Goal: Task Accomplishment & Management: Manage account settings

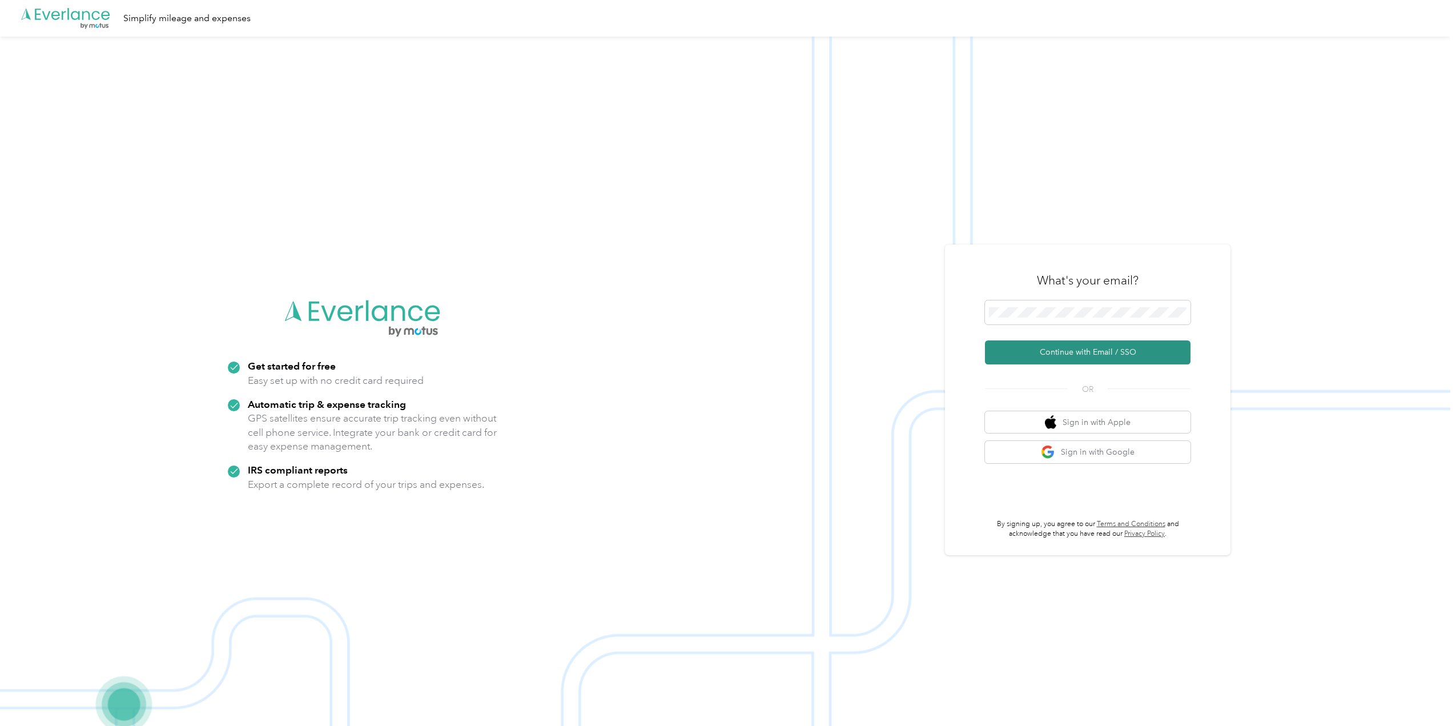
click at [1060, 354] on button "Continue with Email / SSO" at bounding box center [1088, 352] width 206 height 24
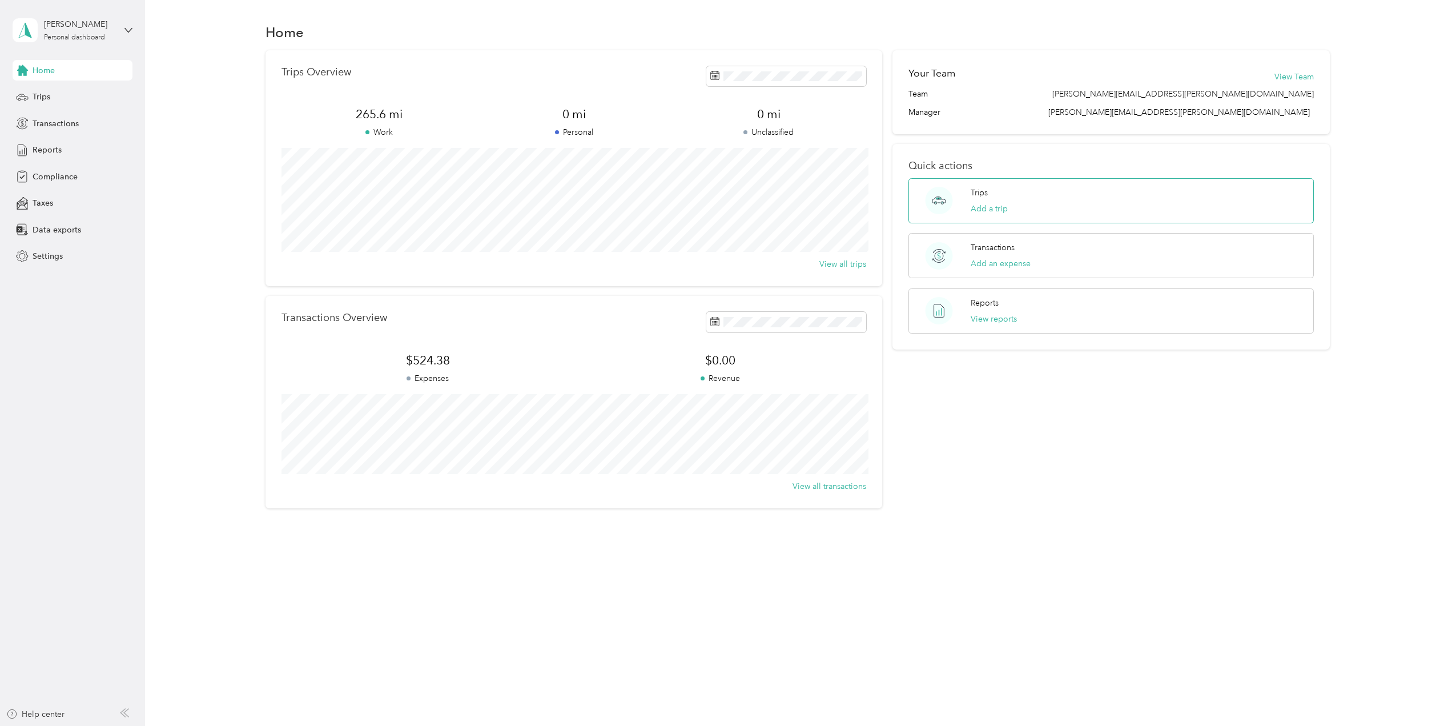
click at [1050, 203] on div "Trips Add a trip" at bounding box center [1111, 200] width 405 height 45
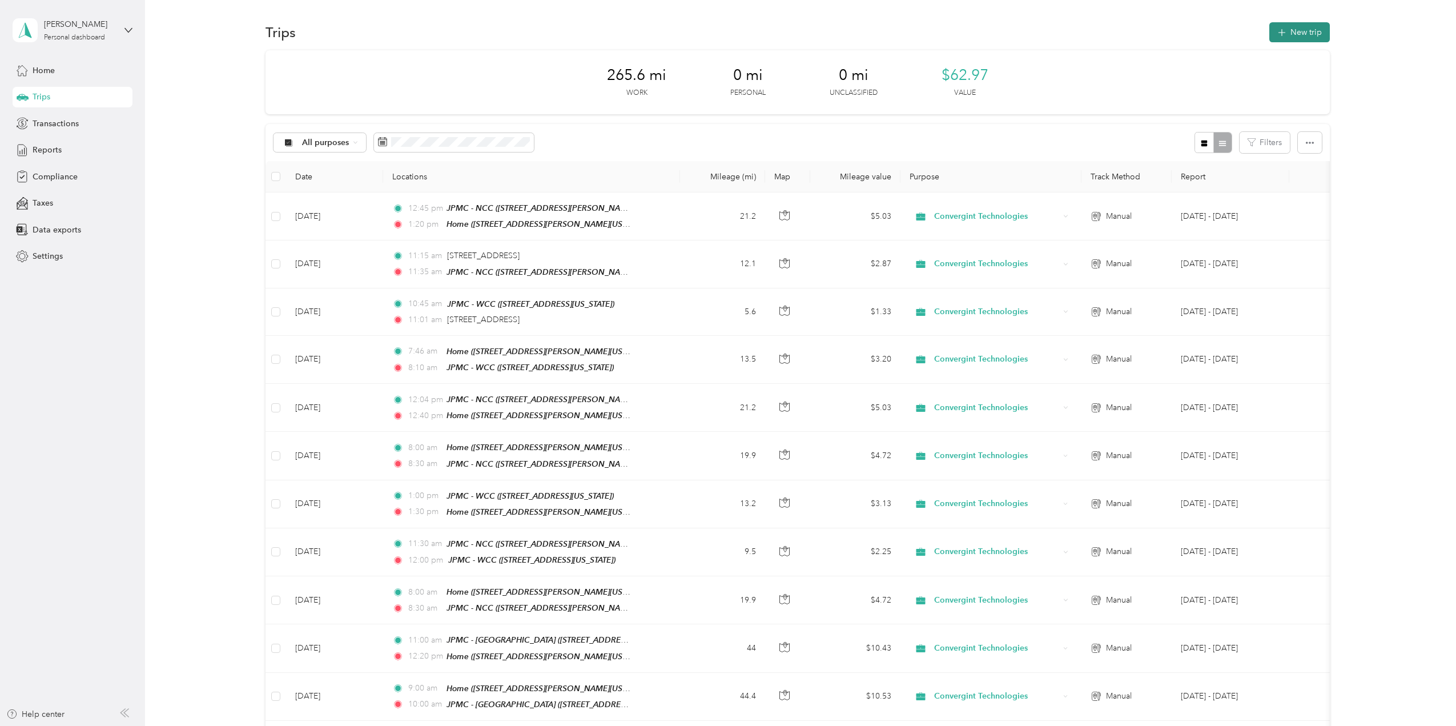
click at [1316, 31] on button "New trip" at bounding box center [1299, 32] width 61 height 20
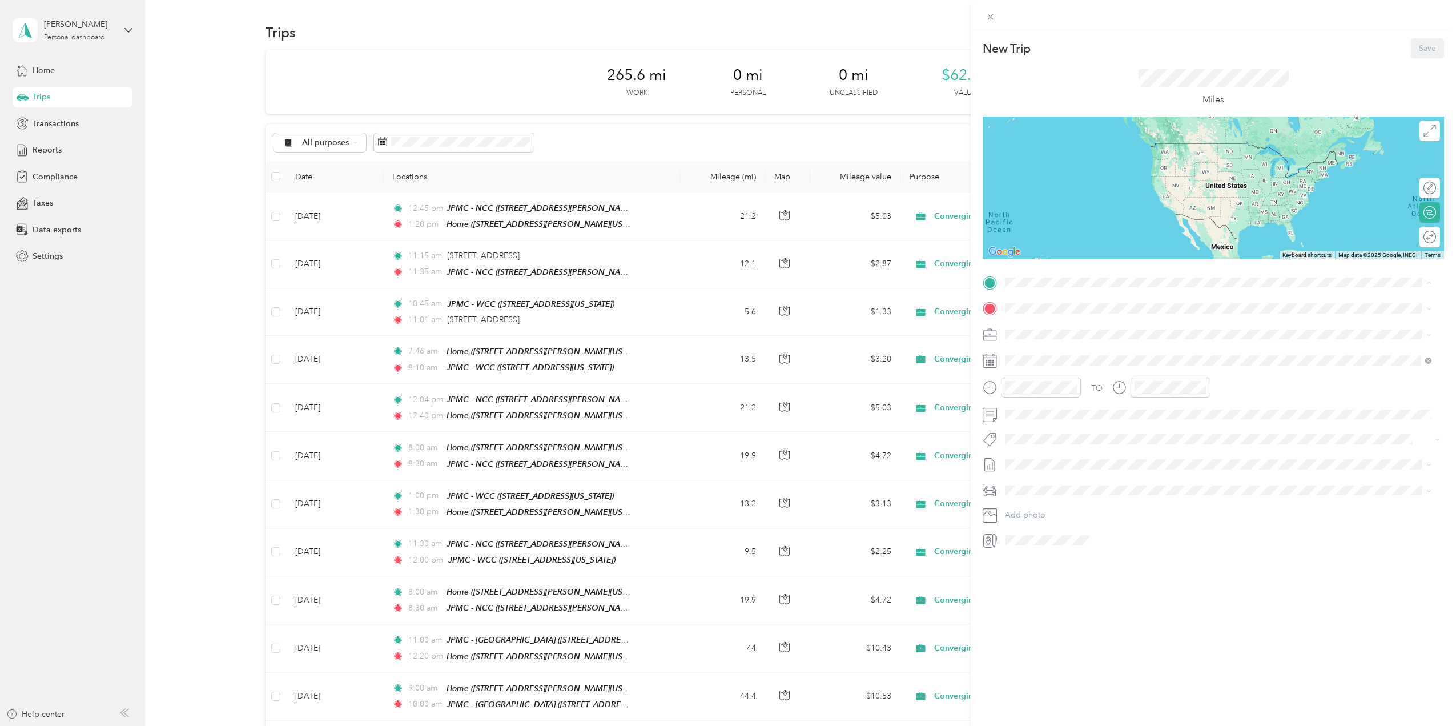
click at [1105, 336] on span "[STREET_ADDRESS][PERSON_NAME][US_STATE]" at bounding box center [1116, 341] width 178 height 10
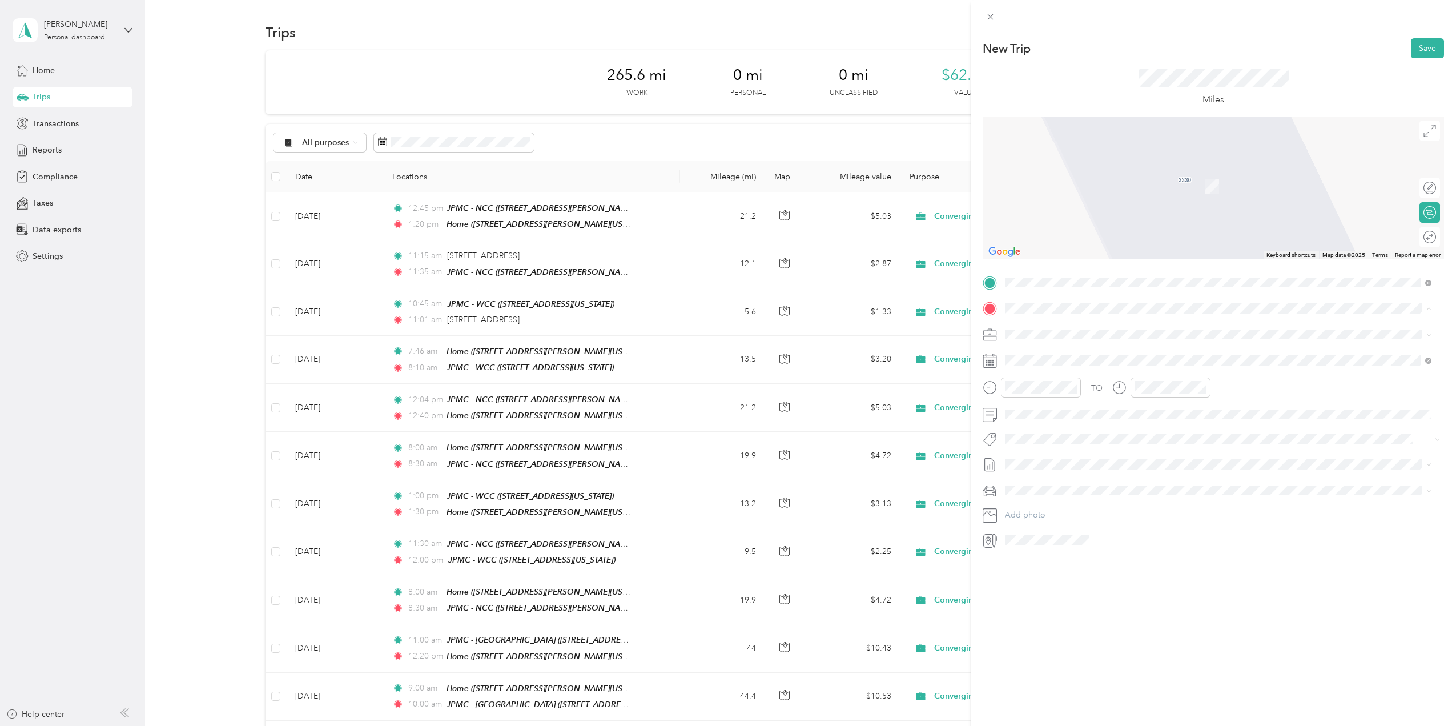
click at [1126, 457] on div "JPMC - [GEOGRAPHIC_DATA]" at bounding box center [1084, 461] width 114 height 10
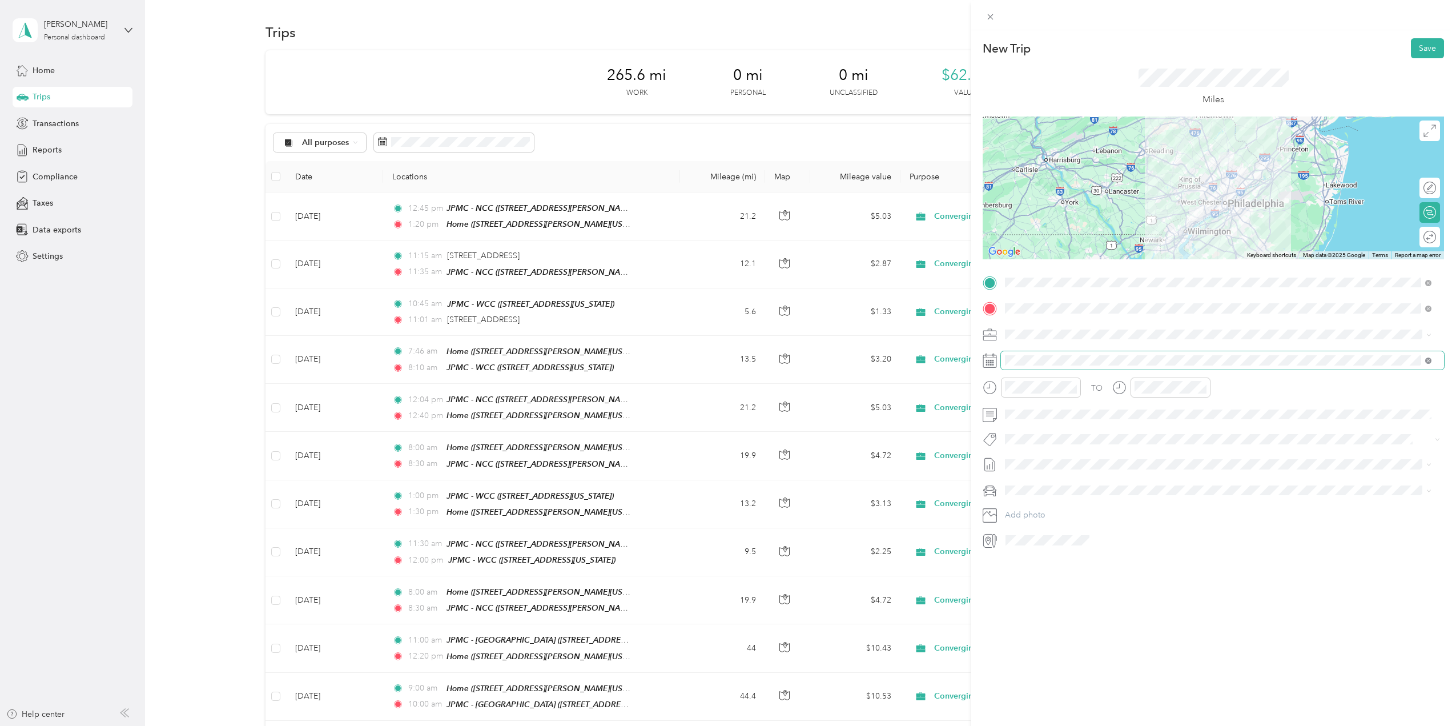
click at [1426, 359] on icon at bounding box center [1428, 360] width 6 height 6
click at [1059, 465] on div "30" at bounding box center [1058, 464] width 15 height 14
click at [1020, 474] on div "08" at bounding box center [1016, 472] width 27 height 16
click at [1083, 409] on div "AM" at bounding box center [1081, 412] width 27 height 16
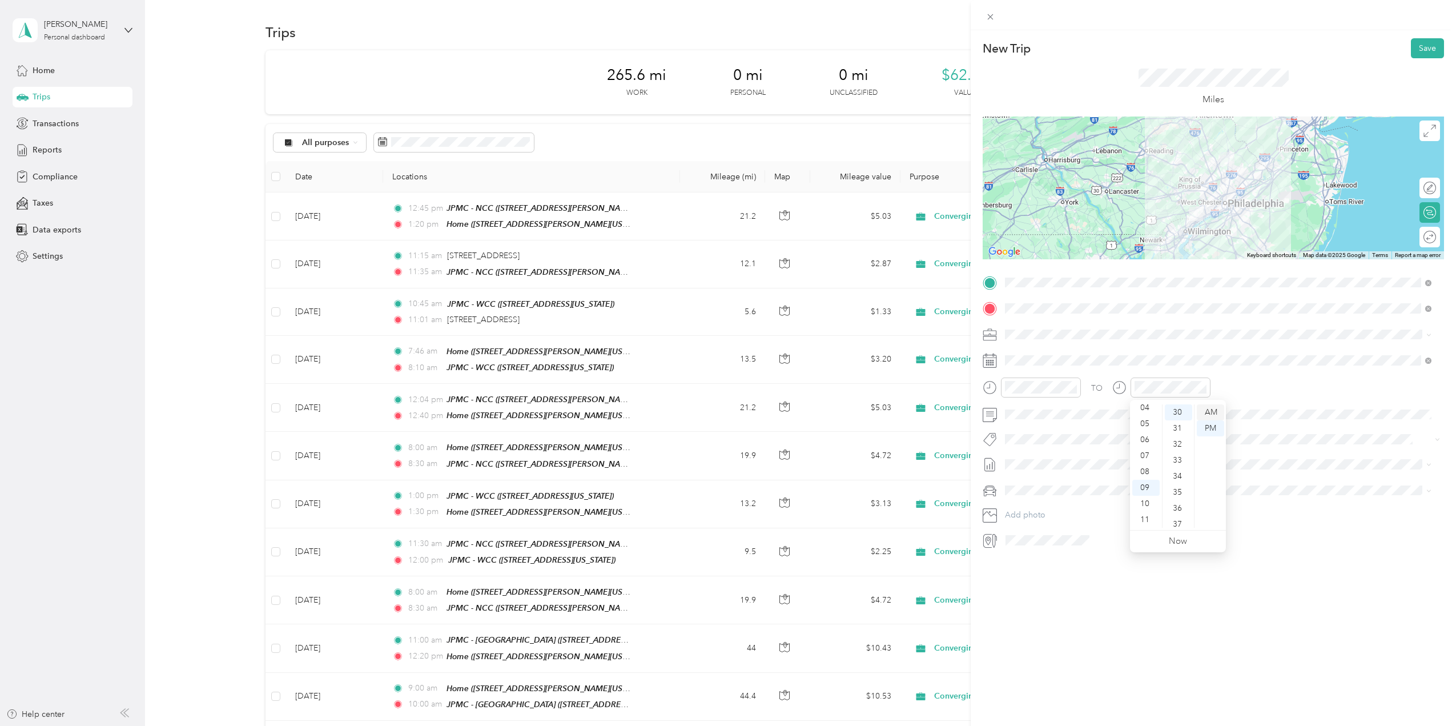
click at [1205, 410] on div "AM" at bounding box center [1210, 412] width 27 height 16
click at [1022, 501] on span "[DATE] - [DATE]" at bounding box center [1033, 502] width 57 height 12
click at [1038, 508] on span "Ford Maverick" at bounding box center [1034, 510] width 51 height 10
click at [1411, 49] on button "Save" at bounding box center [1427, 48] width 33 height 20
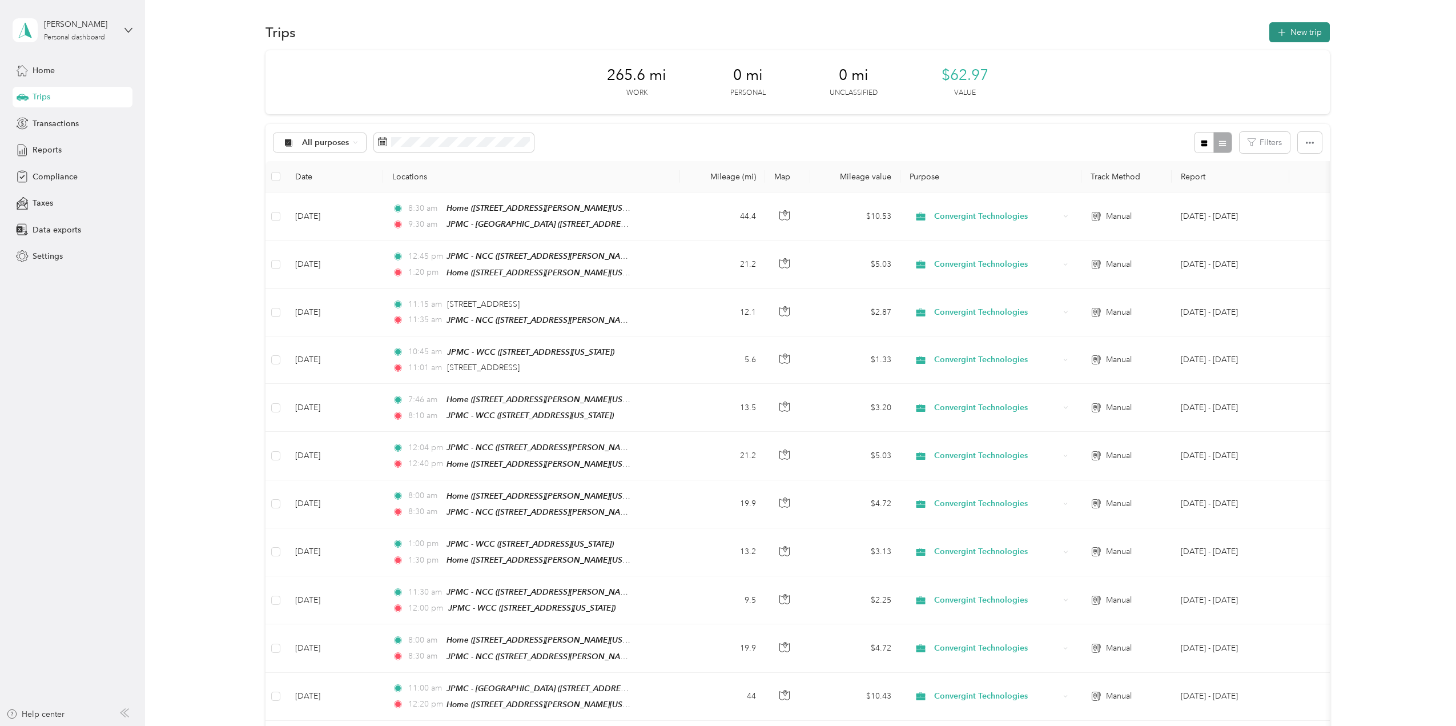
click at [1278, 34] on icon "button" at bounding box center [1282, 32] width 13 height 13
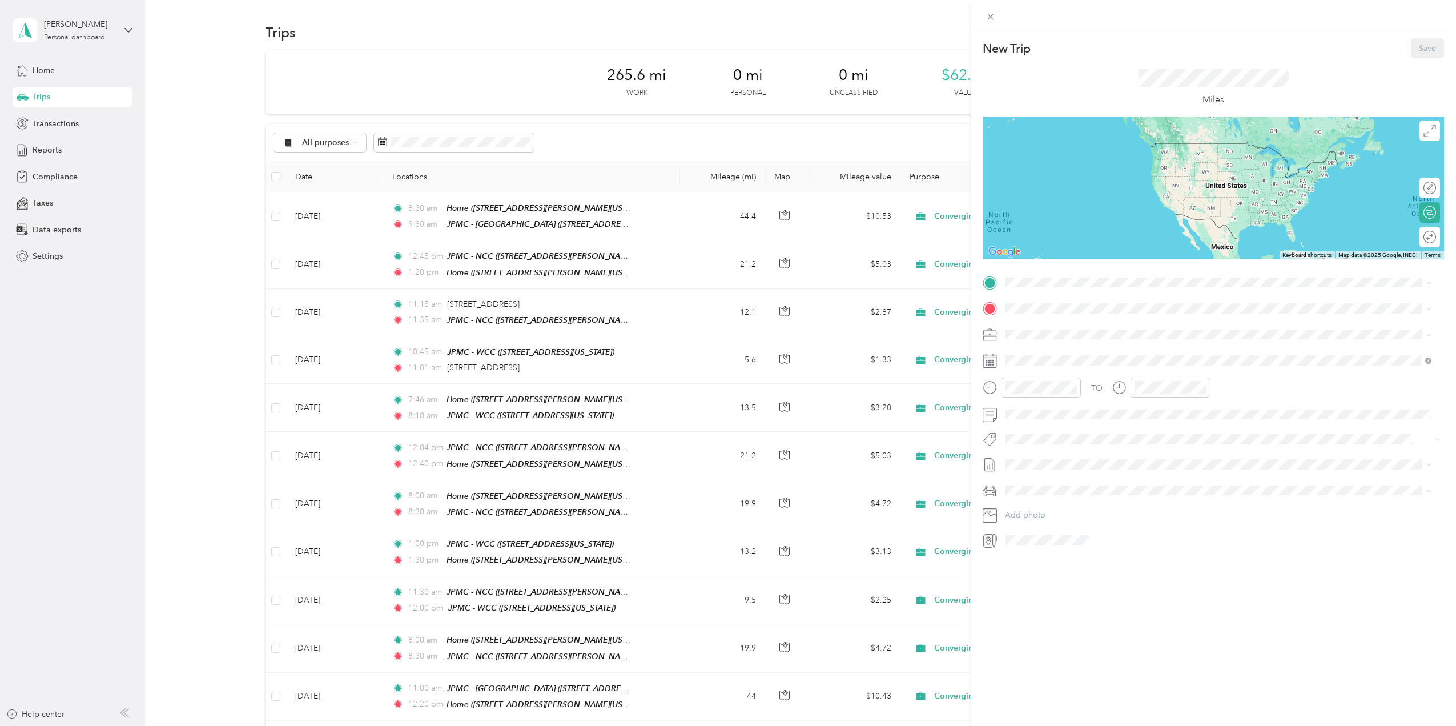
click at [1086, 444] on span "[STREET_ADDRESS][US_STATE]" at bounding box center [1084, 449] width 114 height 10
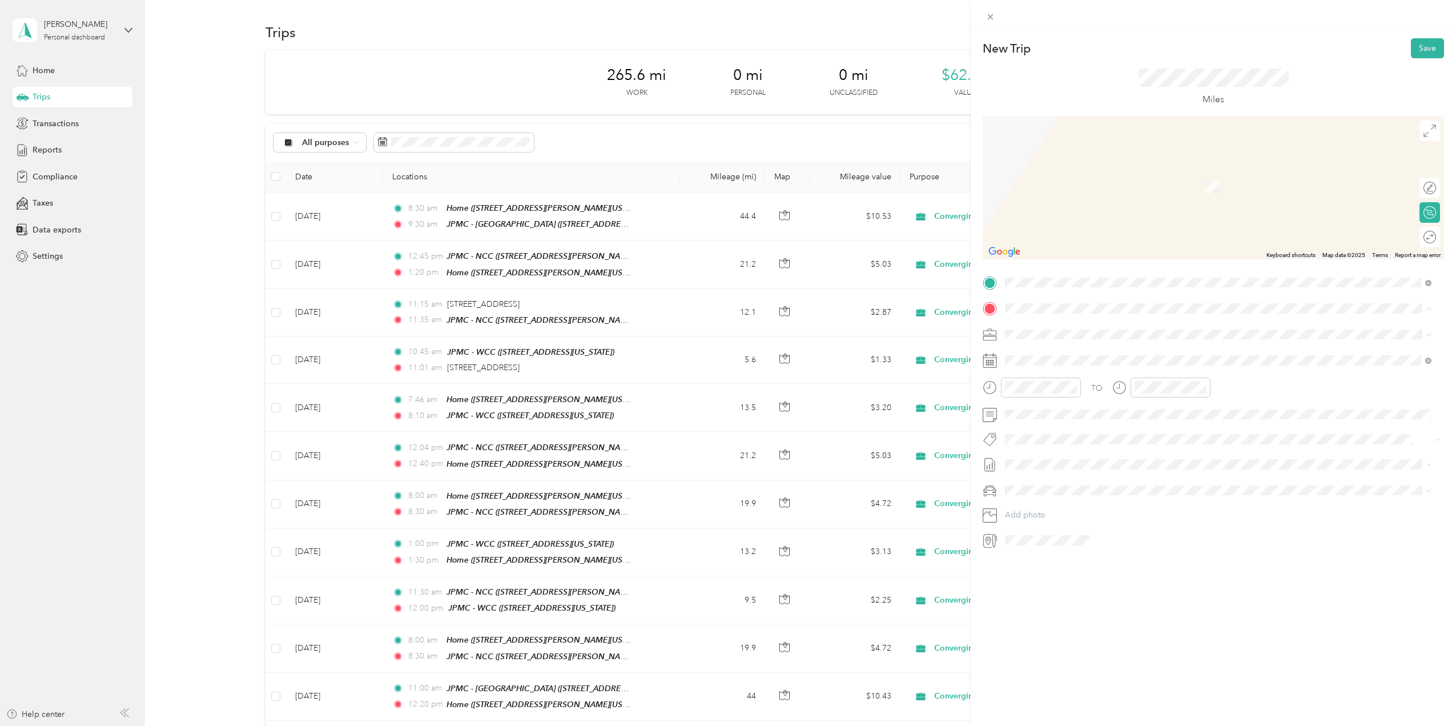
click at [1095, 353] on div "Home [STREET_ADDRESS][PERSON_NAME][US_STATE]" at bounding box center [1116, 360] width 178 height 24
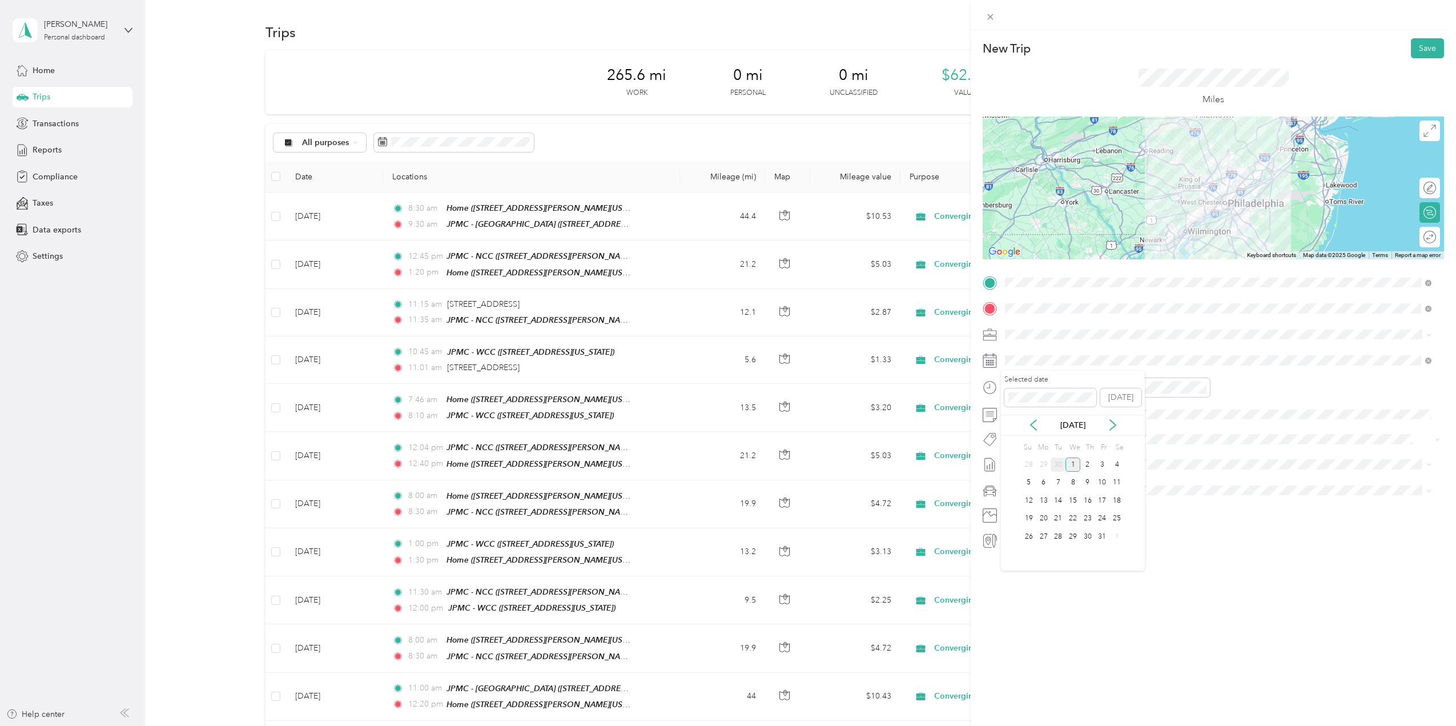
click at [1055, 465] on div "30" at bounding box center [1058, 464] width 15 height 14
click at [1020, 517] on div "11" at bounding box center [1016, 520] width 27 height 16
click at [1084, 411] on div "AM" at bounding box center [1081, 412] width 27 height 16
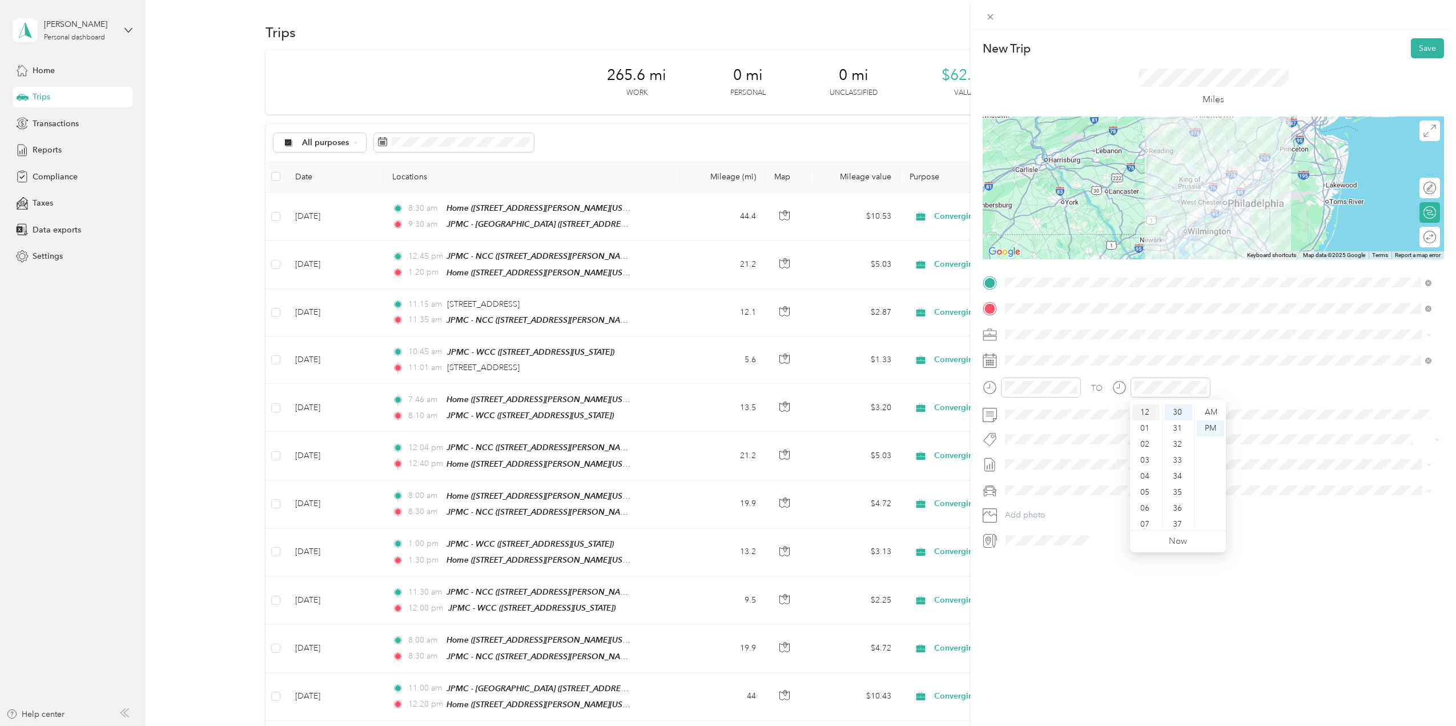
click at [1151, 413] on div "12" at bounding box center [1145, 412] width 27 height 16
click at [1284, 482] on span at bounding box center [1222, 490] width 443 height 18
click at [1054, 501] on span "[DATE] - [DATE]" at bounding box center [1033, 502] width 57 height 12
click at [1052, 510] on div "Ford Maverick" at bounding box center [1218, 510] width 419 height 12
click at [1420, 51] on button "Save" at bounding box center [1427, 48] width 33 height 20
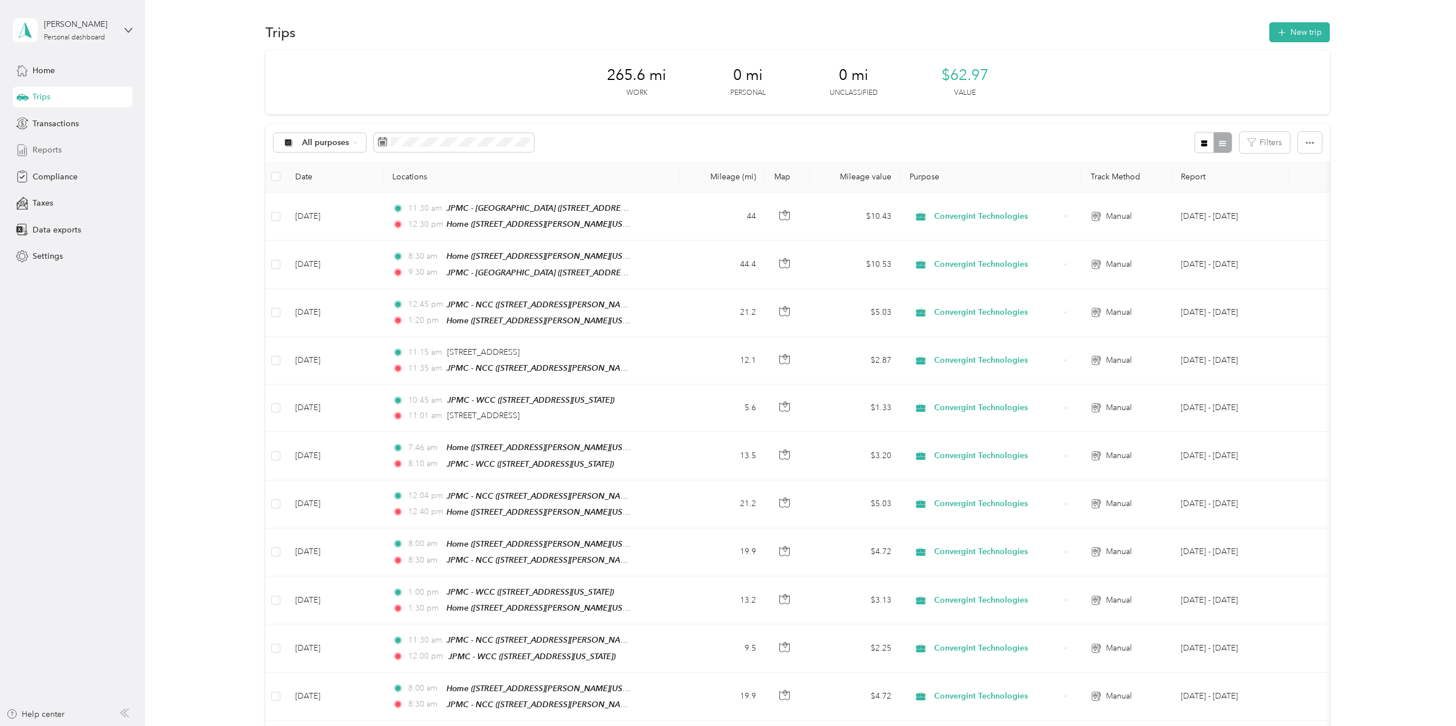
click at [32, 143] on div "Reports" at bounding box center [73, 150] width 120 height 21
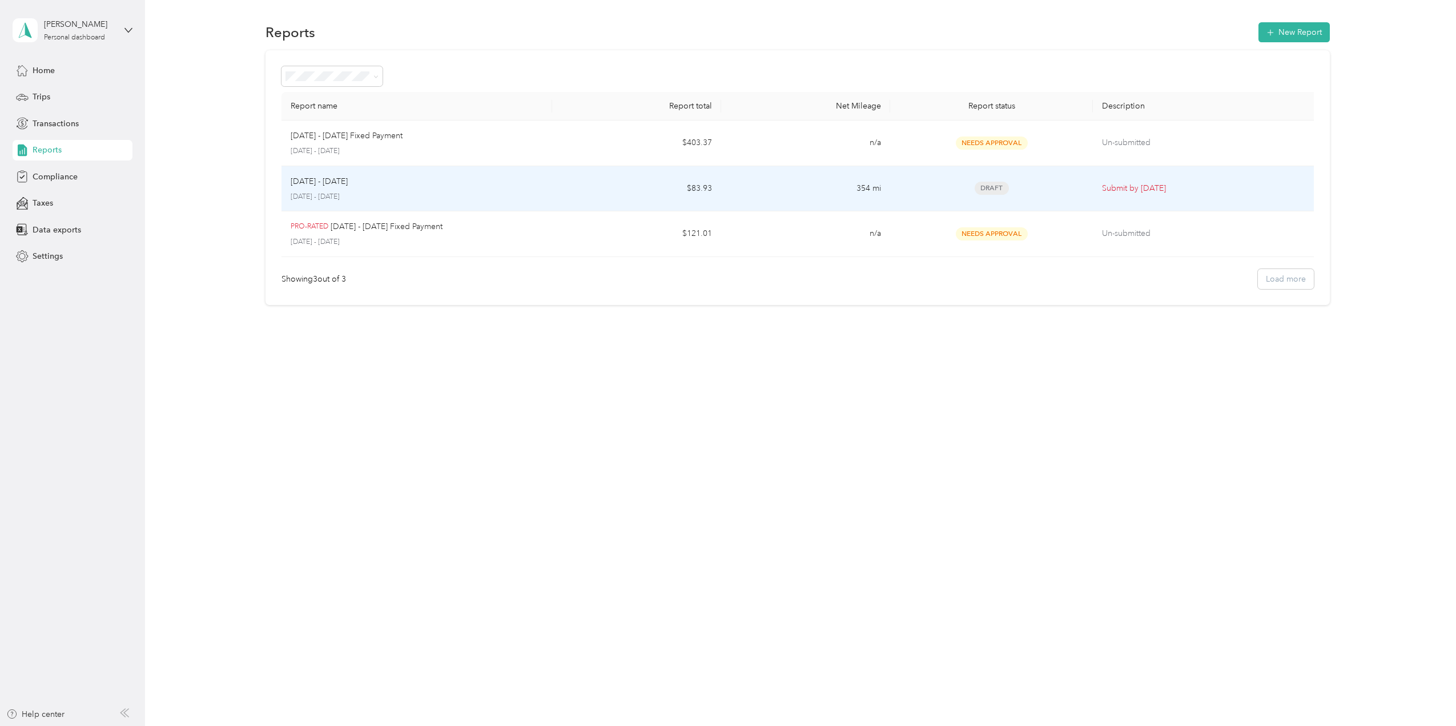
click at [356, 184] on div "[DATE] - [DATE]" at bounding box center [417, 181] width 252 height 13
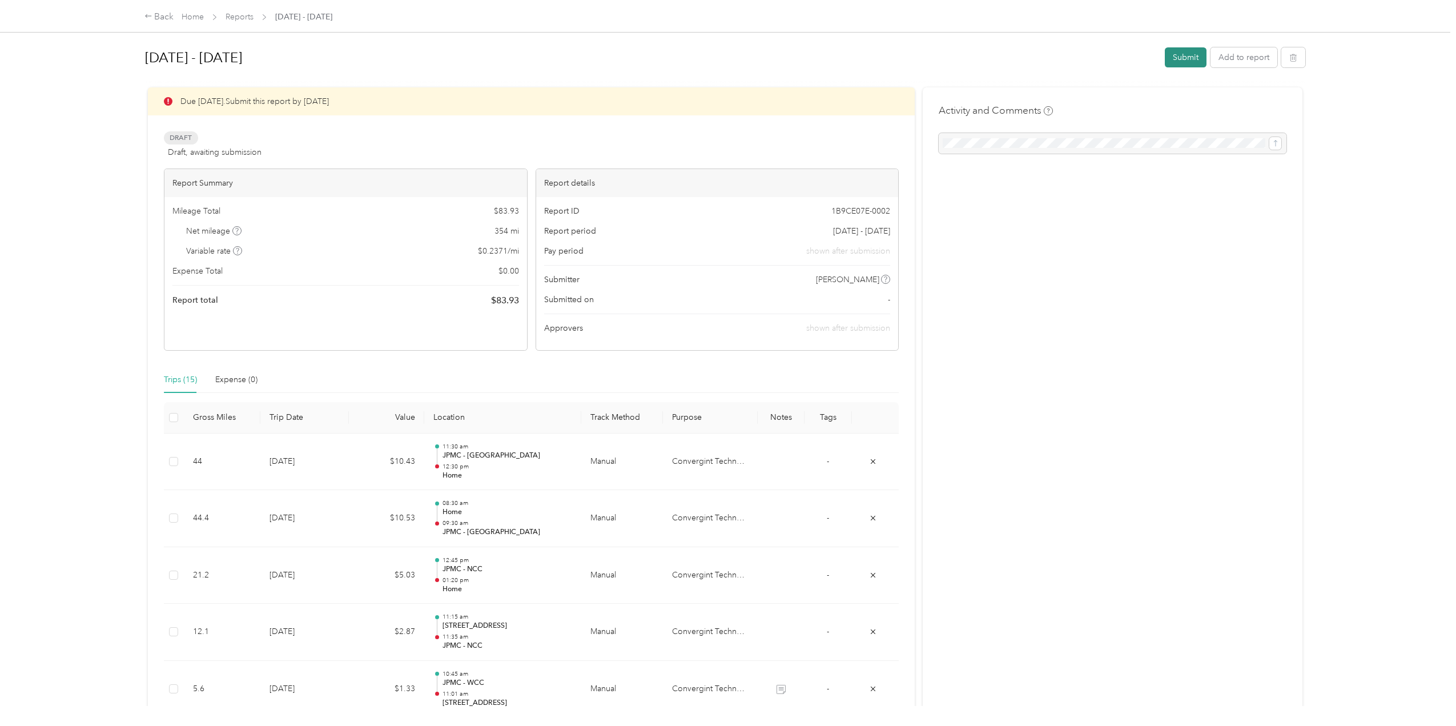
click at [1181, 57] on button "Submit" at bounding box center [1186, 57] width 42 height 20
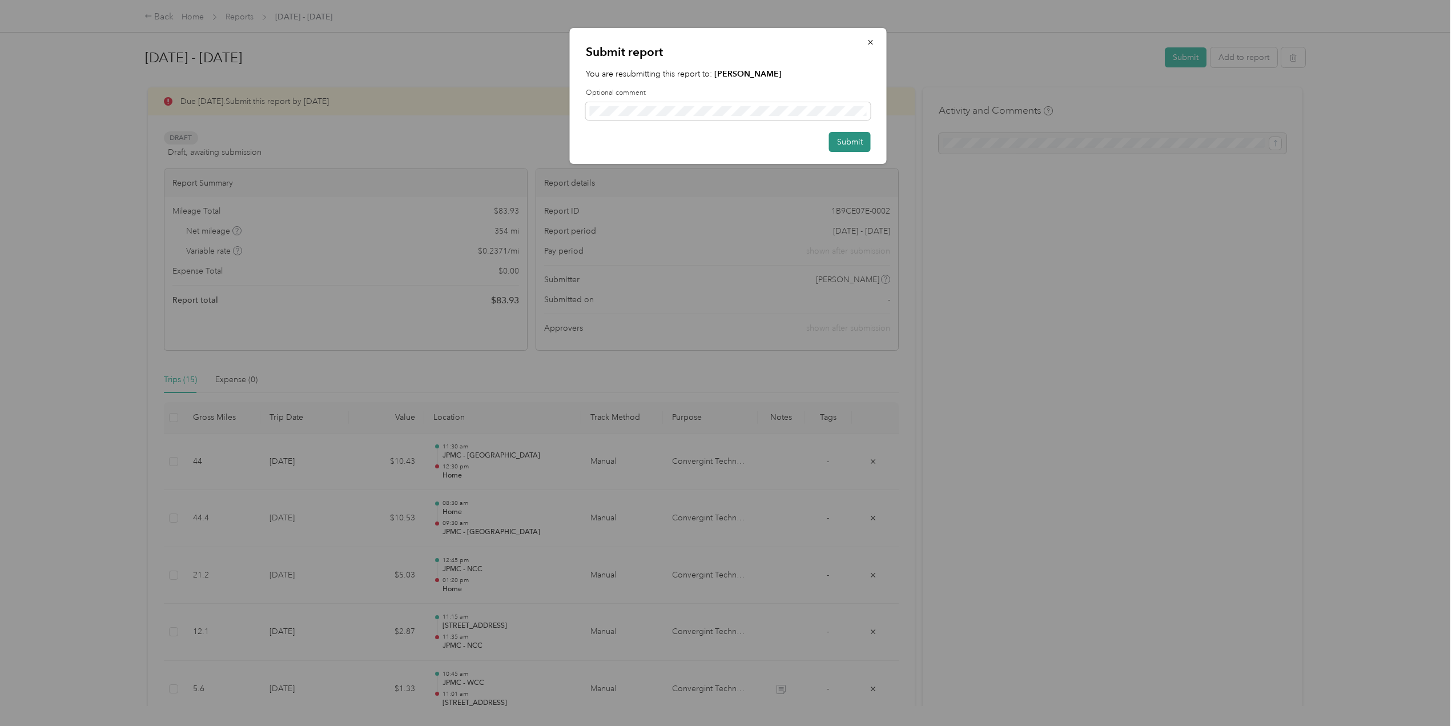
click at [844, 140] on button "Submit" at bounding box center [850, 142] width 42 height 20
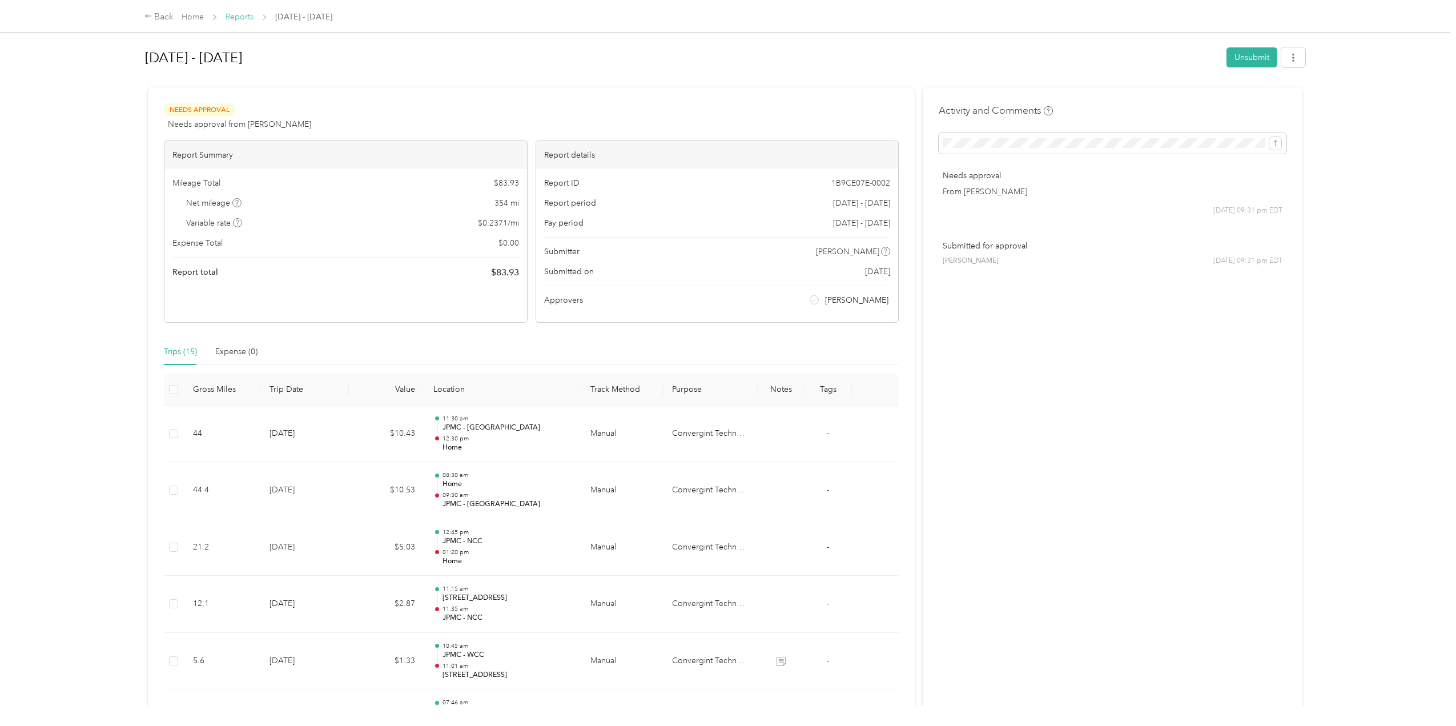
click at [239, 16] on link "Reports" at bounding box center [240, 17] width 28 height 10
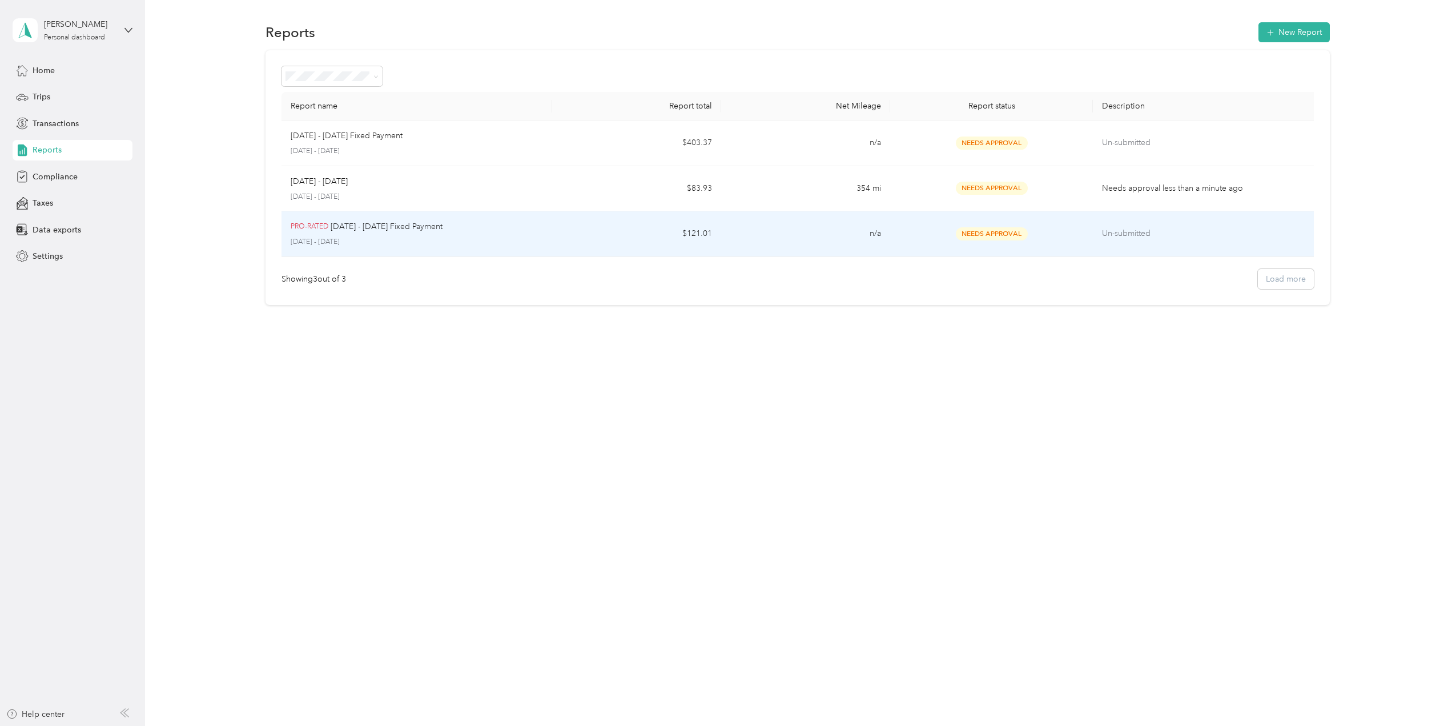
click at [445, 238] on p "[DATE] - [DATE]" at bounding box center [417, 242] width 252 height 10
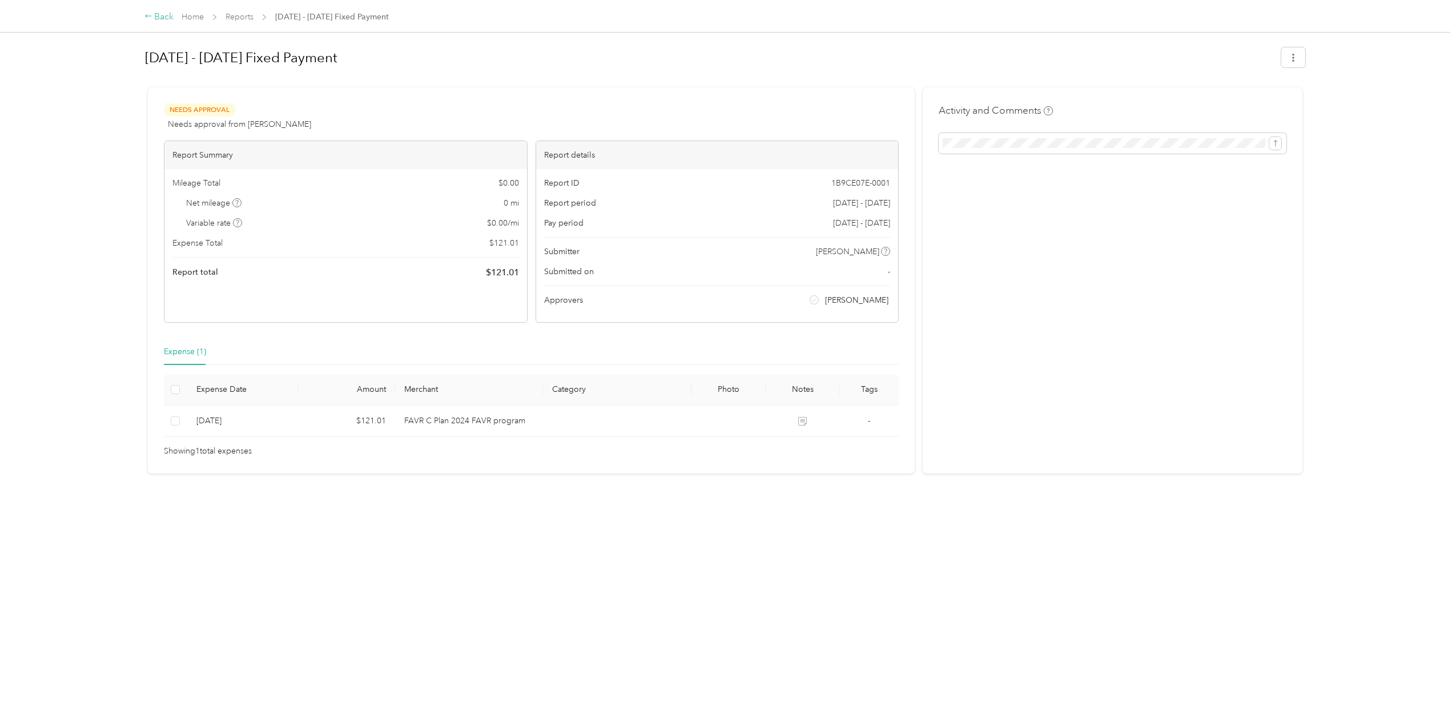
click at [162, 17] on div "Back" at bounding box center [159, 17] width 30 height 14
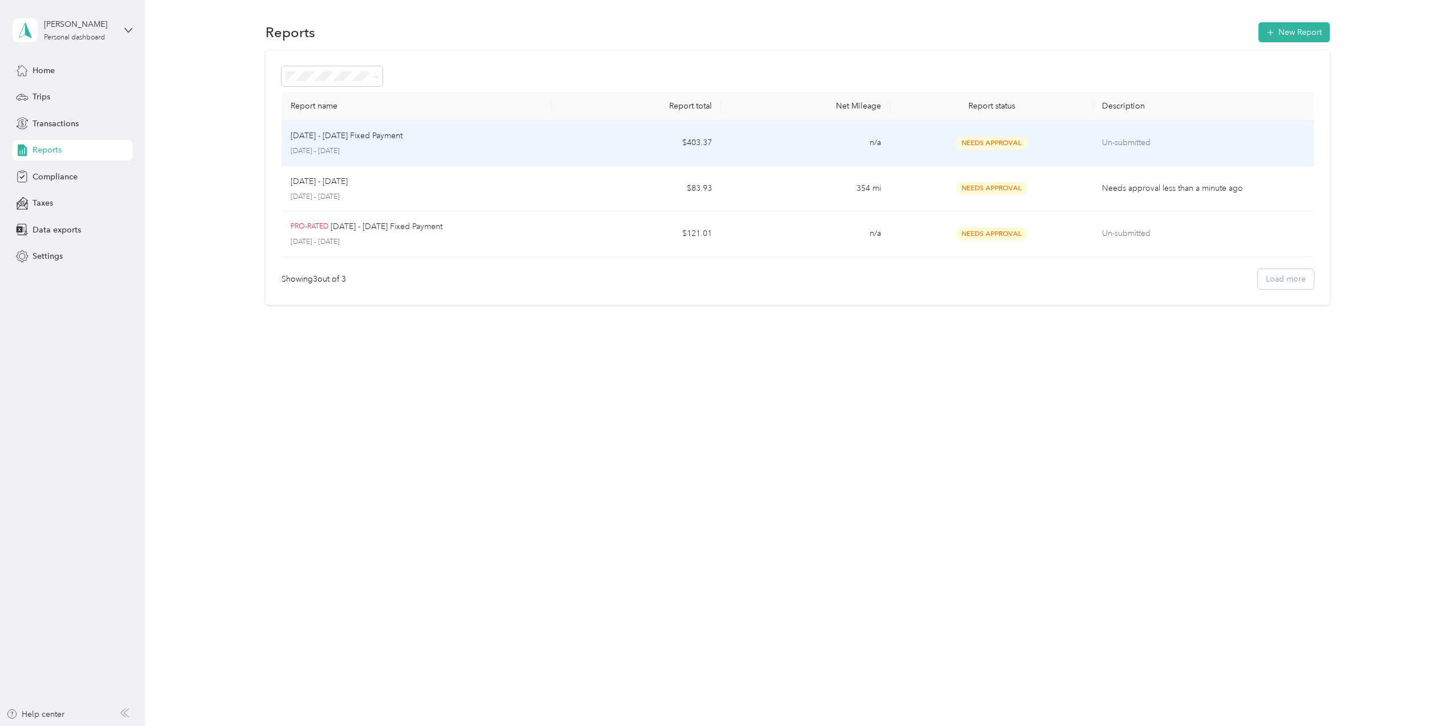
click at [412, 147] on p "[DATE] - [DATE]" at bounding box center [417, 151] width 252 height 10
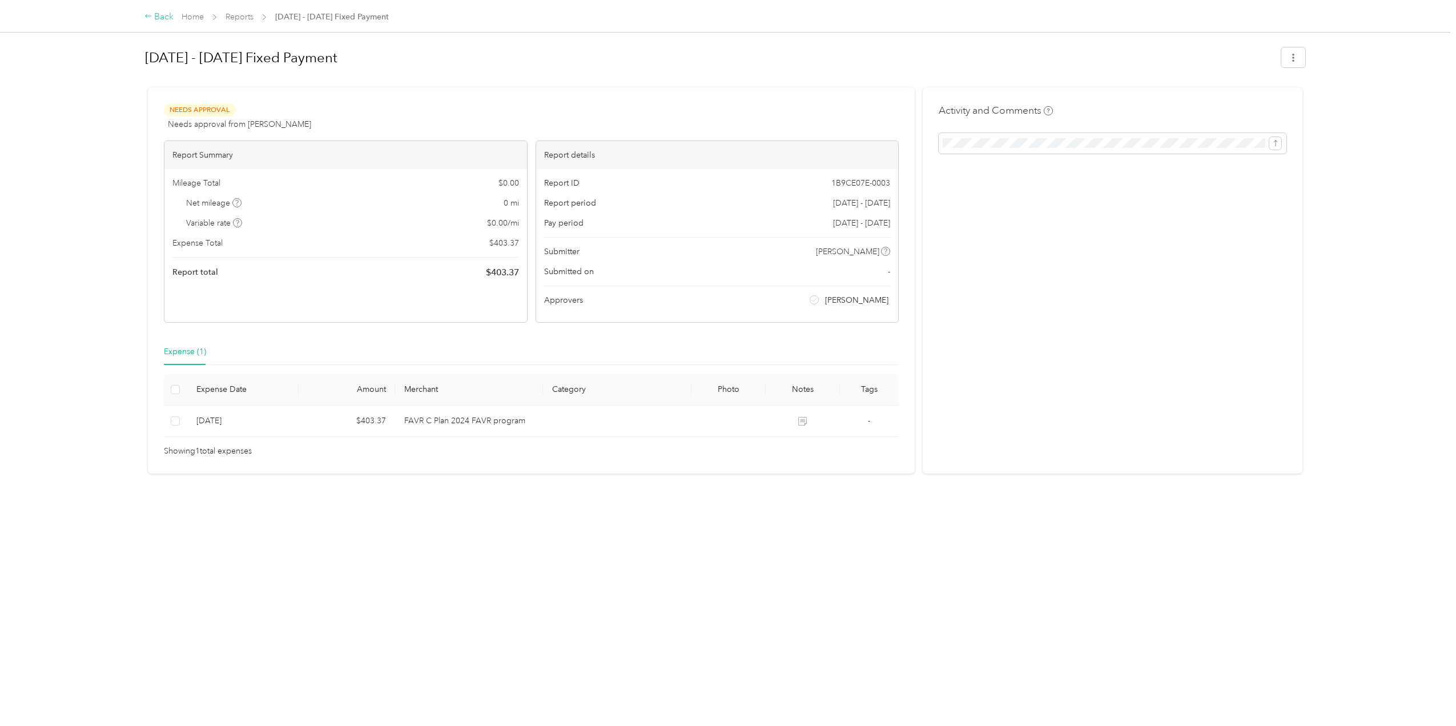
click at [159, 16] on div "Back" at bounding box center [159, 17] width 30 height 14
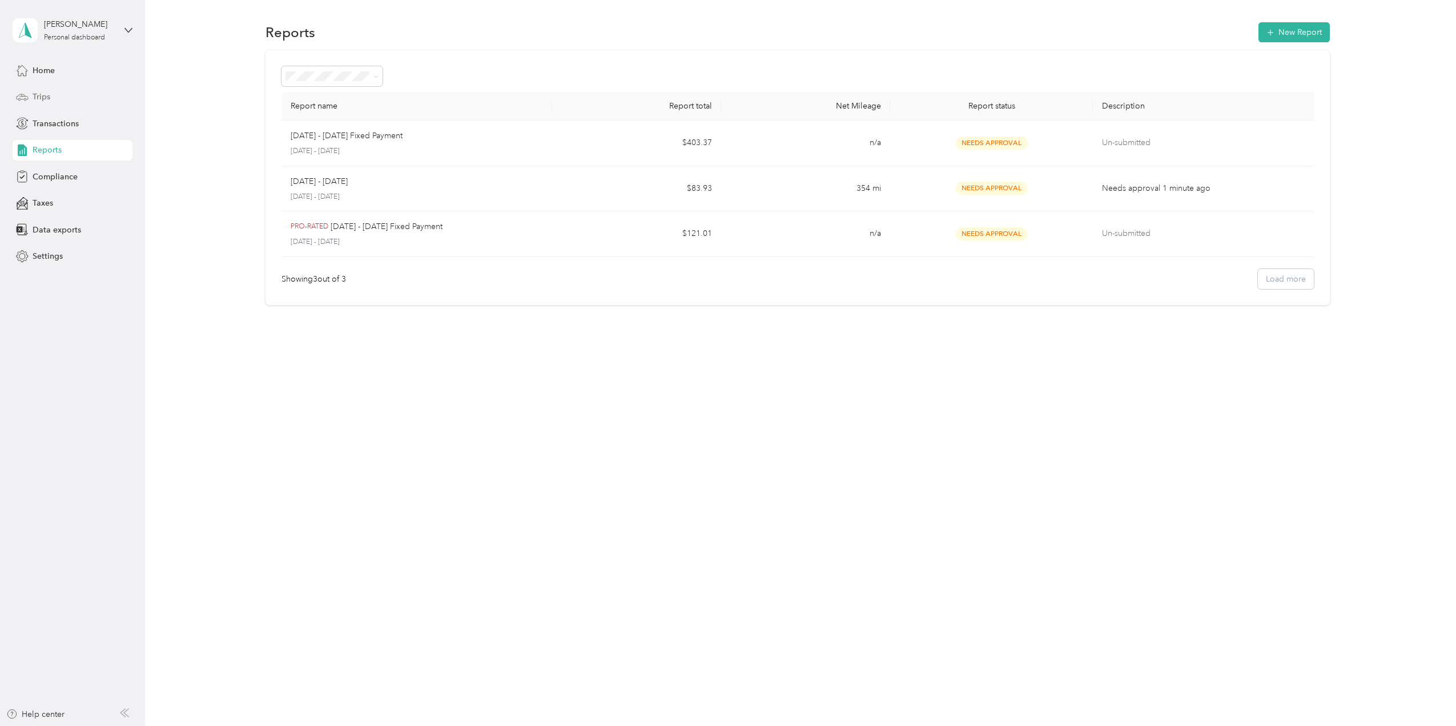
click at [30, 95] on div "Trips" at bounding box center [73, 97] width 120 height 21
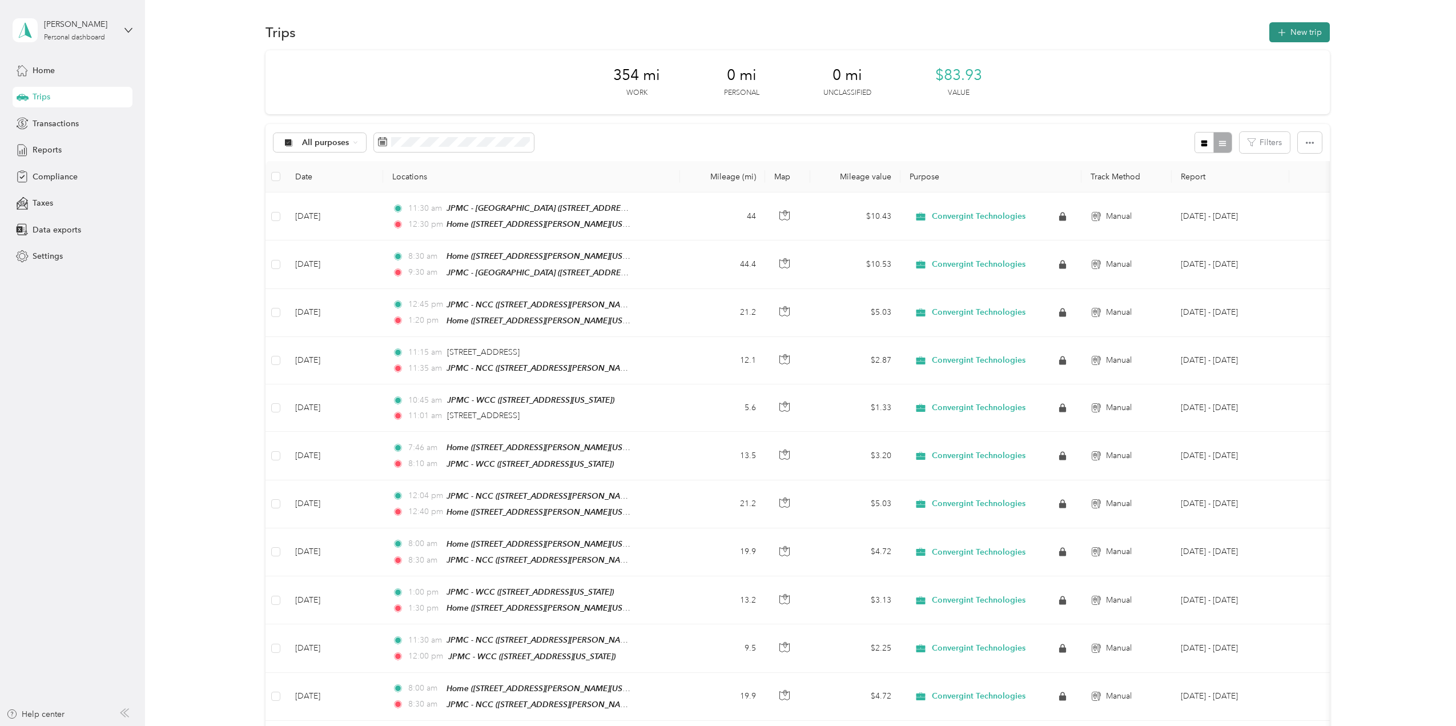
click at [1289, 29] on button "New trip" at bounding box center [1299, 32] width 61 height 20
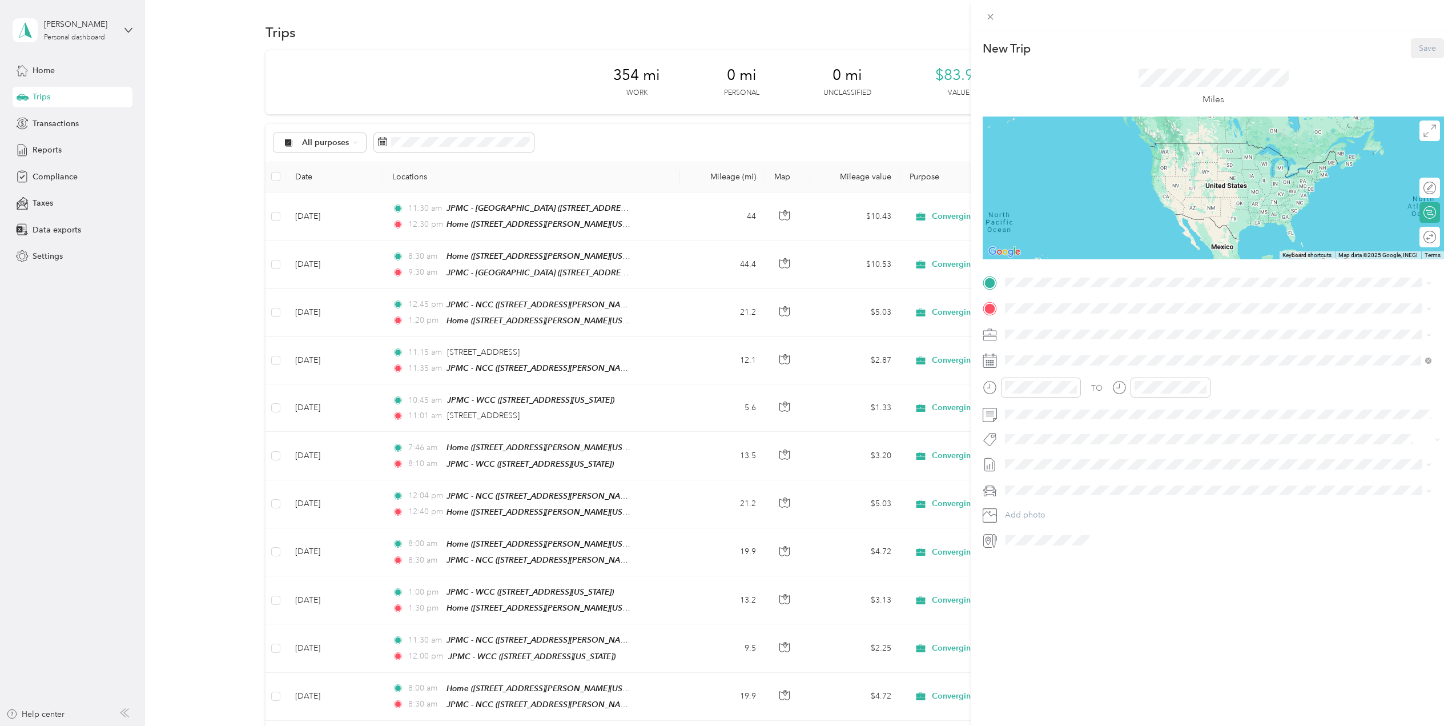
click at [43, 256] on div "New Trip Save This trip cannot be edited because it is either under review, app…" at bounding box center [728, 363] width 1456 height 726
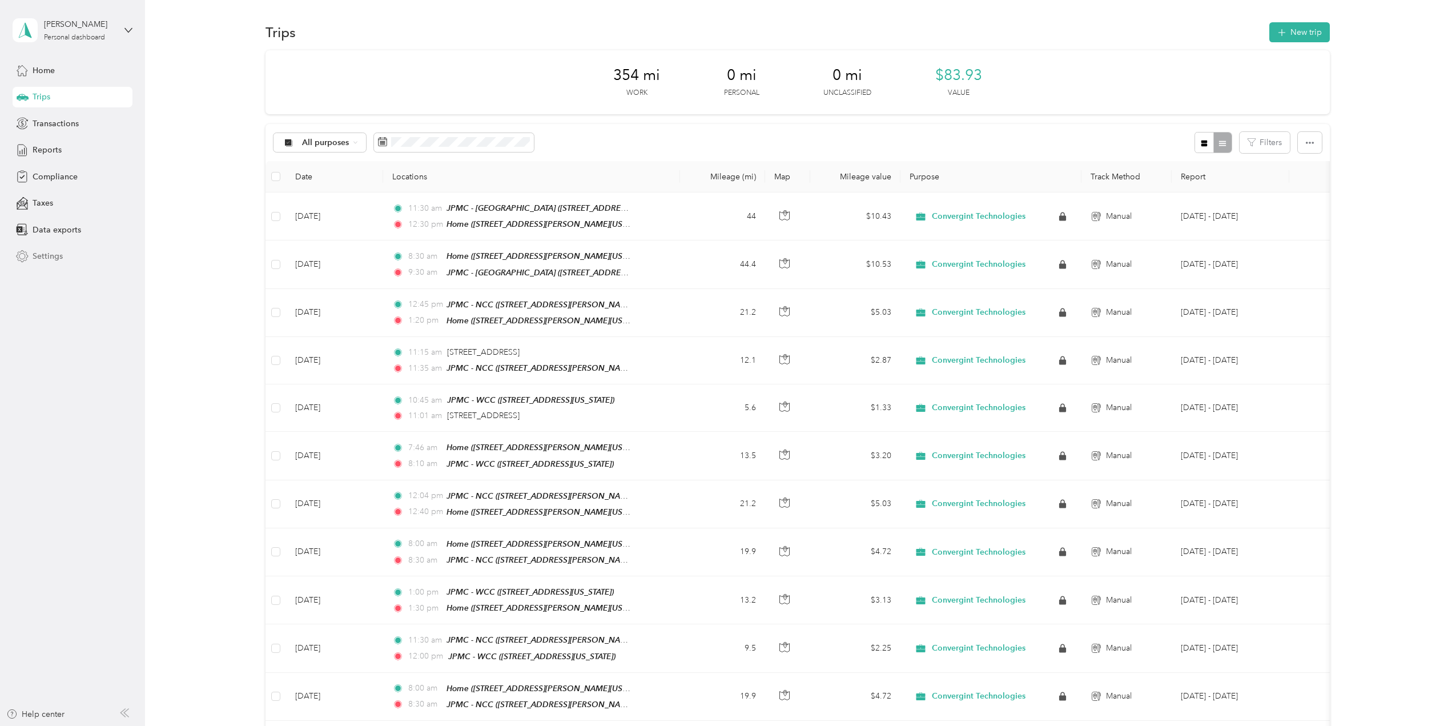
click at [39, 255] on span "Settings" at bounding box center [48, 256] width 30 height 12
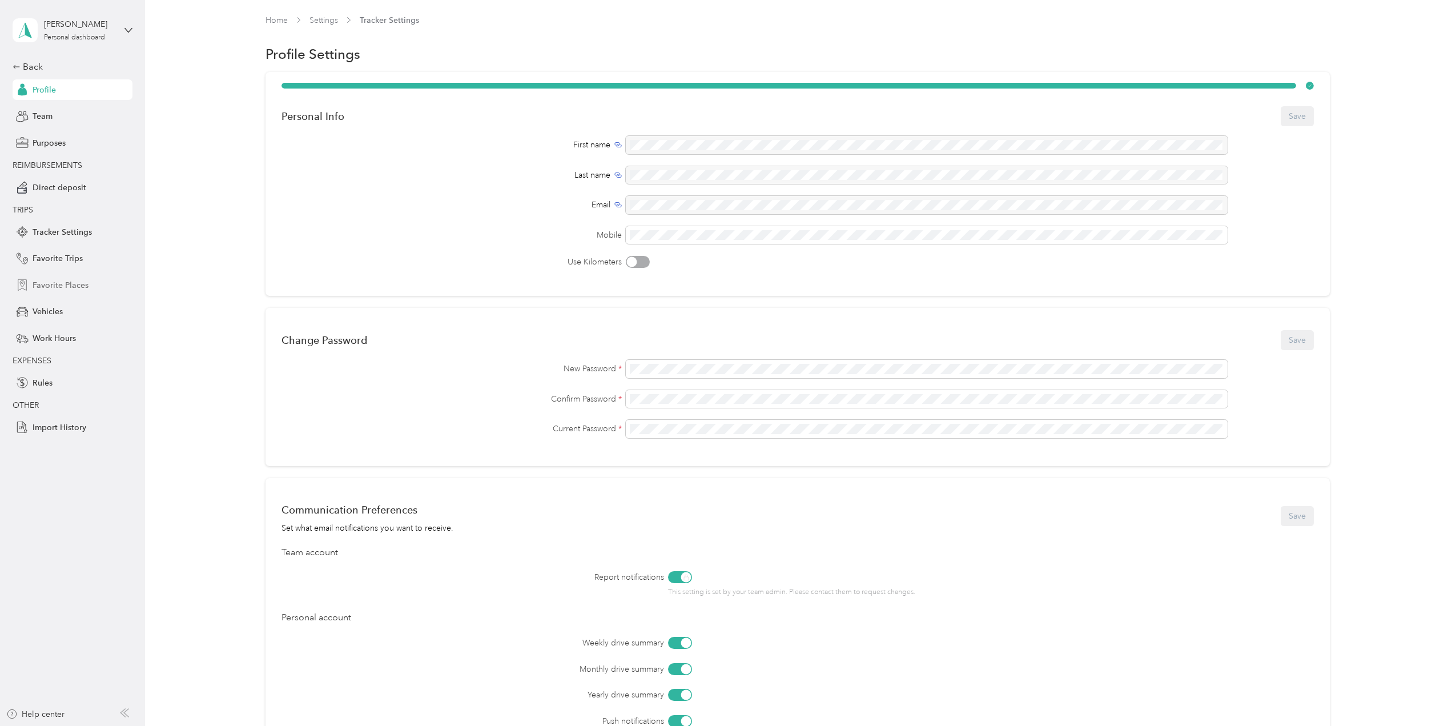
click at [57, 284] on span "Favorite Places" at bounding box center [61, 285] width 56 height 12
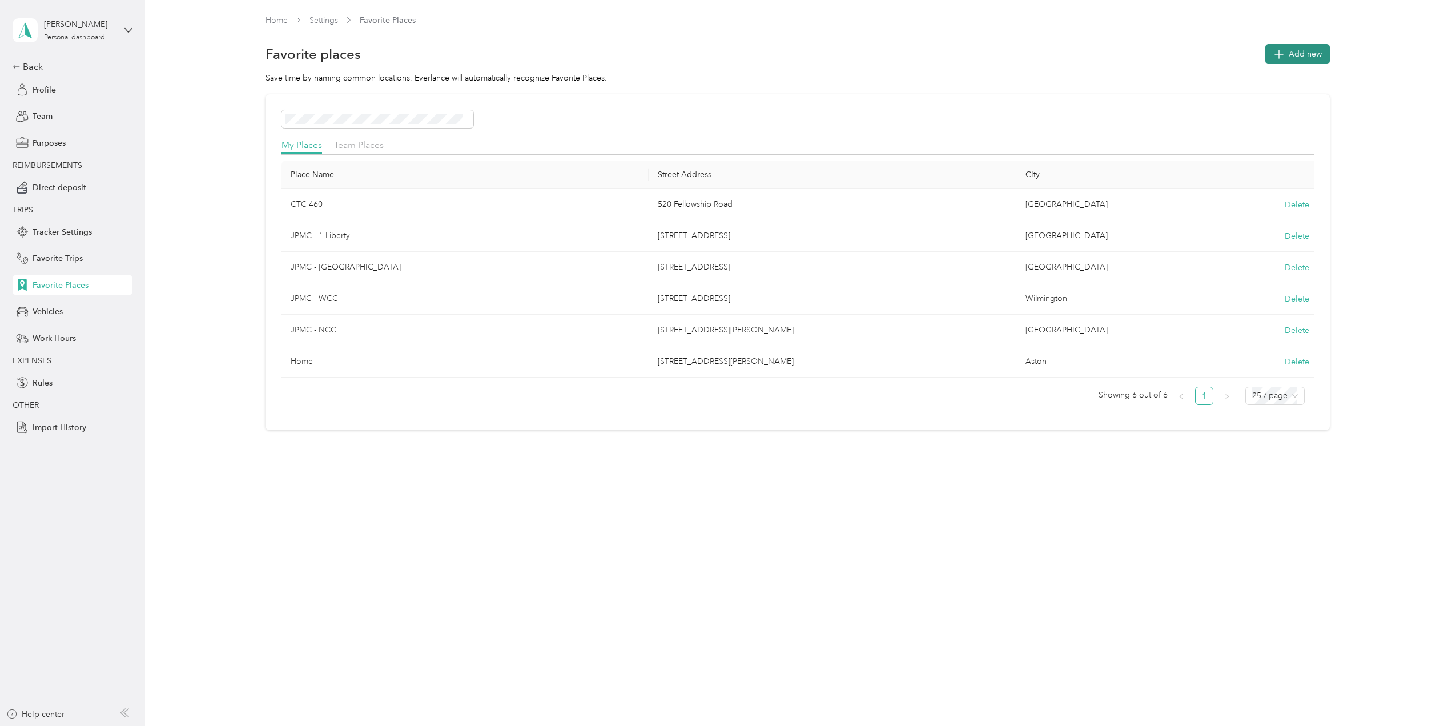
click at [1314, 53] on span "Add new" at bounding box center [1305, 54] width 33 height 12
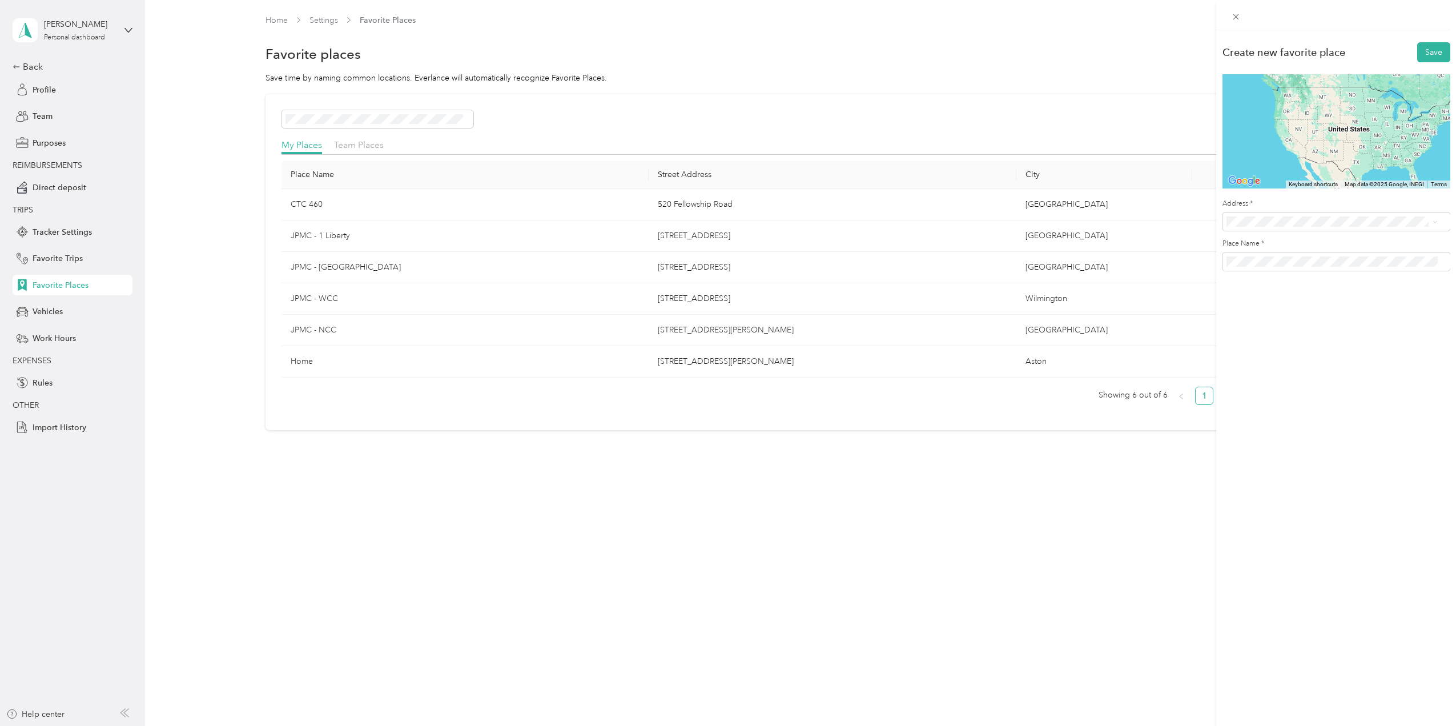
click at [1275, 262] on span "[STREET_ADDRESS][PERSON_NAME][US_STATE]" at bounding box center [1337, 256] width 178 height 10
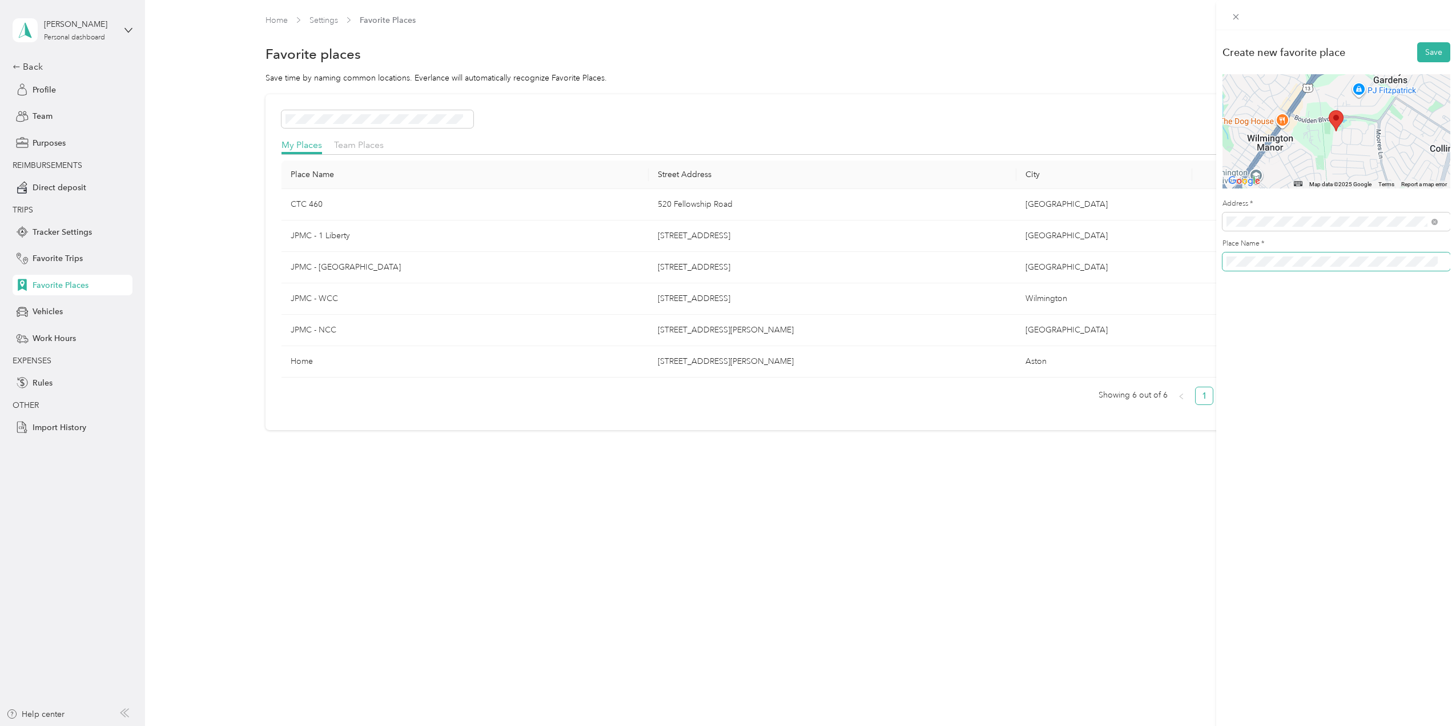
click at [1209, 270] on div "Create new favorite place Save ← Move left → Move right ↑ Move up ↓ Move down +…" at bounding box center [728, 363] width 1456 height 726
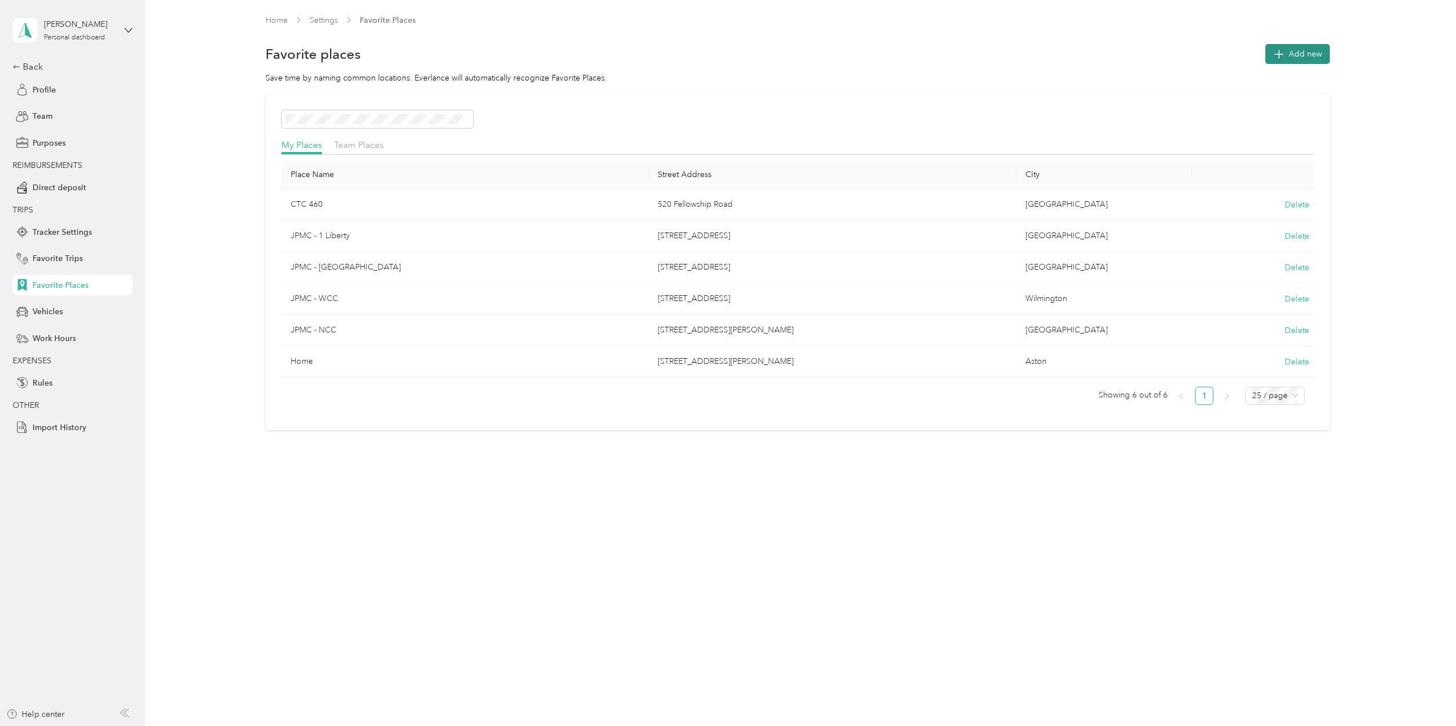
click at [1287, 55] on icon "button" at bounding box center [1279, 54] width 16 height 16
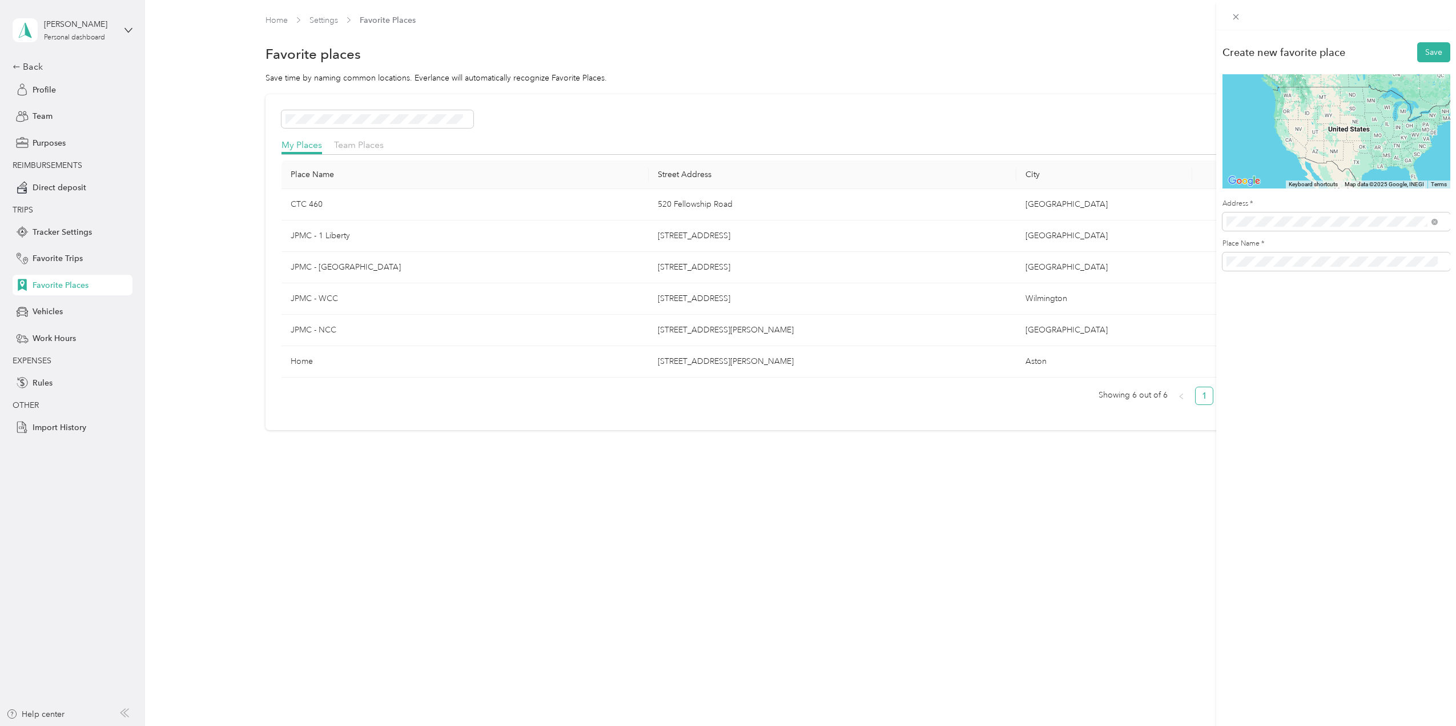
click at [1283, 259] on span "[STREET_ADDRESS][PERSON_NAME][US_STATE]" at bounding box center [1337, 263] width 178 height 10
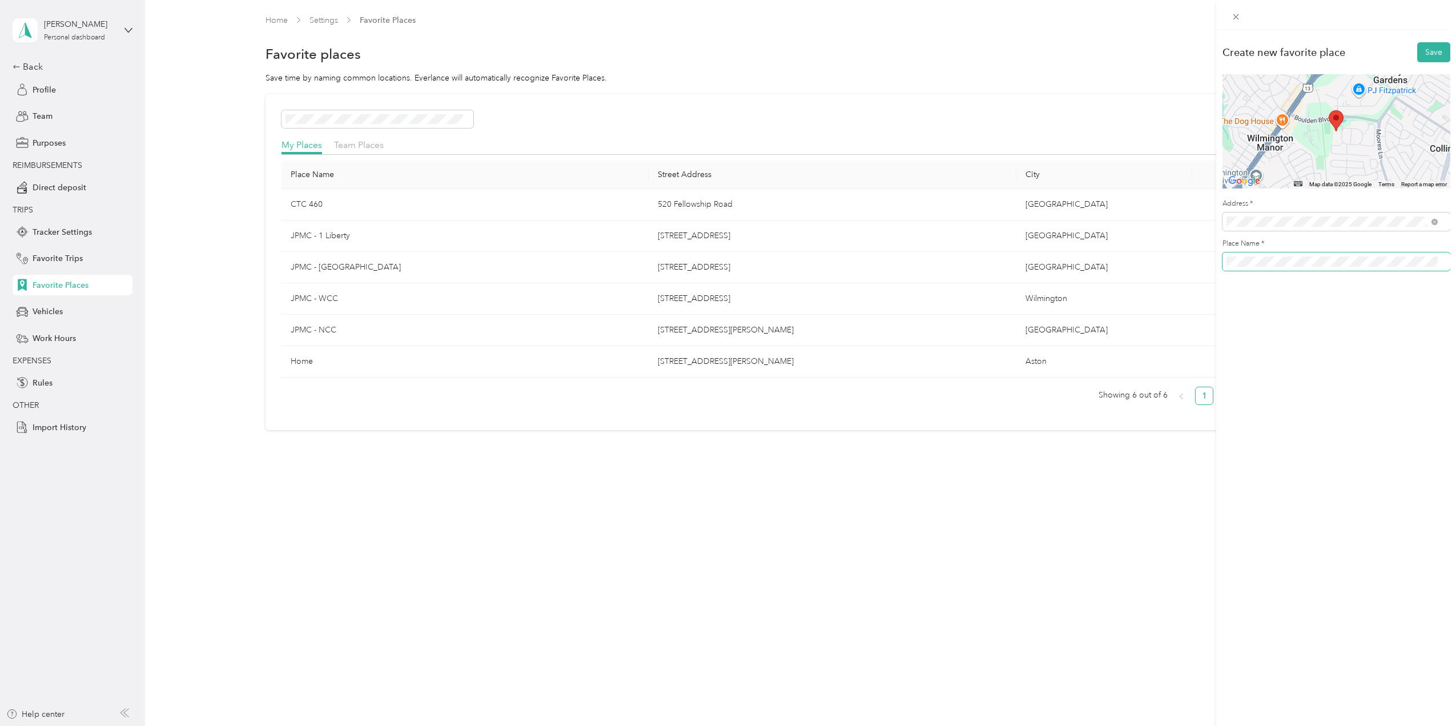
click at [1224, 266] on span at bounding box center [1337, 261] width 228 height 18
click at [1417, 53] on button "Save" at bounding box center [1433, 52] width 33 height 20
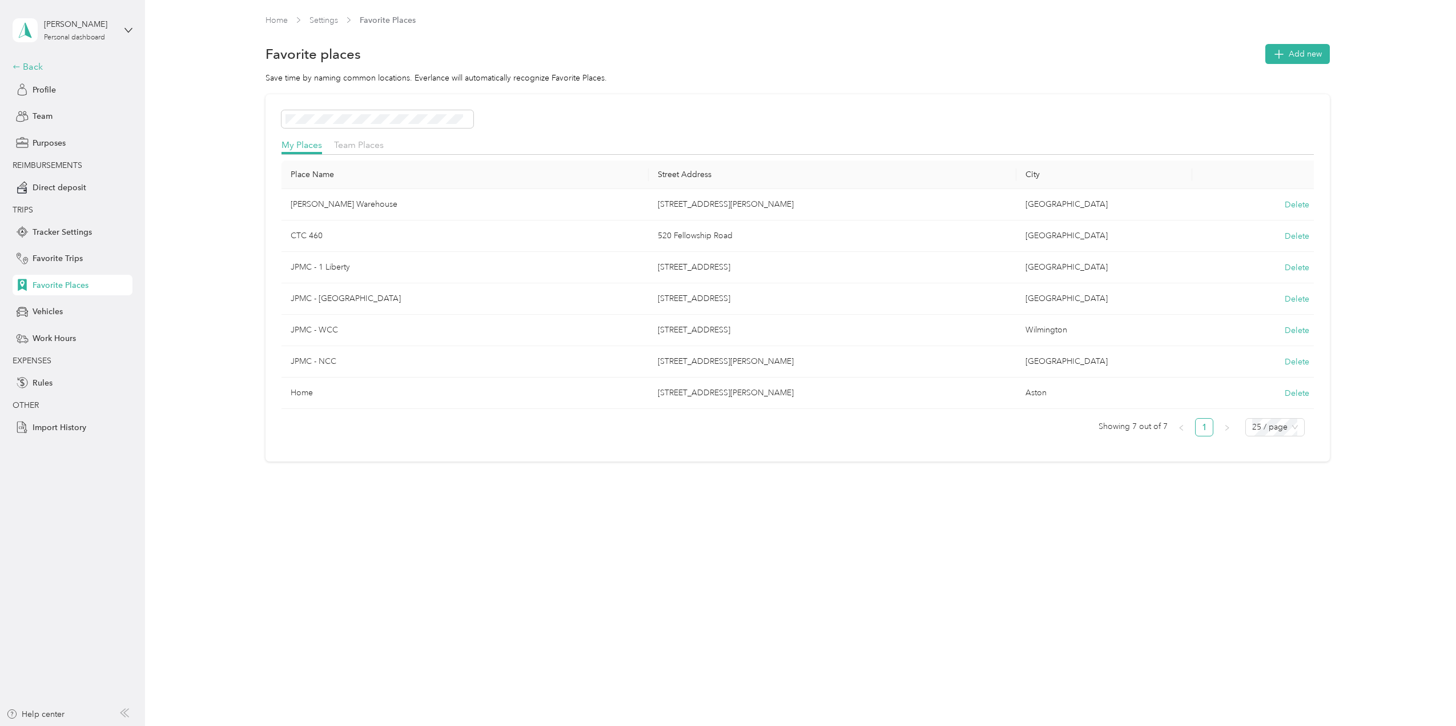
click at [29, 67] on div "Back" at bounding box center [70, 67] width 114 height 14
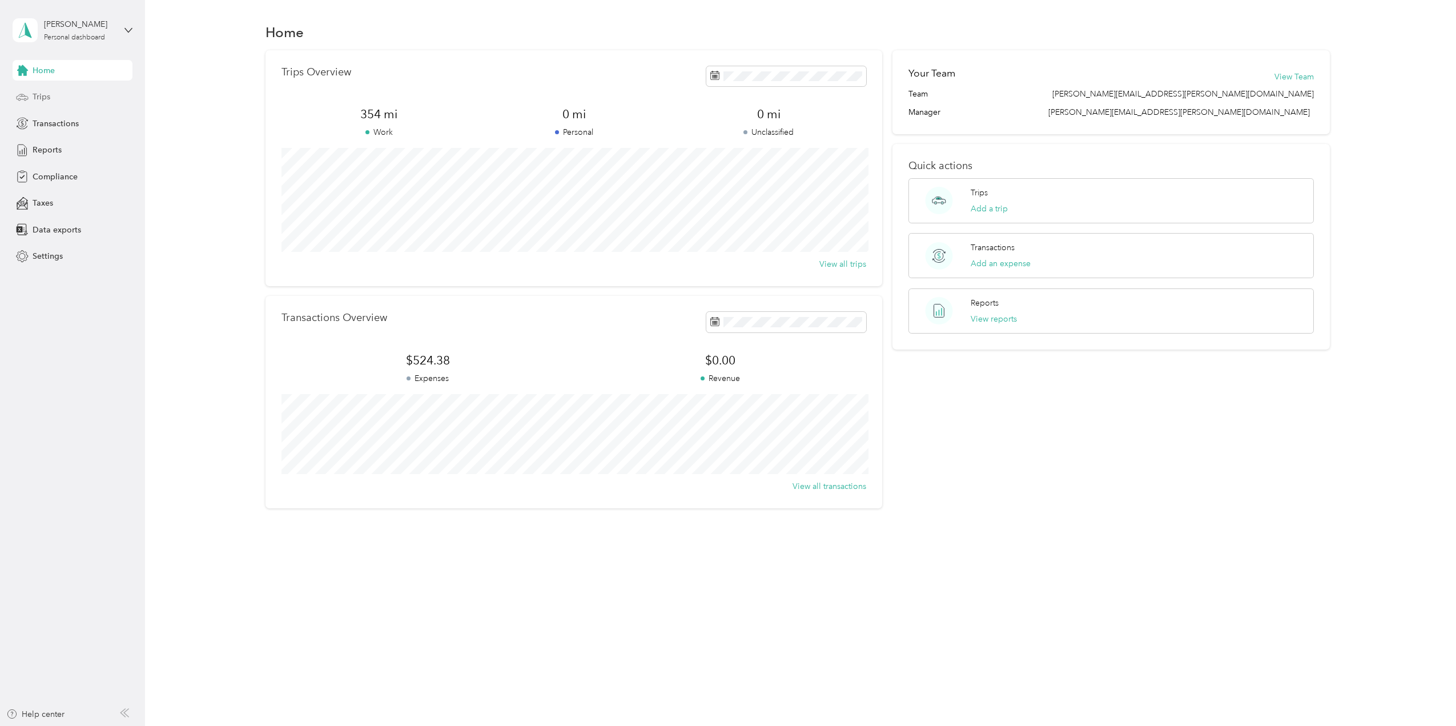
click at [73, 103] on div "Trips" at bounding box center [73, 97] width 120 height 21
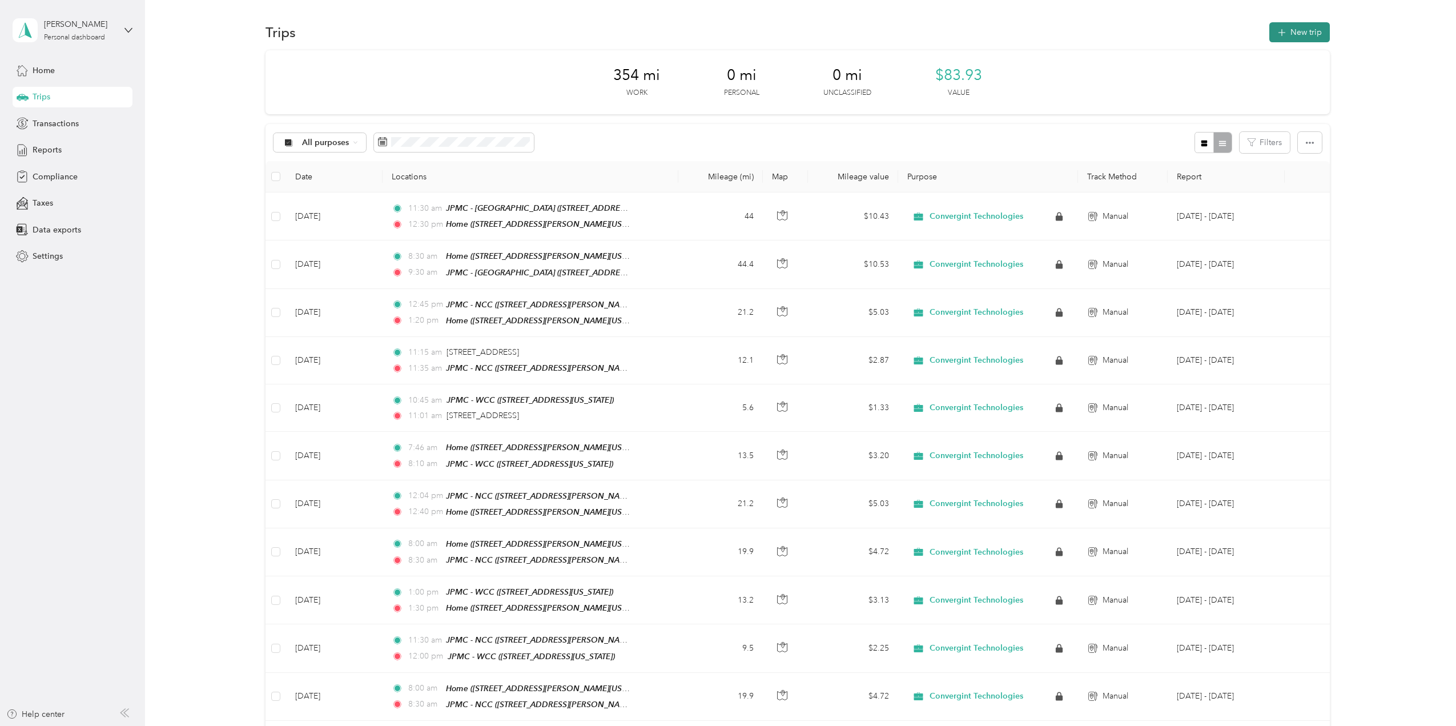
click at [1299, 30] on button "New trip" at bounding box center [1299, 32] width 61 height 20
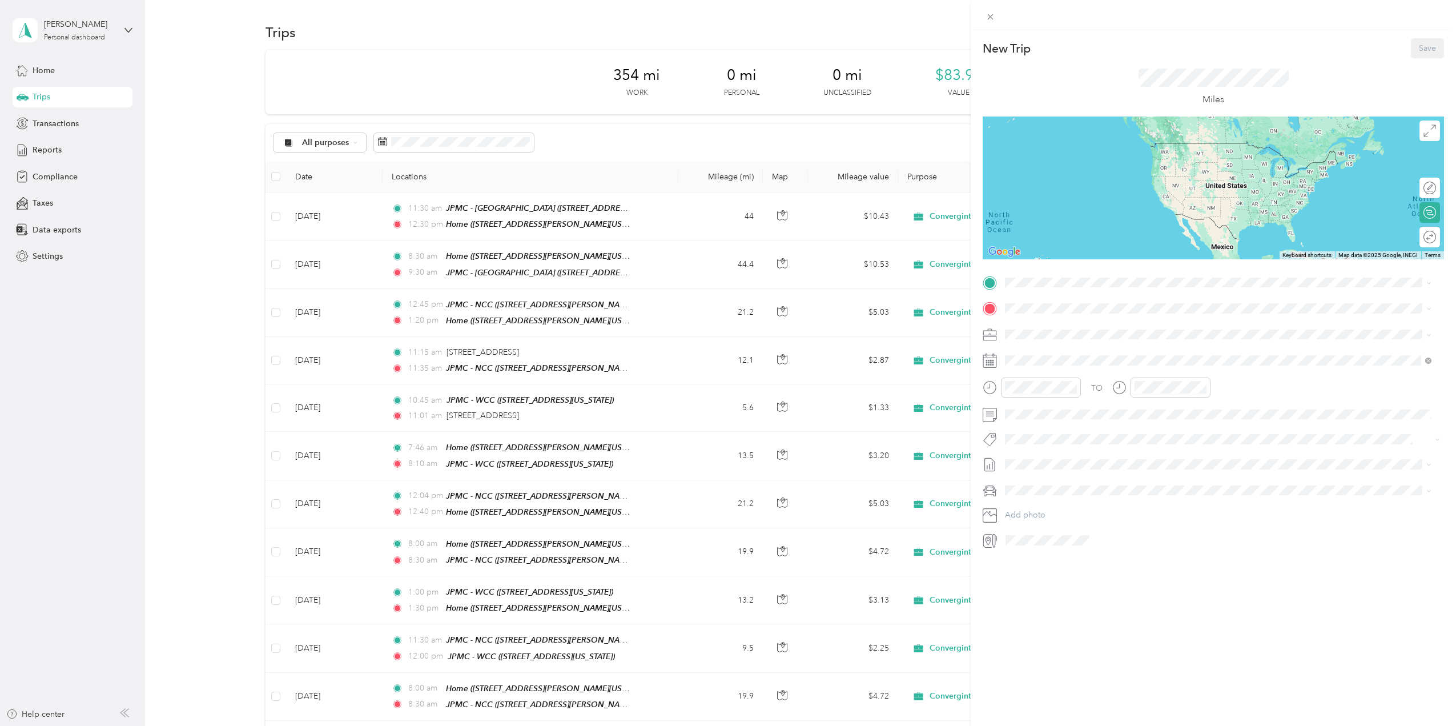
click at [1158, 333] on div "Home [STREET_ADDRESS][PERSON_NAME][US_STATE]" at bounding box center [1116, 333] width 178 height 24
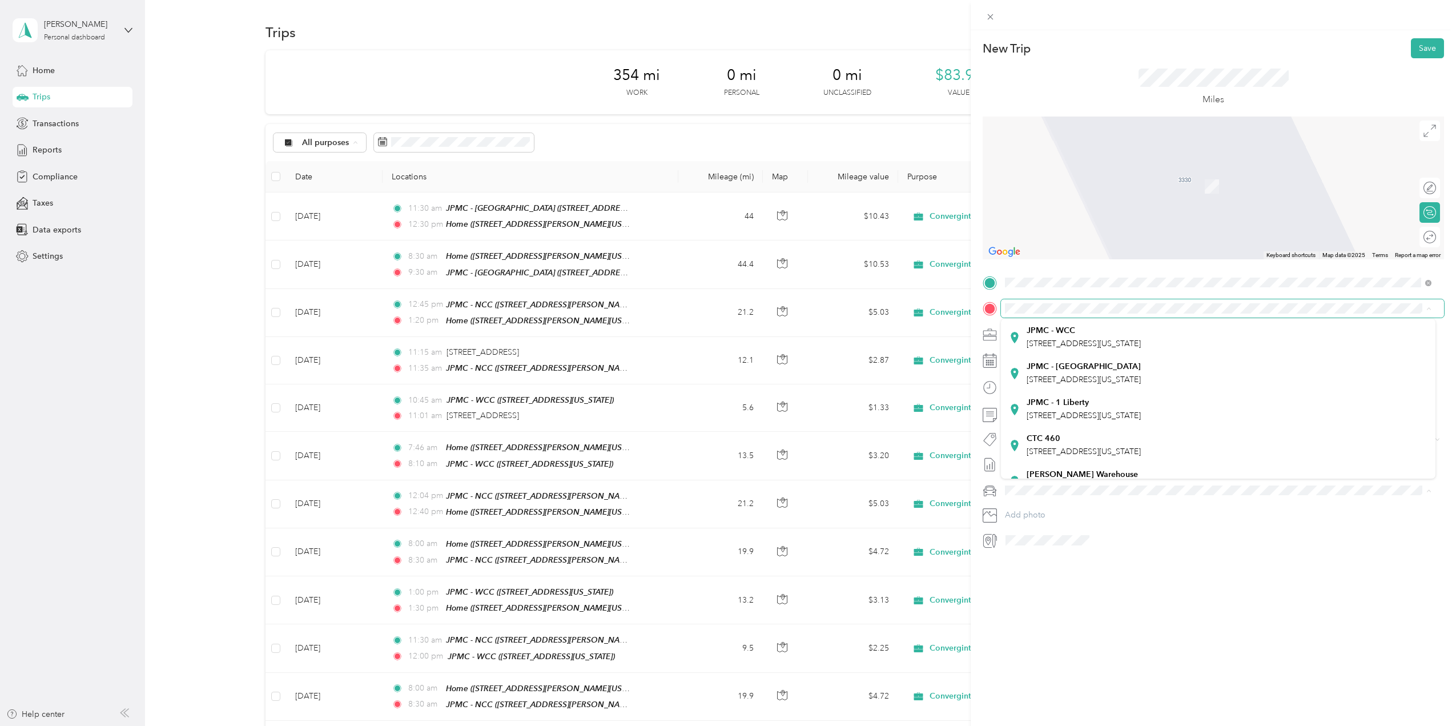
scroll to position [116, 0]
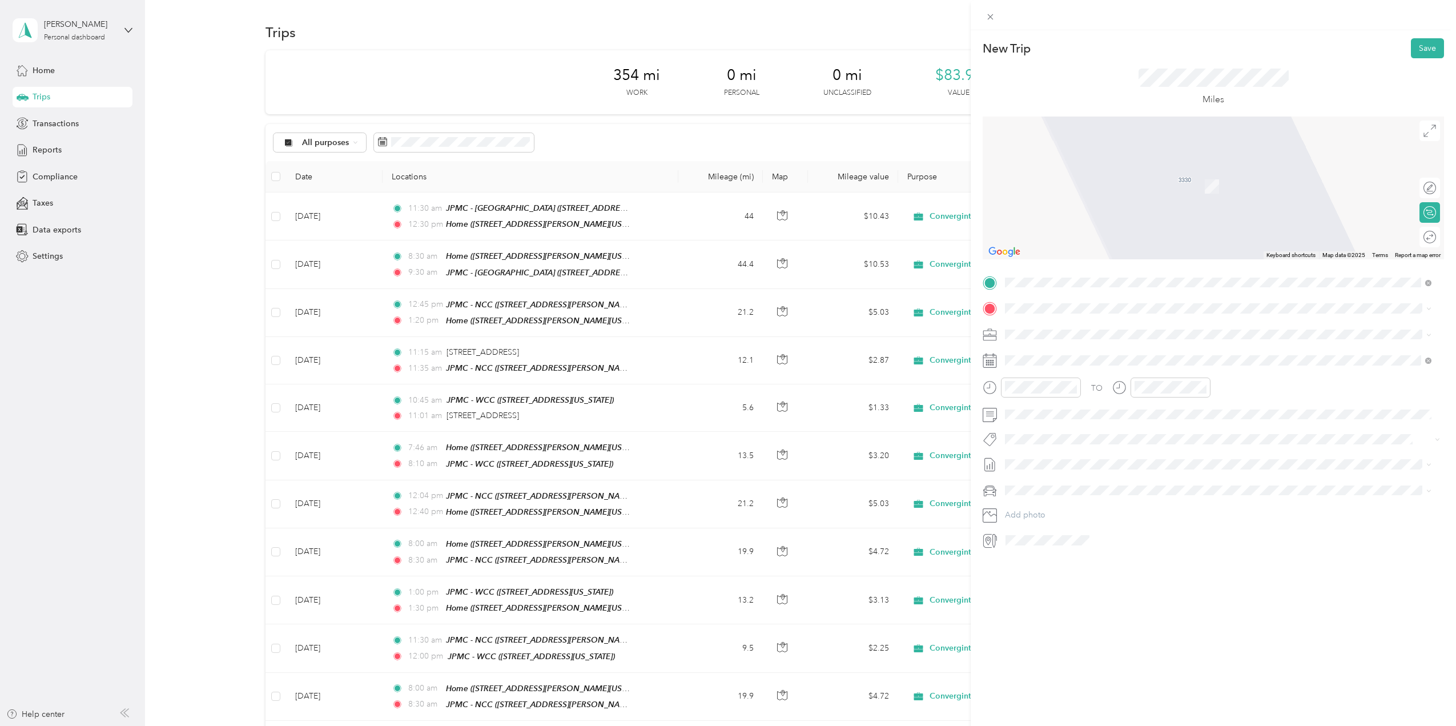
click at [1301, 448] on div "[PERSON_NAME] Warehouse [STREET_ADDRESS][PERSON_NAME][US_STATE]" at bounding box center [1218, 460] width 419 height 28
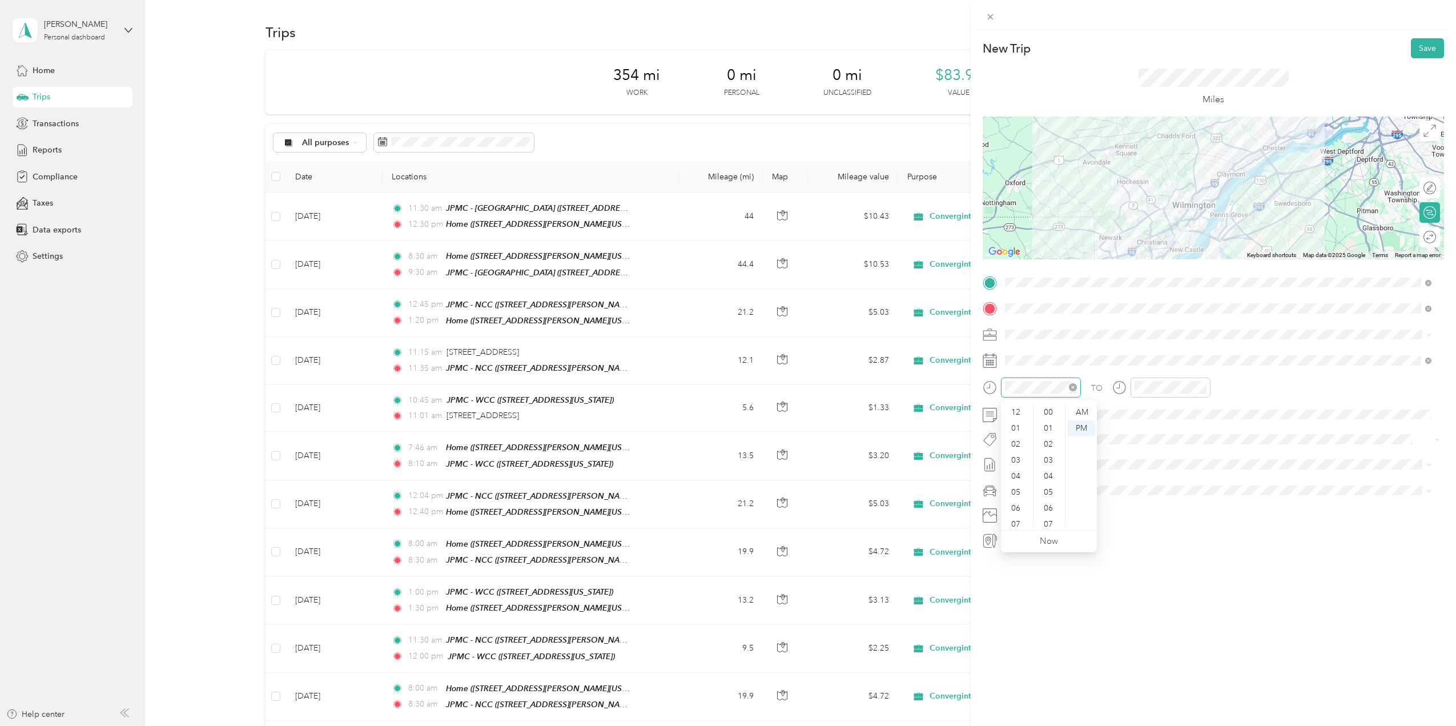
scroll to position [69, 0]
click at [1016, 502] on div "10" at bounding box center [1016, 504] width 27 height 16
click at [1086, 412] on div "AM" at bounding box center [1081, 412] width 27 height 16
click at [1050, 410] on div "00" at bounding box center [1049, 412] width 27 height 16
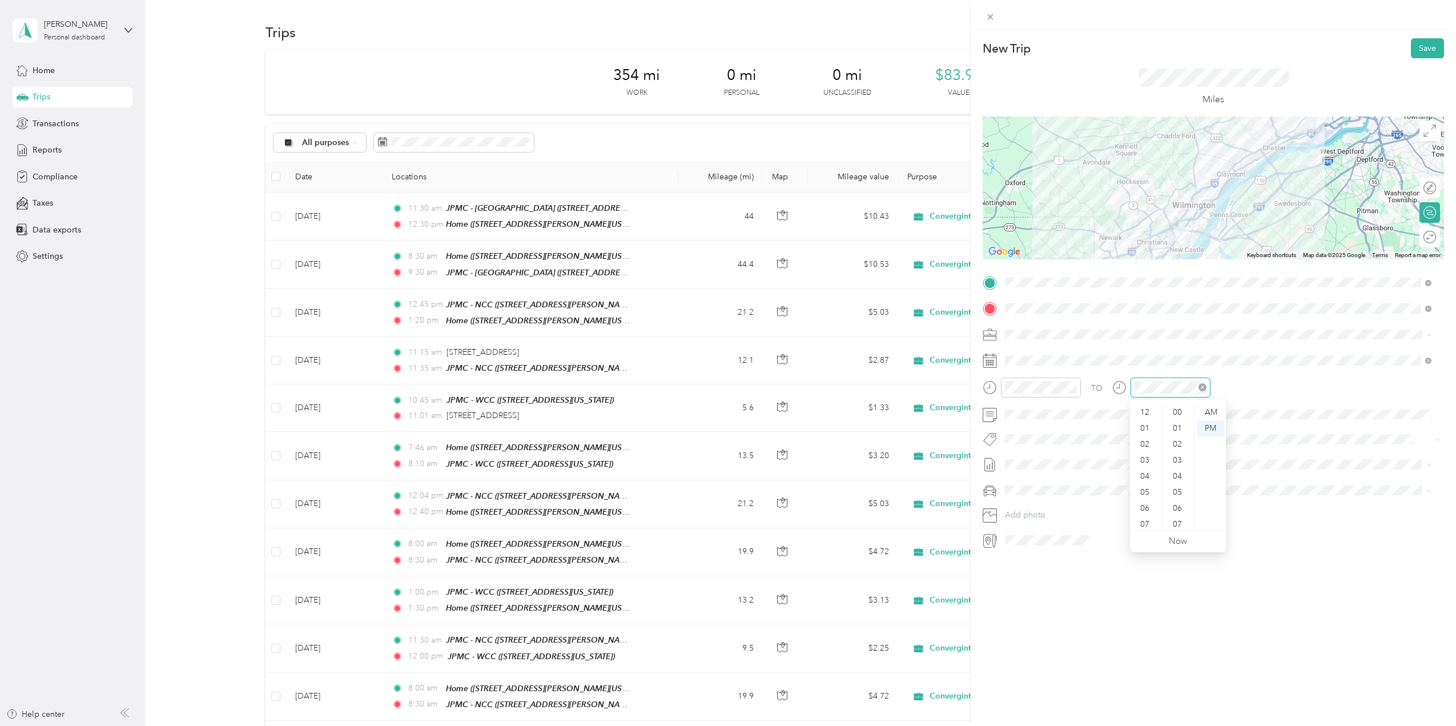
scroll to position [69, 0]
click at [1150, 504] on div "10" at bounding box center [1145, 504] width 27 height 16
click at [1177, 468] on div "30" at bounding box center [1178, 468] width 27 height 16
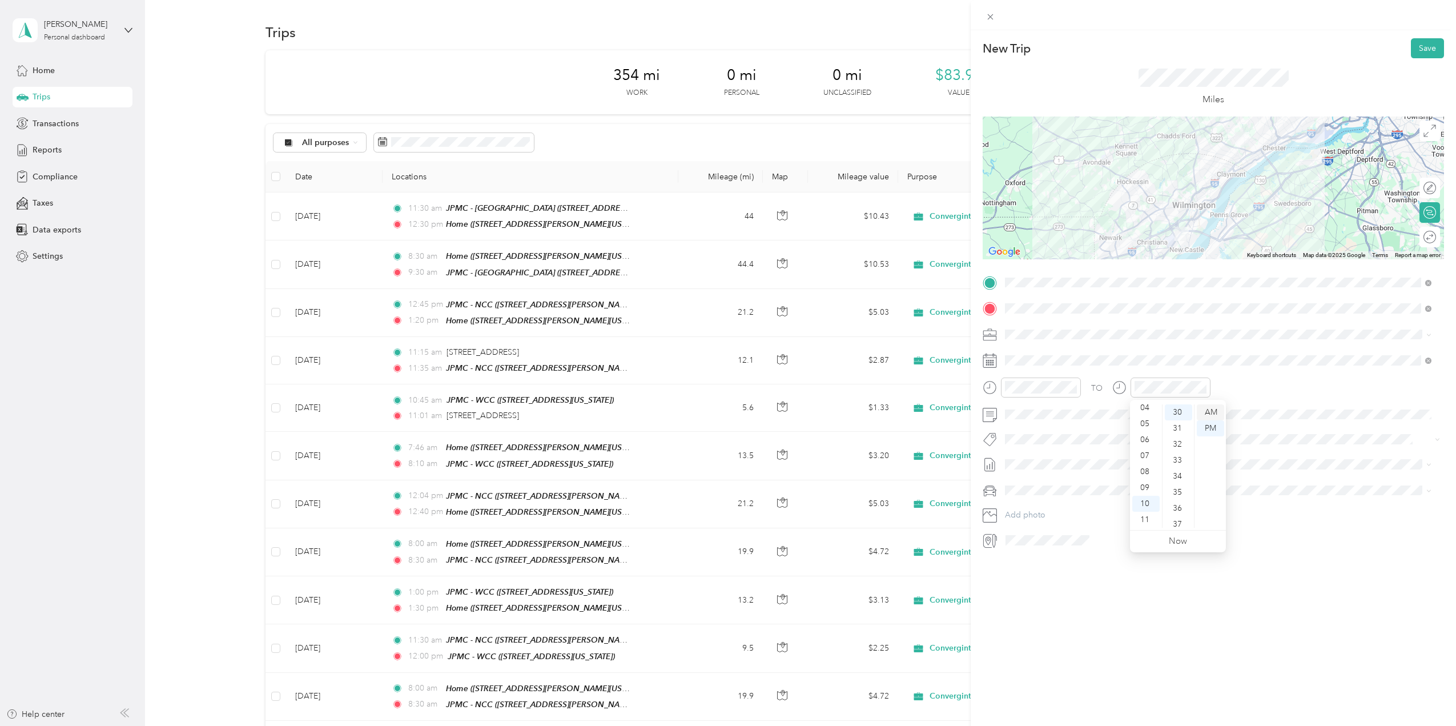
click at [1211, 411] on div "AM" at bounding box center [1210, 412] width 27 height 16
click at [43, 150] on div "New Trip Save This trip cannot be edited because it is either under review, app…" at bounding box center [728, 363] width 1456 height 726
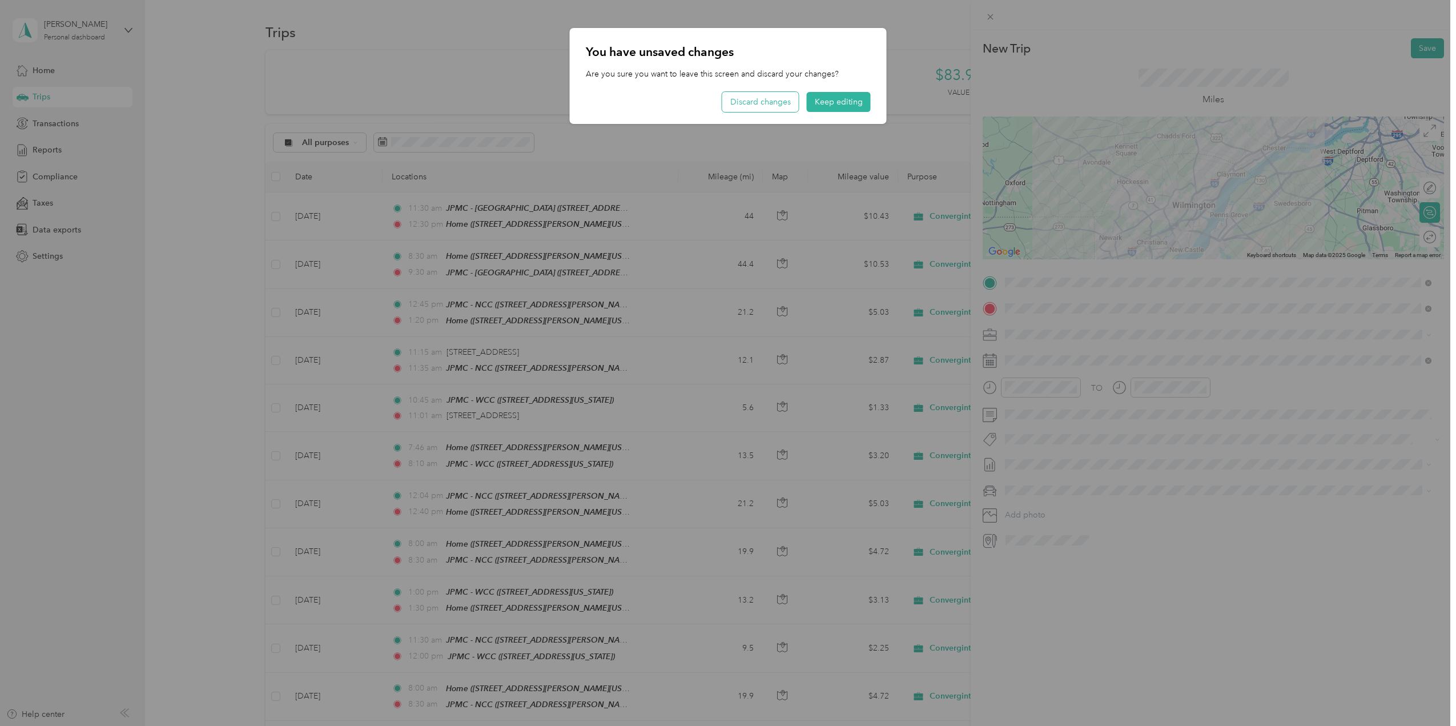
click at [769, 103] on button "Discard changes" at bounding box center [760, 102] width 77 height 20
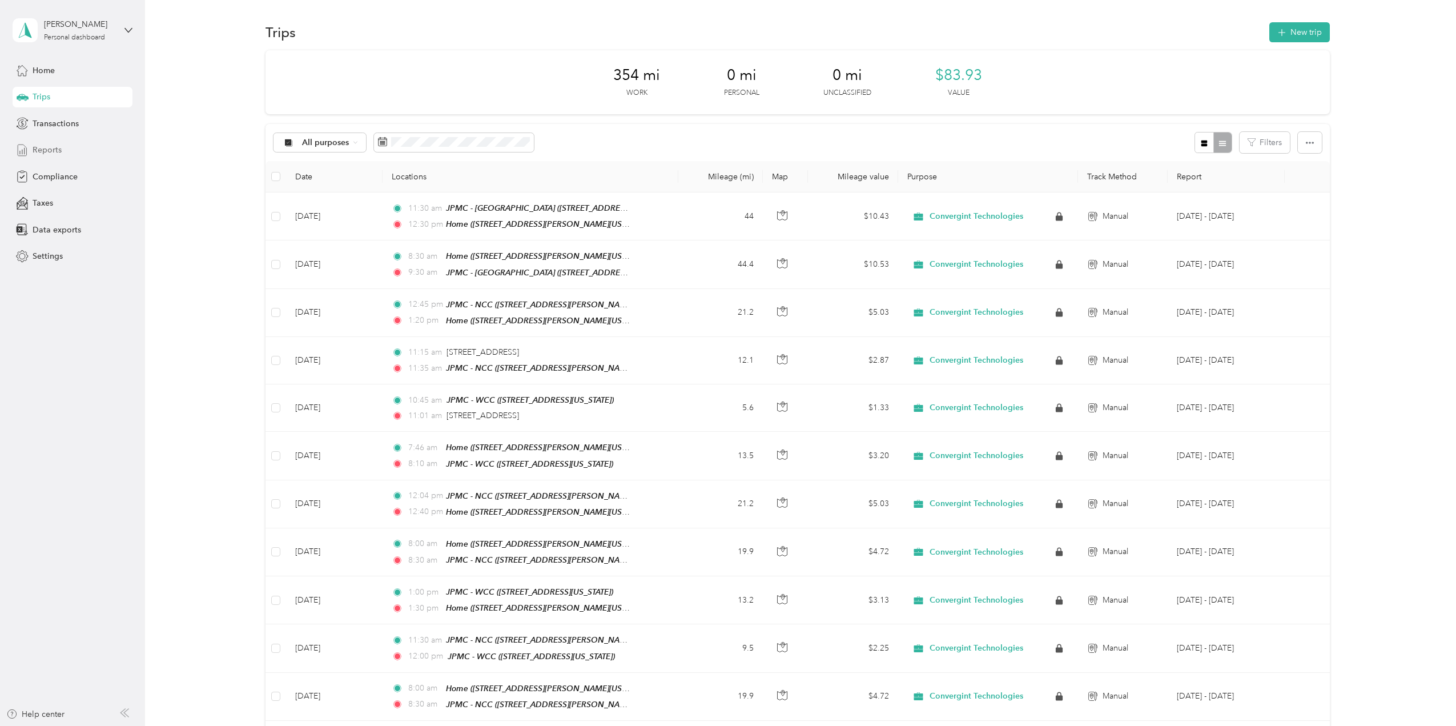
click at [41, 150] on span "Reports" at bounding box center [47, 150] width 29 height 12
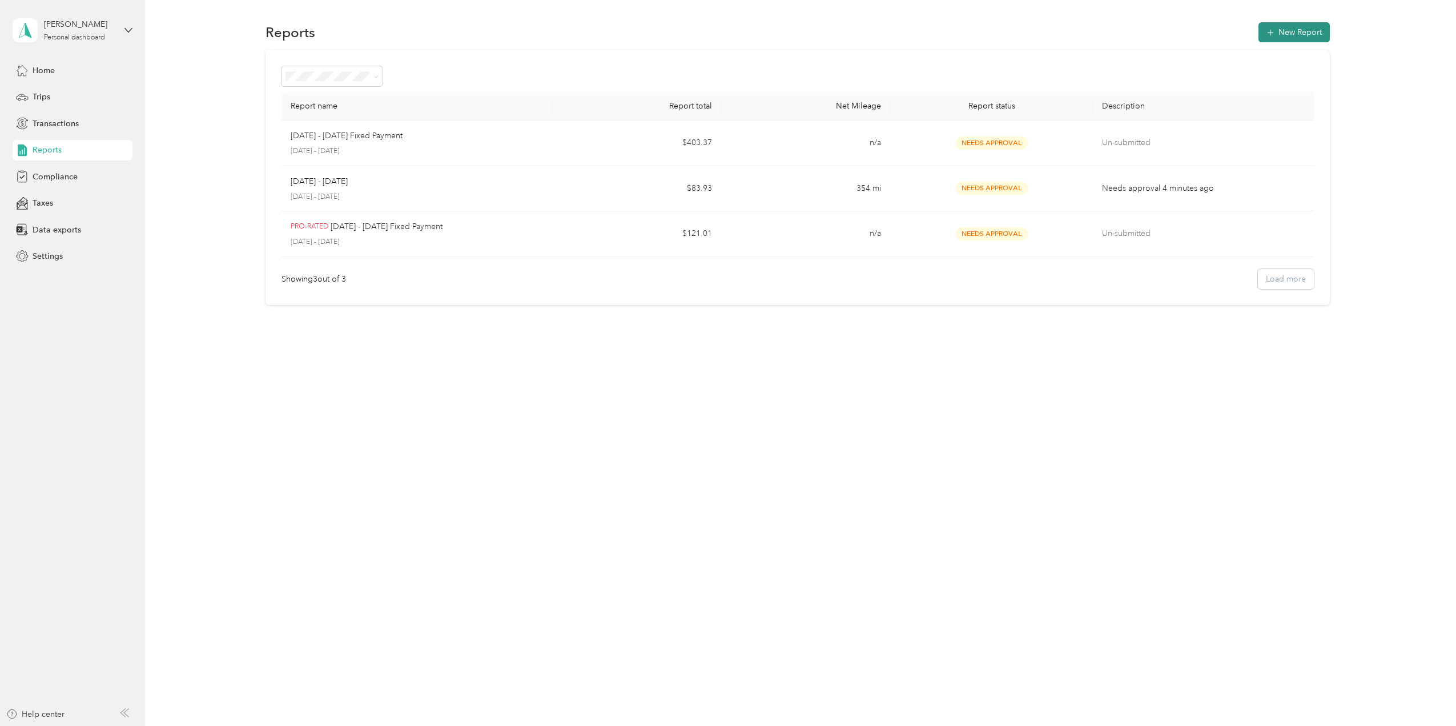
click at [1302, 29] on button "New Report" at bounding box center [1294, 32] width 71 height 20
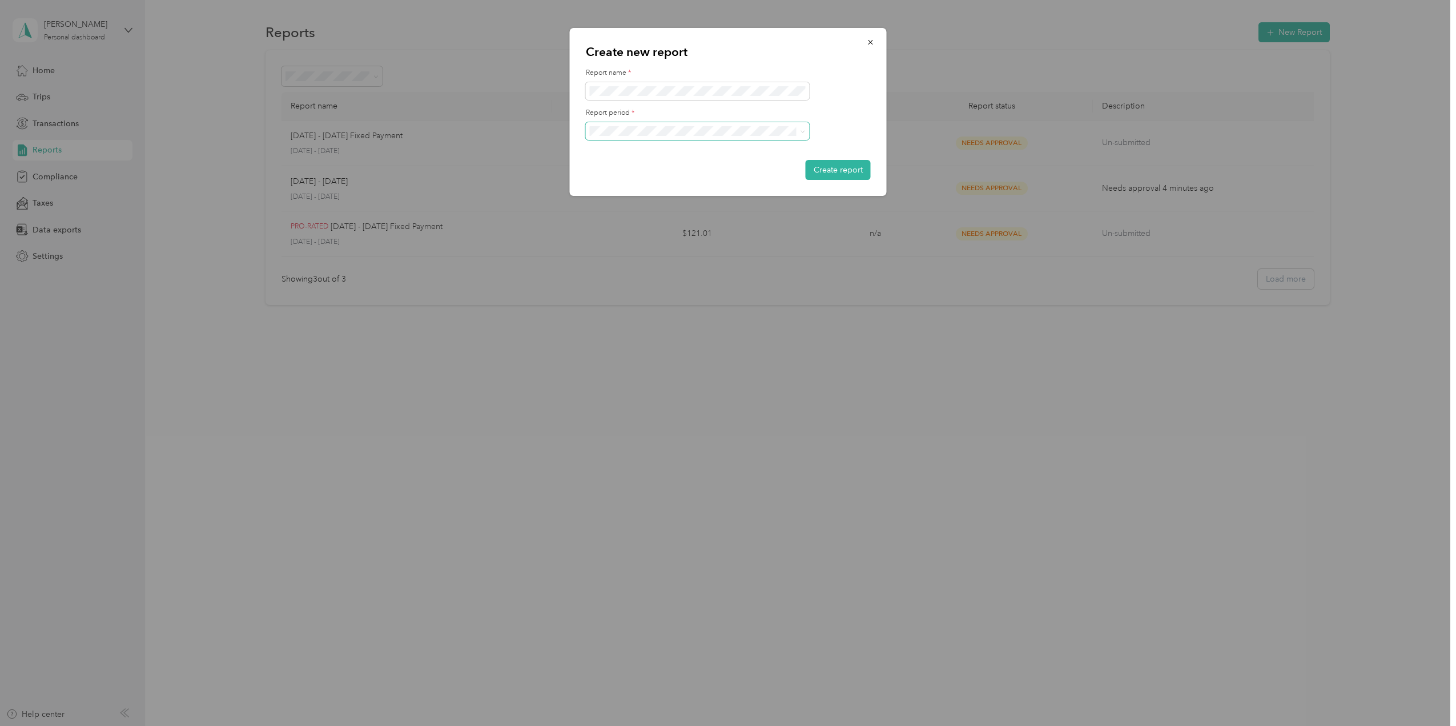
click at [584, 134] on div "Create new report Report name * Report period * Create report" at bounding box center [728, 112] width 317 height 168
click at [828, 167] on button "Create report" at bounding box center [838, 170] width 65 height 20
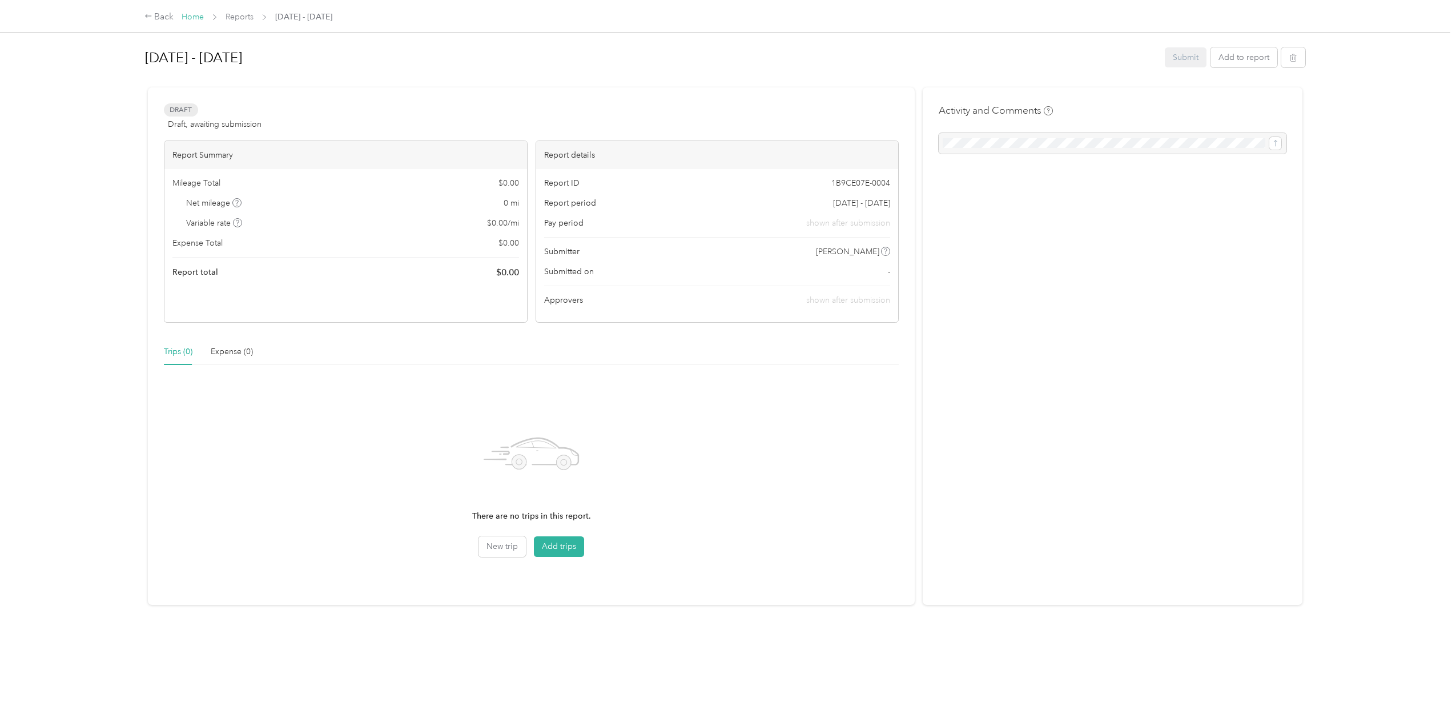
click at [183, 15] on link "Home" at bounding box center [193, 17] width 22 height 10
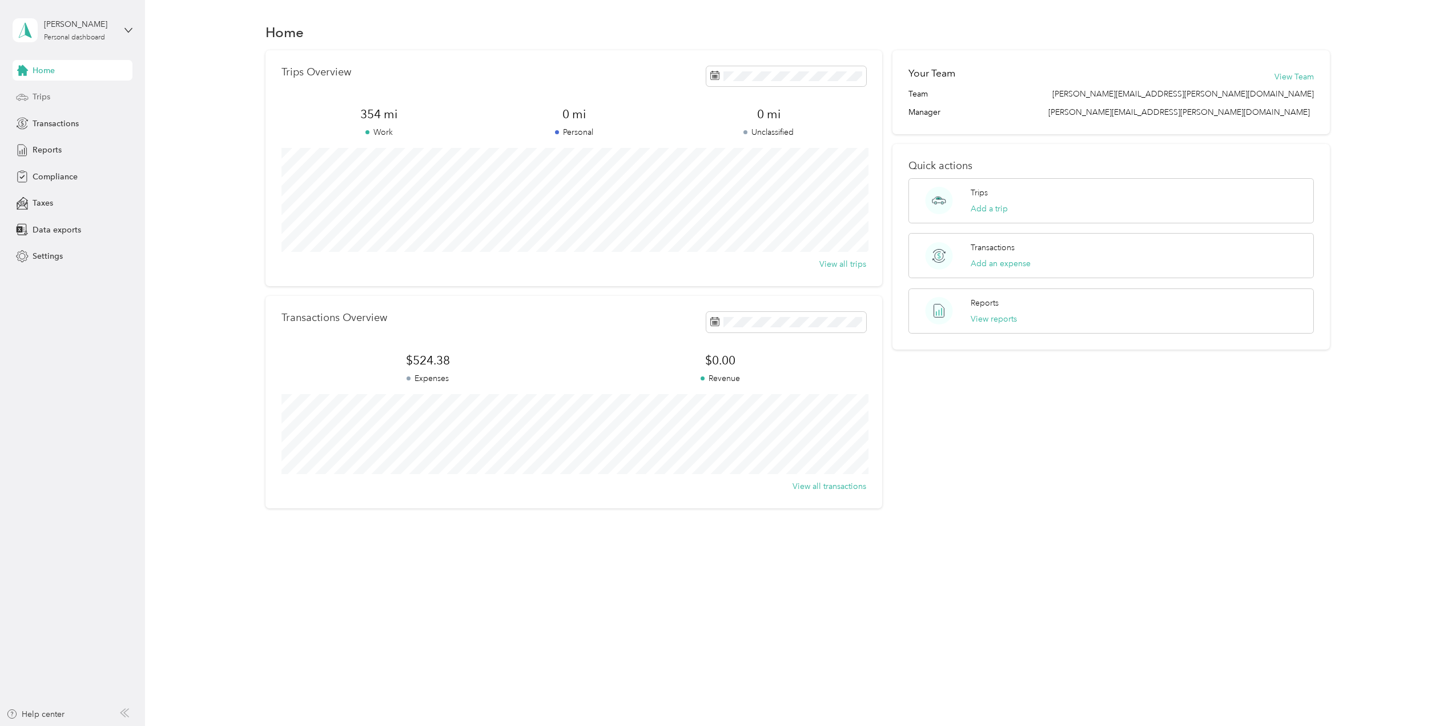
click at [54, 100] on div "Trips" at bounding box center [73, 97] width 120 height 21
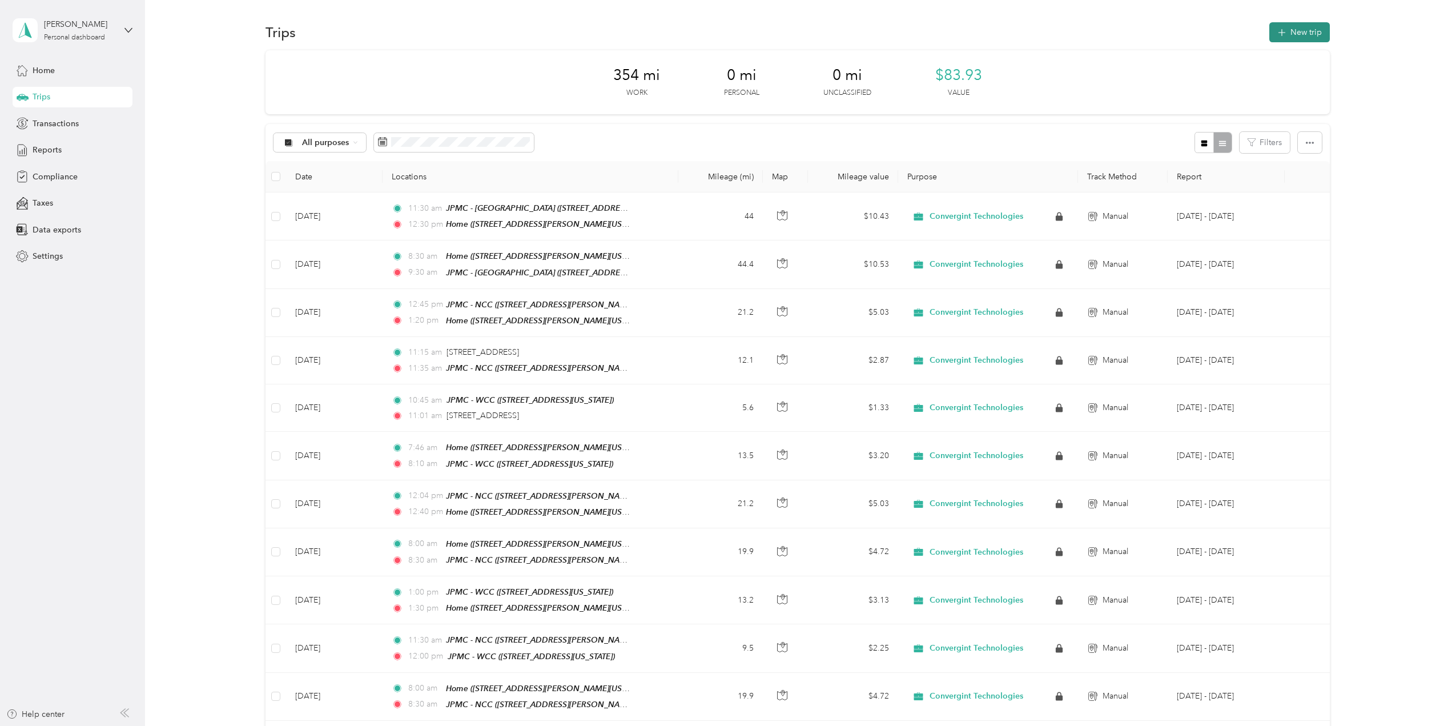
click at [1288, 32] on button "New trip" at bounding box center [1299, 32] width 61 height 20
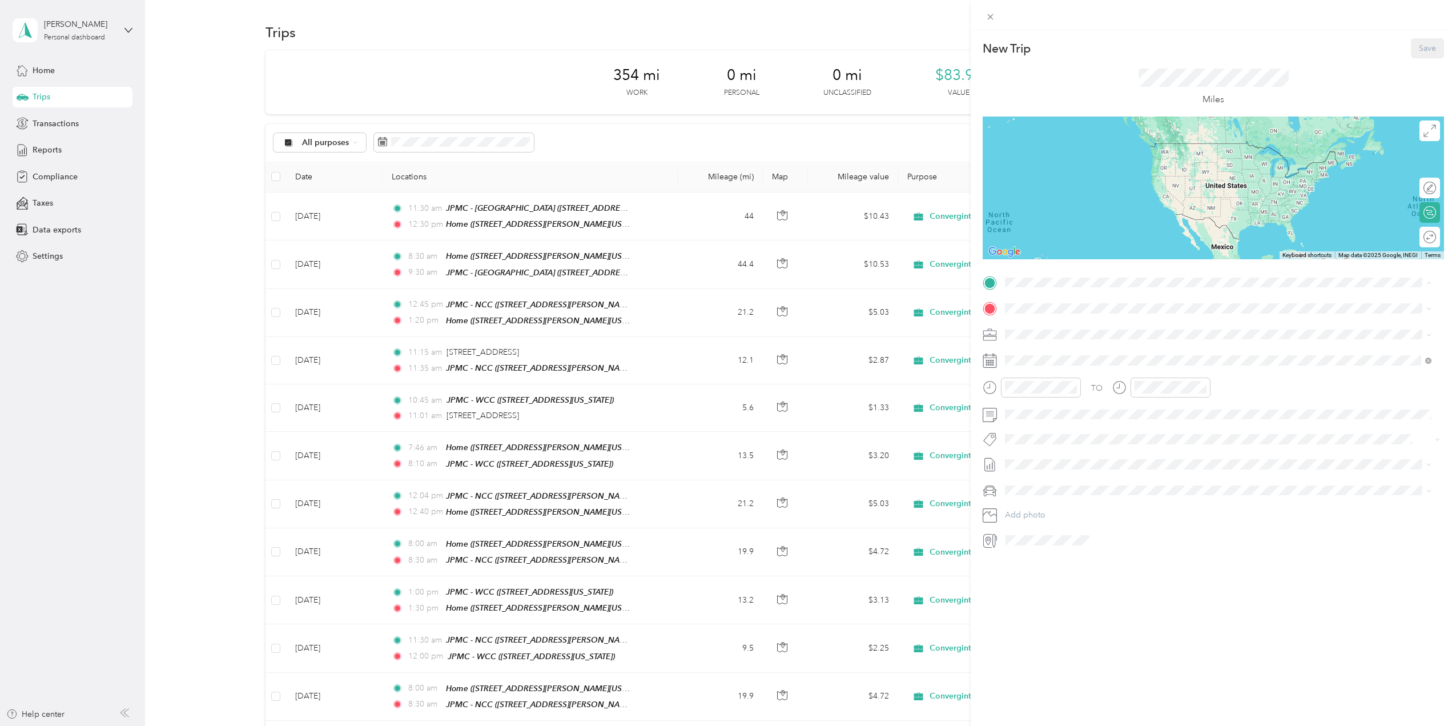
click at [1056, 330] on div "Home [STREET_ADDRESS][PERSON_NAME][US_STATE]" at bounding box center [1116, 335] width 178 height 24
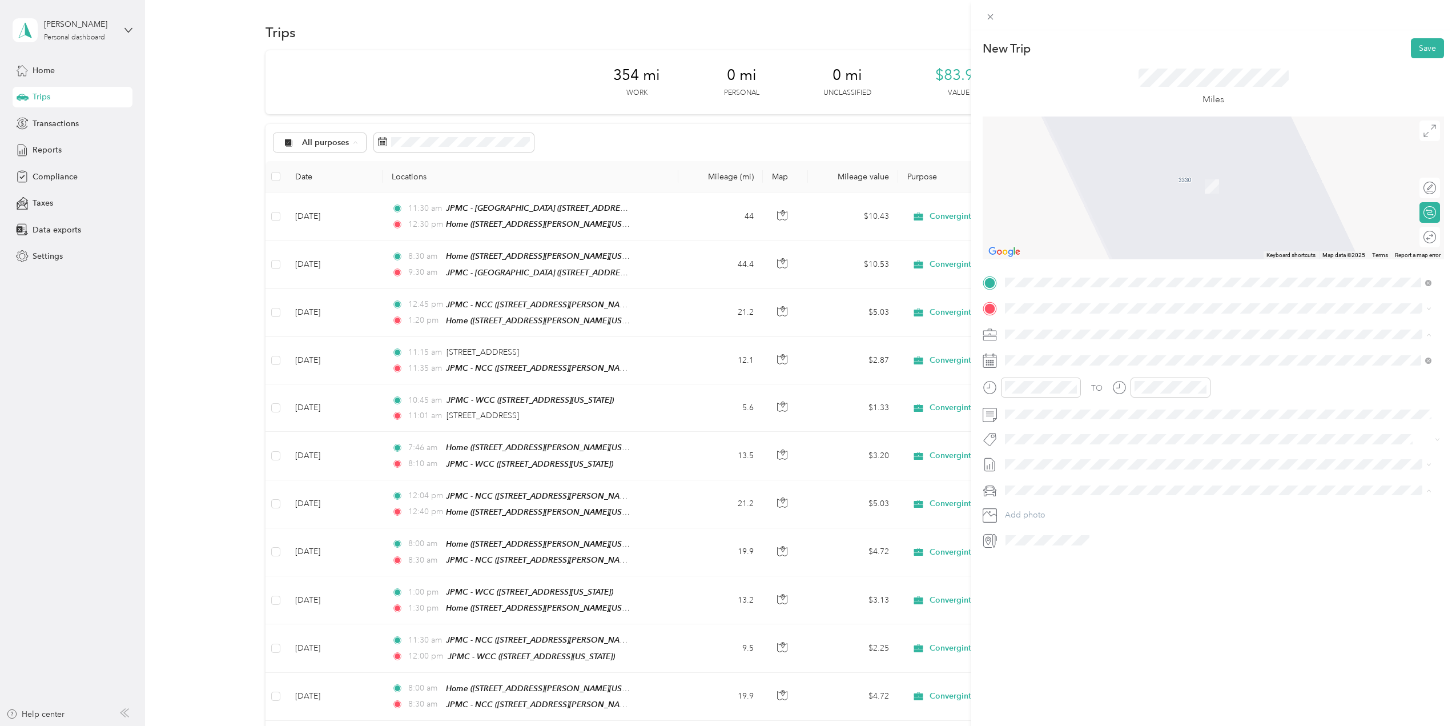
scroll to position [116, 0]
drag, startPoint x: 1432, startPoint y: 344, endPoint x: 1429, endPoint y: 388, distance: 44.1
click at [1430, 312] on span at bounding box center [1428, 308] width 5 height 10
click at [1300, 451] on div "[PERSON_NAME] Warehouse [STREET_ADDRESS][PERSON_NAME][US_STATE]" at bounding box center [1218, 460] width 419 height 28
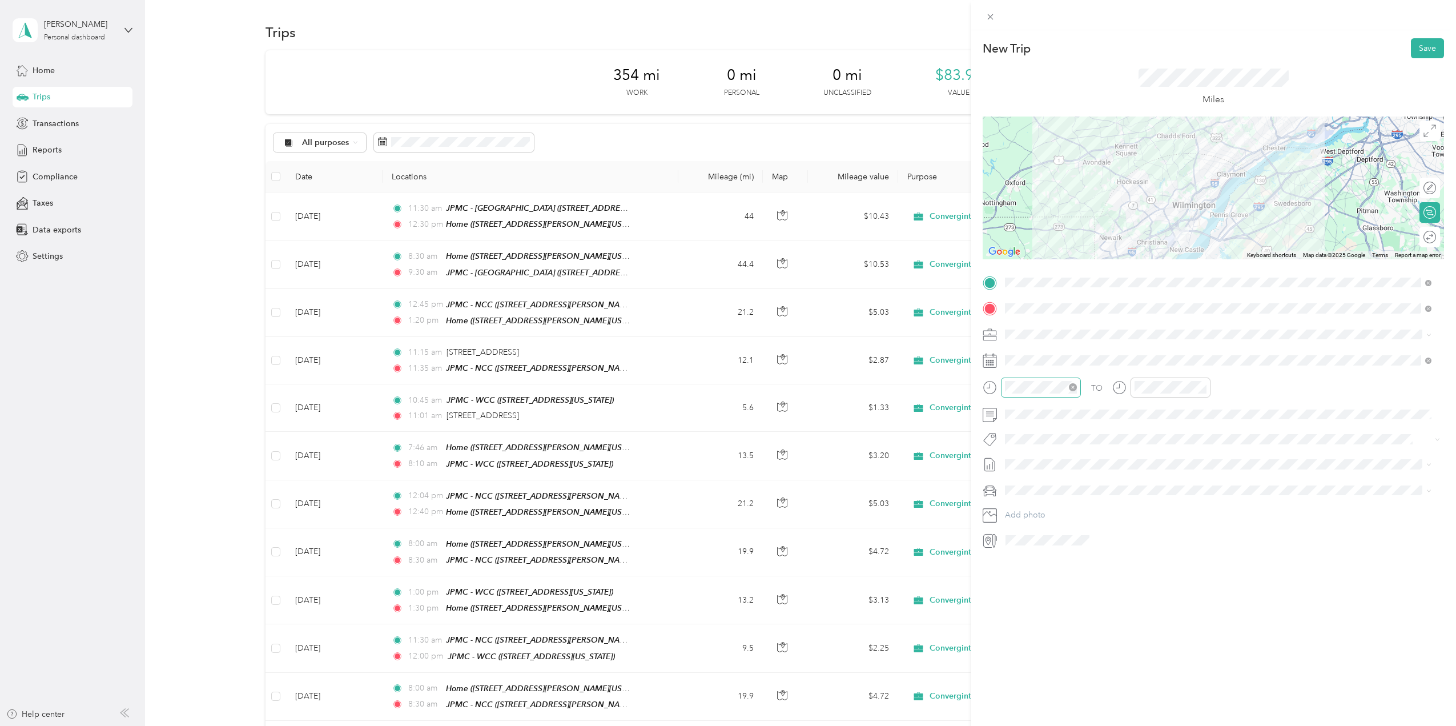
click at [1078, 387] on div at bounding box center [1041, 387] width 80 height 20
click at [1017, 506] on div "10" at bounding box center [1016, 504] width 27 height 16
click at [1082, 410] on div "AM" at bounding box center [1081, 412] width 27 height 16
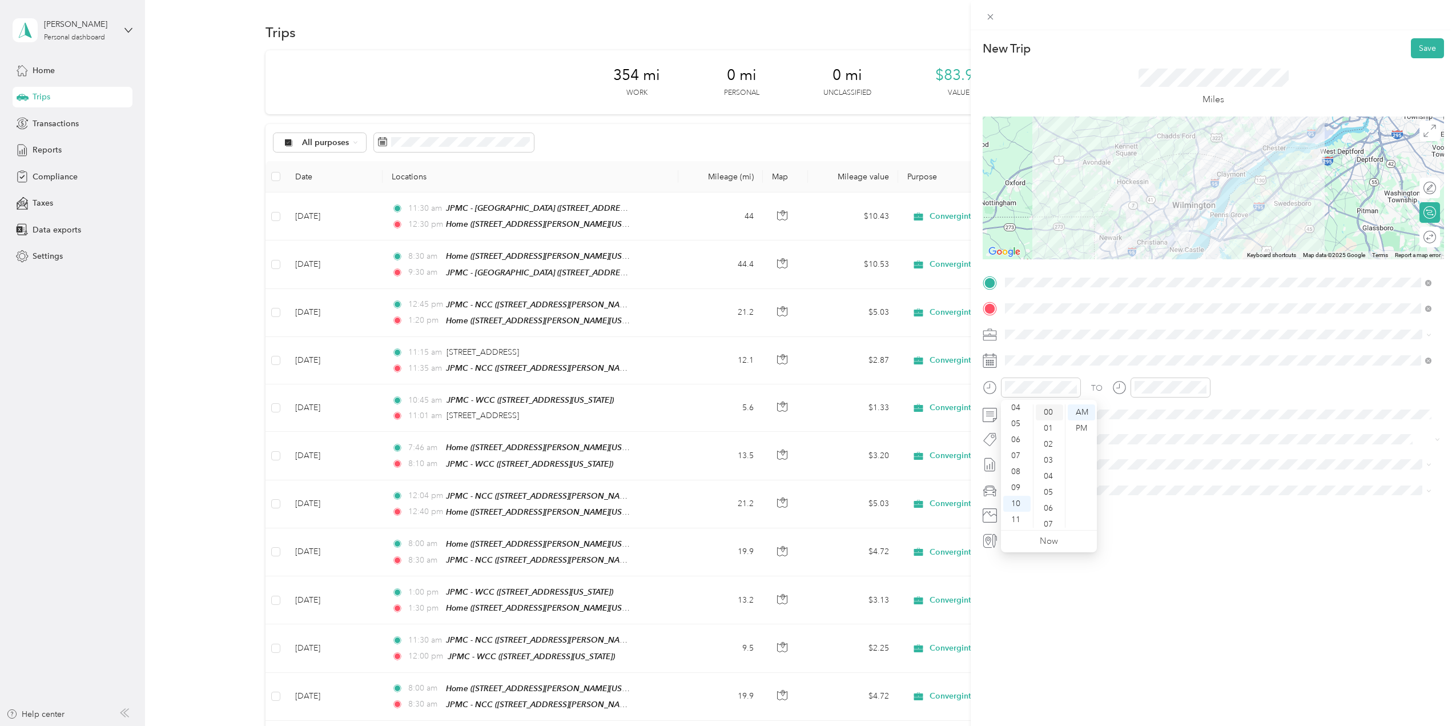
click at [1050, 410] on div "00" at bounding box center [1049, 412] width 27 height 16
click at [1147, 501] on div "10" at bounding box center [1145, 504] width 27 height 16
click at [1206, 411] on div "AM" at bounding box center [1210, 412] width 27 height 16
click at [1043, 503] on li "[DATE] - [DATE] Draft" at bounding box center [1218, 502] width 435 height 18
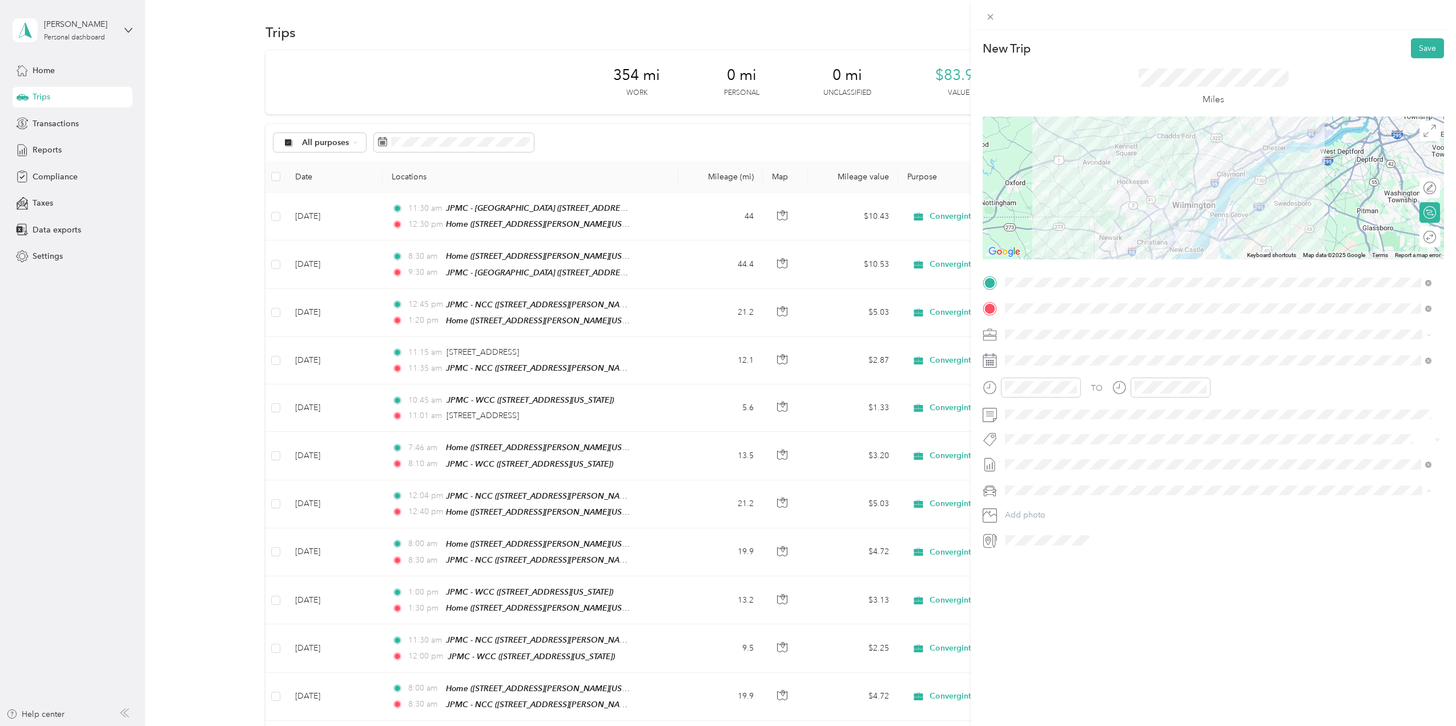
click at [1046, 511] on div "Ford Maverick" at bounding box center [1218, 510] width 419 height 12
click at [1413, 46] on button "Save" at bounding box center [1427, 48] width 33 height 20
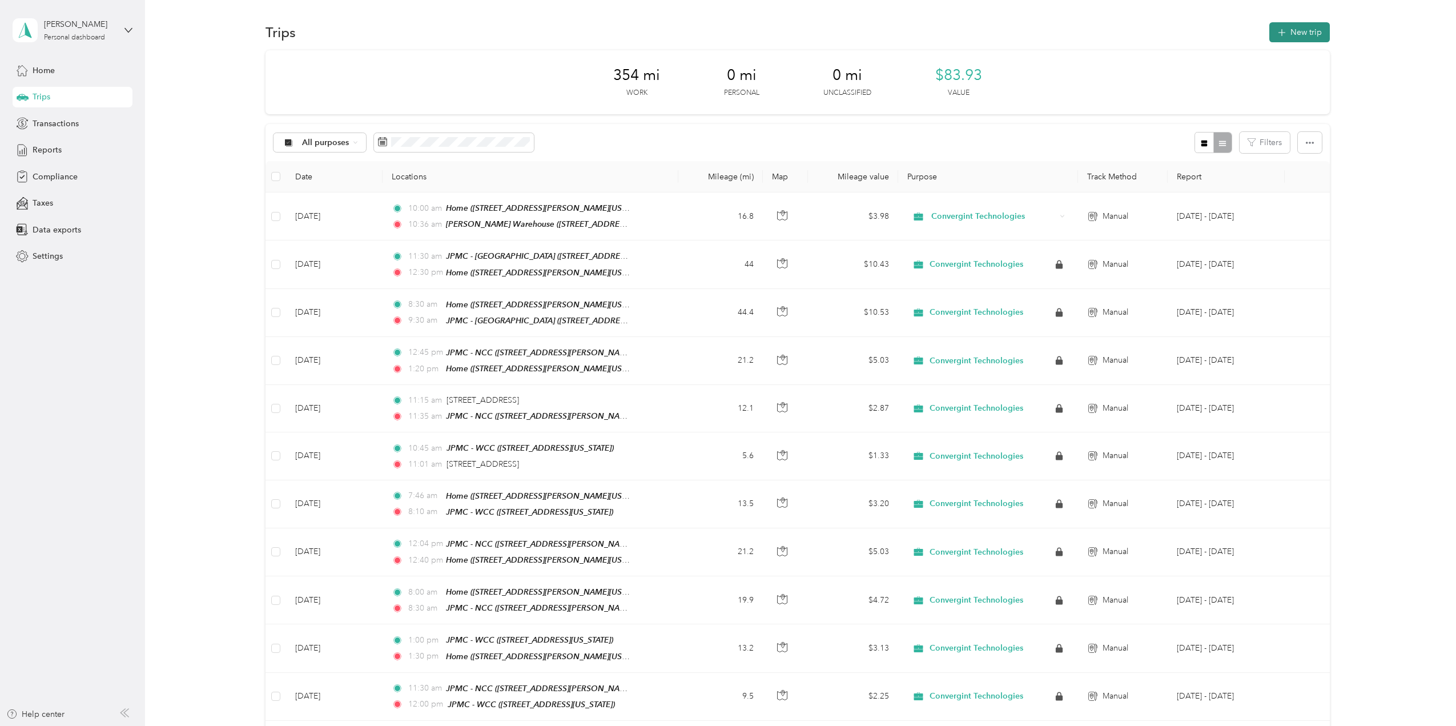
click at [1286, 34] on button "New trip" at bounding box center [1299, 32] width 61 height 20
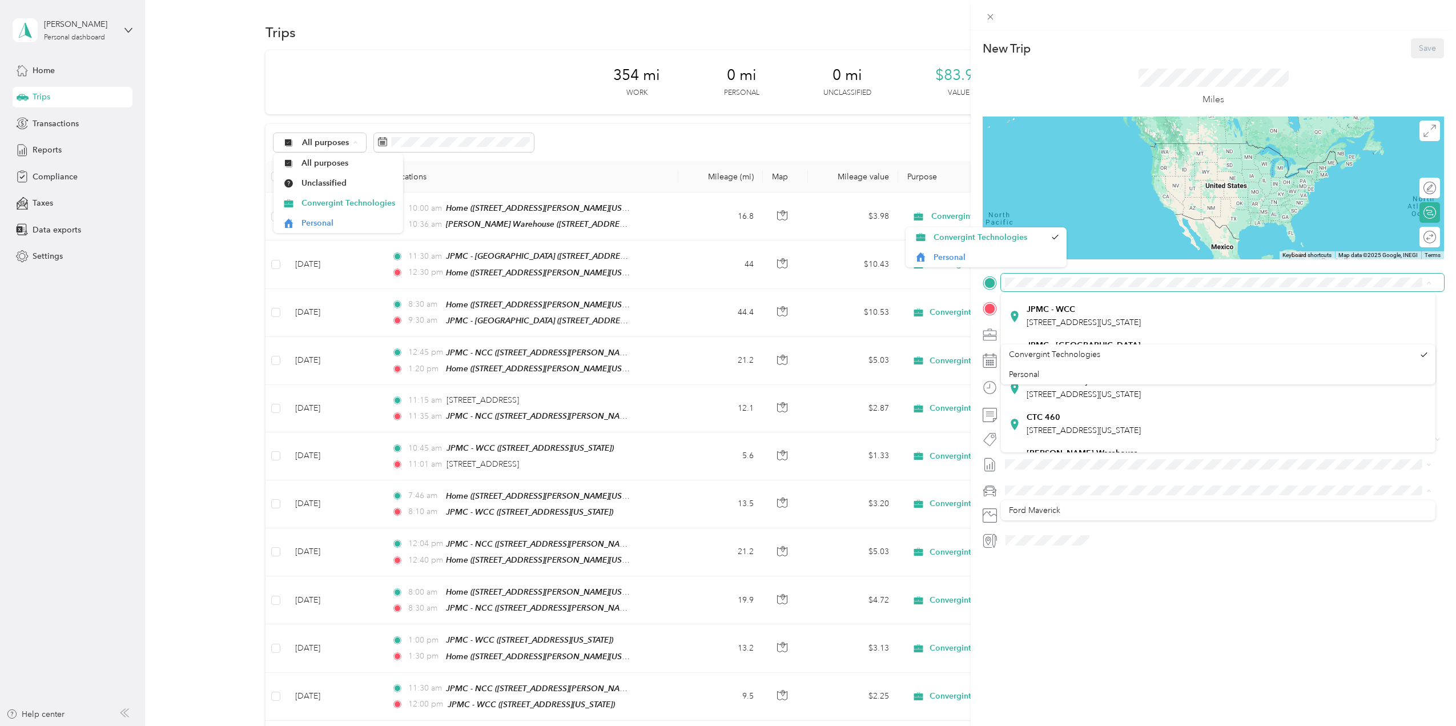
scroll to position [116, 0]
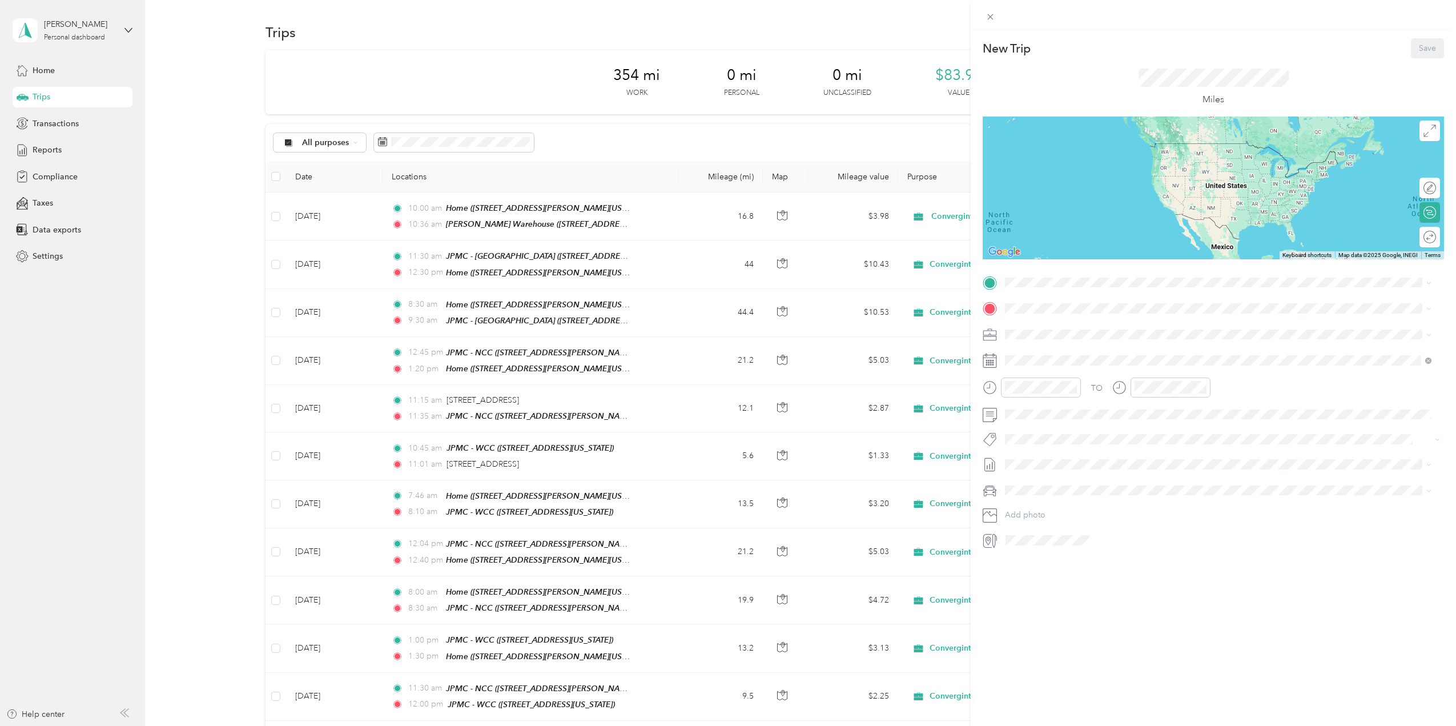
click at [1328, 427] on div "[PERSON_NAME] Warehouse [STREET_ADDRESS][PERSON_NAME][US_STATE]" at bounding box center [1218, 429] width 419 height 28
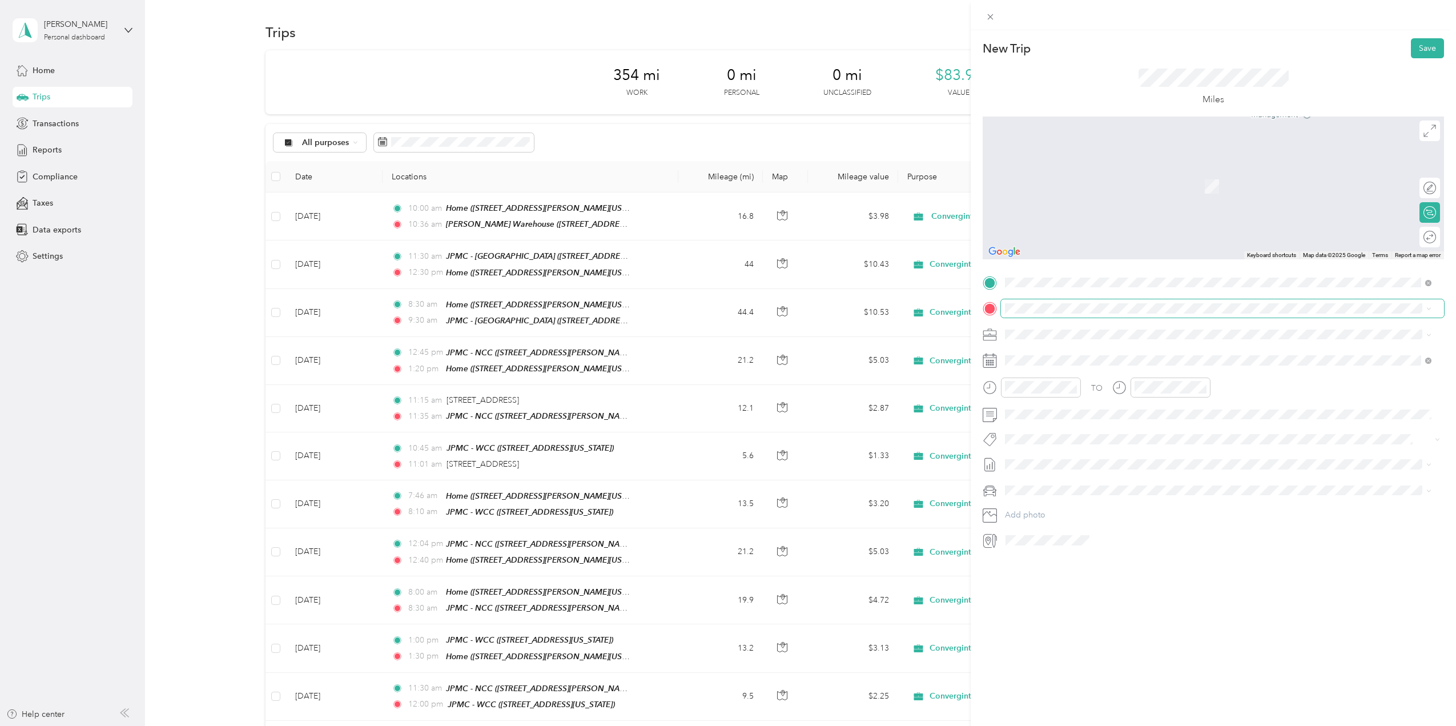
click at [1303, 315] on span at bounding box center [1222, 308] width 443 height 18
click at [1296, 385] on div "JPMC - NCC [STREET_ADDRESS][PERSON_NAME][US_STATE]" at bounding box center [1218, 397] width 419 height 28
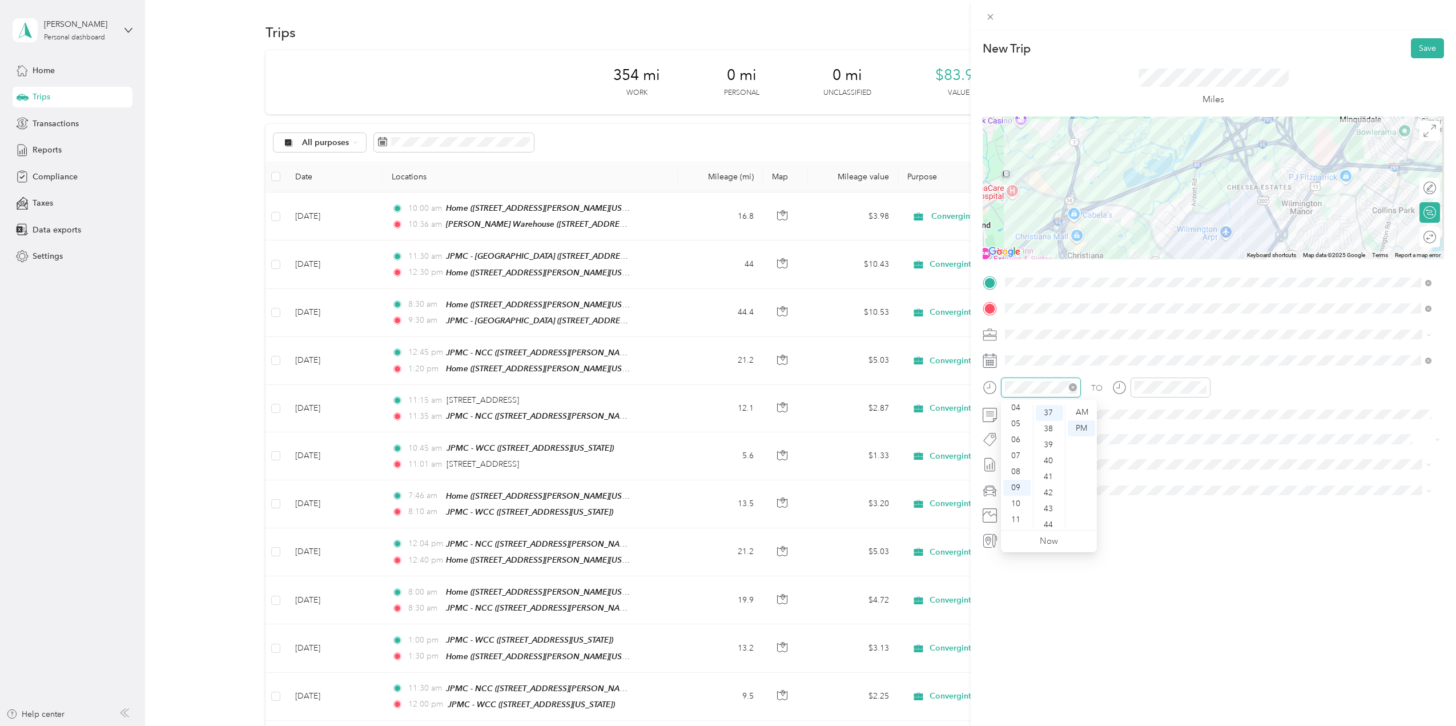
scroll to position [592, 0]
click at [1016, 503] on div "10" at bounding box center [1016, 504] width 27 height 16
click at [1051, 500] on div "50" at bounding box center [1049, 500] width 27 height 16
click at [1084, 410] on div "AM" at bounding box center [1081, 412] width 27 height 16
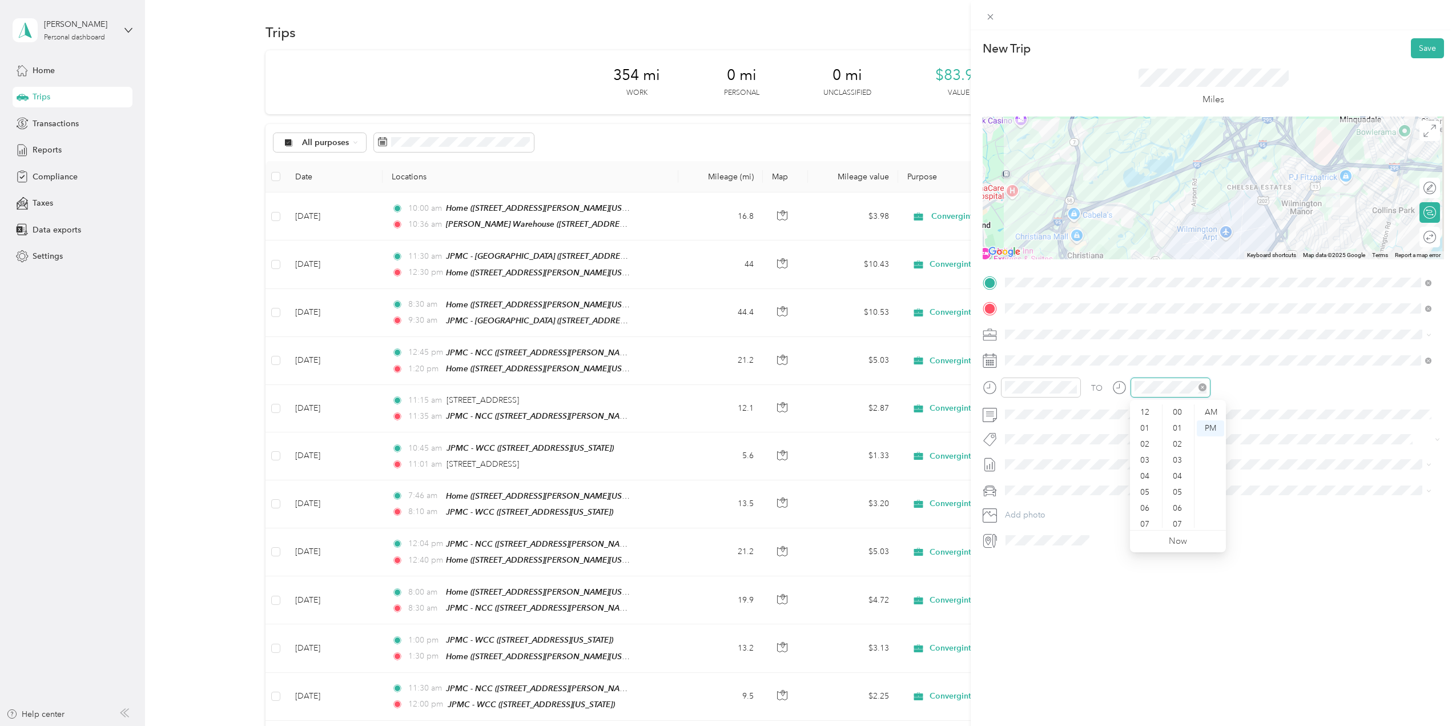
scroll to position [69, 0]
click at [1146, 521] on div "11" at bounding box center [1145, 520] width 27 height 16
click at [1176, 439] on div "10" at bounding box center [1178, 441] width 27 height 16
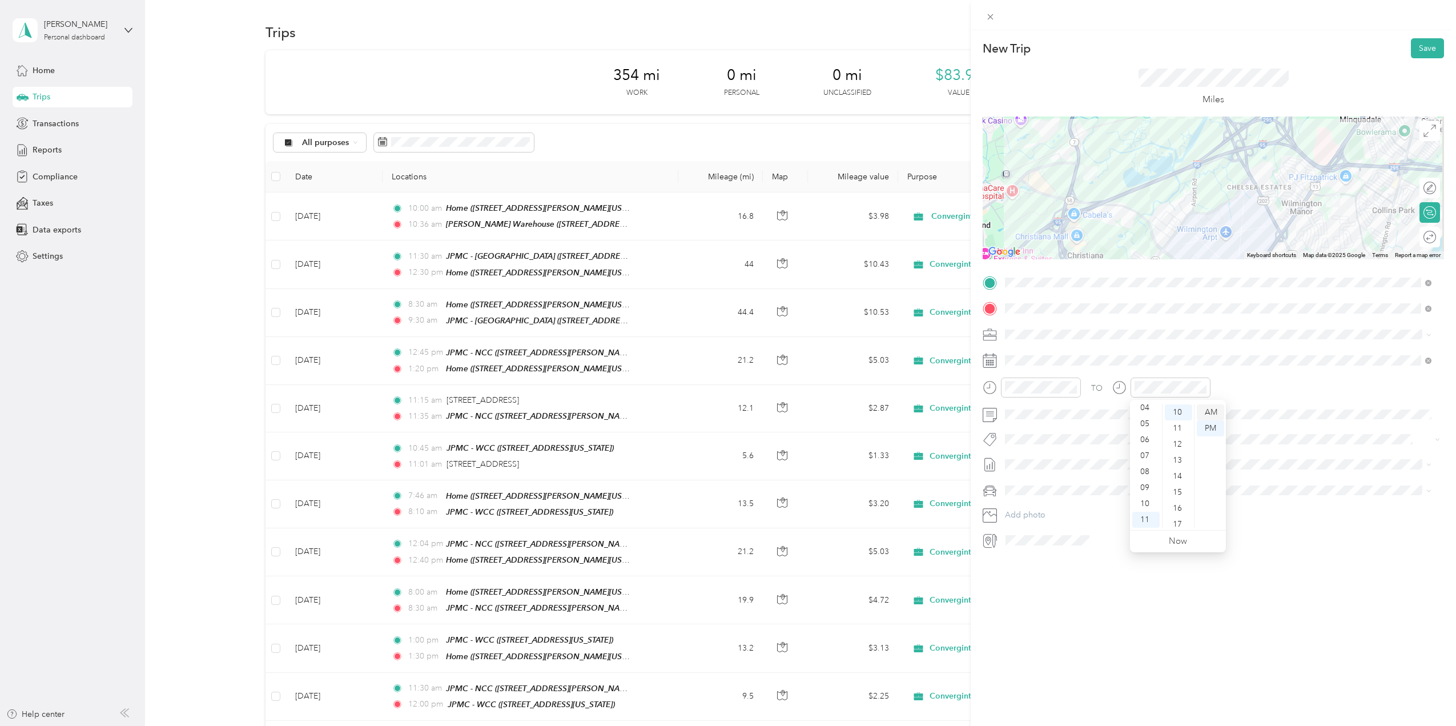
click at [1207, 412] on div "AM" at bounding box center [1210, 412] width 27 height 16
click at [1214, 414] on div "AM" at bounding box center [1210, 412] width 27 height 16
click at [1050, 501] on span "[DATE] - [DATE]" at bounding box center [1033, 502] width 57 height 12
click at [1047, 510] on span "Ford Maverick" at bounding box center [1034, 510] width 51 height 10
click at [1419, 42] on button "Save" at bounding box center [1427, 48] width 33 height 20
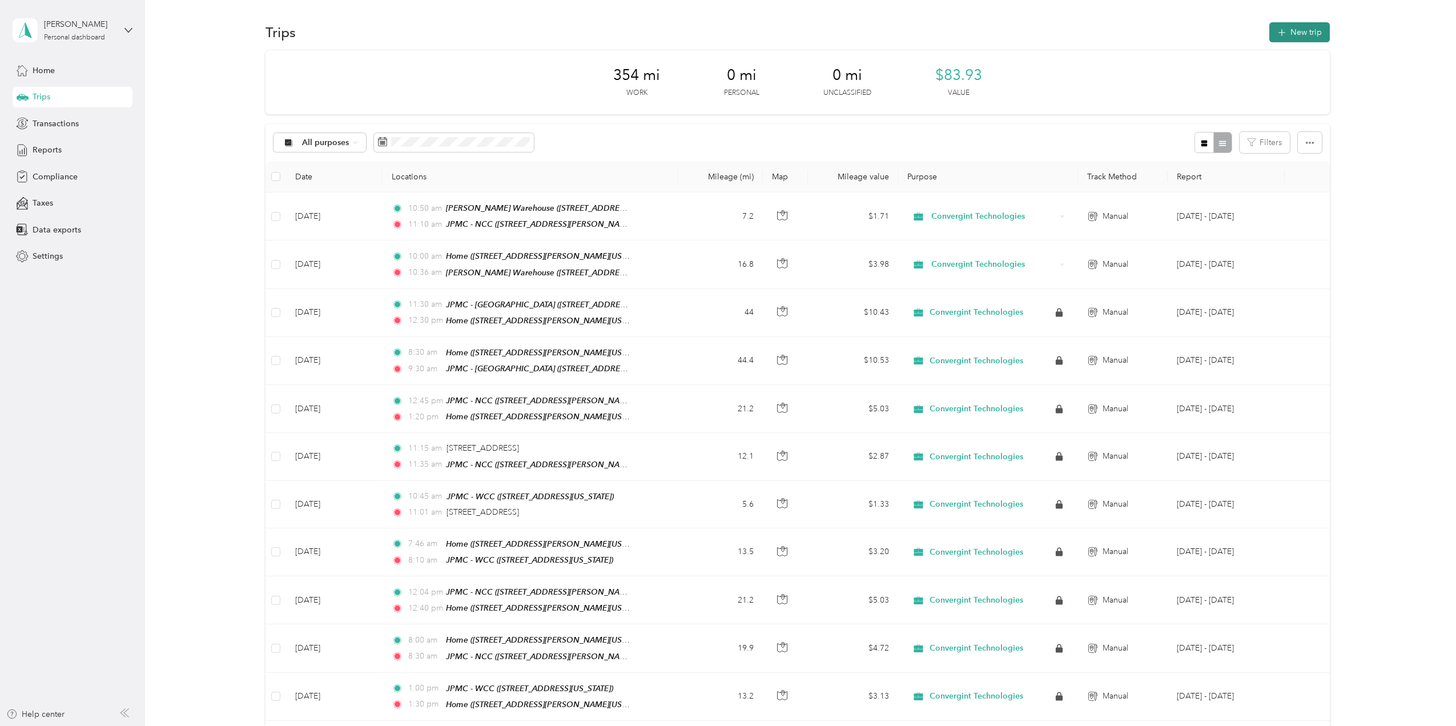
click at [1296, 29] on button "New trip" at bounding box center [1299, 32] width 61 height 20
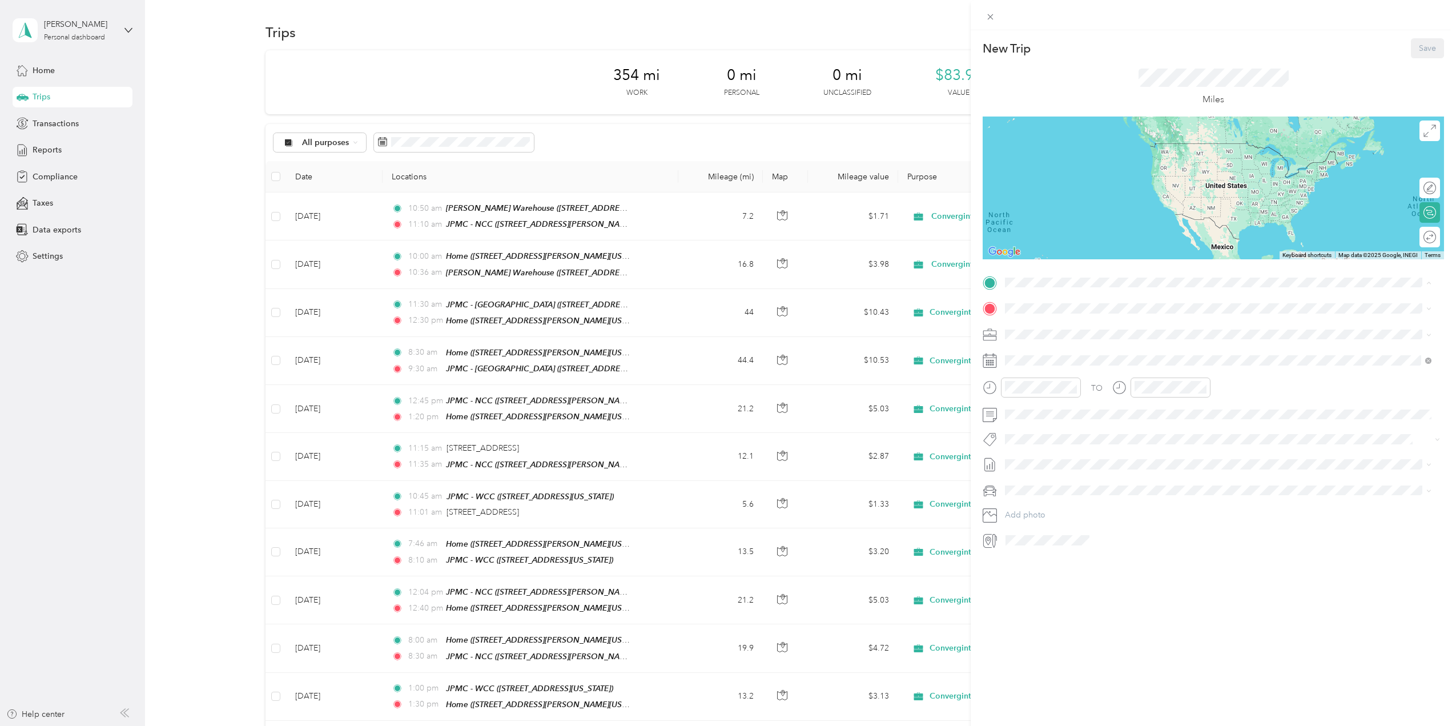
click at [1179, 375] on span "[STREET_ADDRESS][PERSON_NAME][US_STATE]" at bounding box center [1116, 377] width 178 height 10
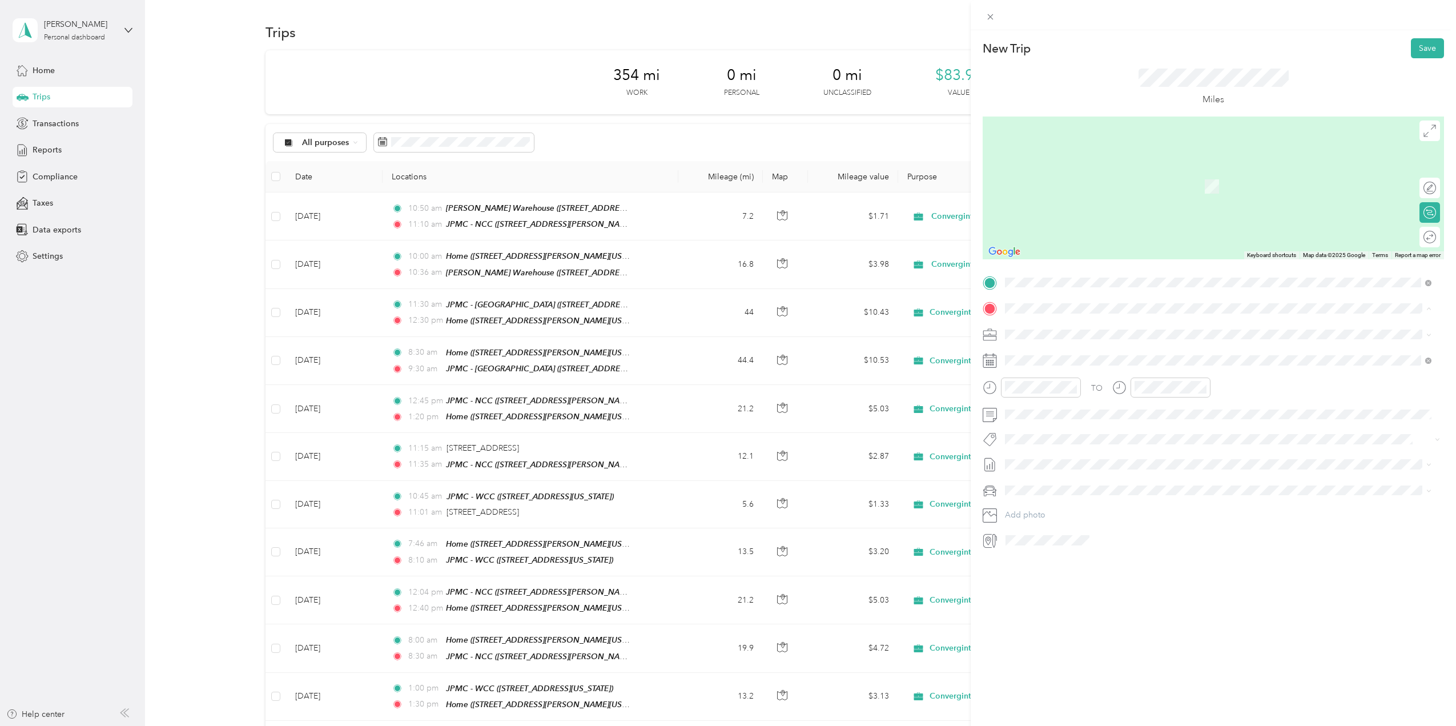
click at [1163, 365] on span "[STREET_ADDRESS][PERSON_NAME][US_STATE]" at bounding box center [1116, 366] width 178 height 10
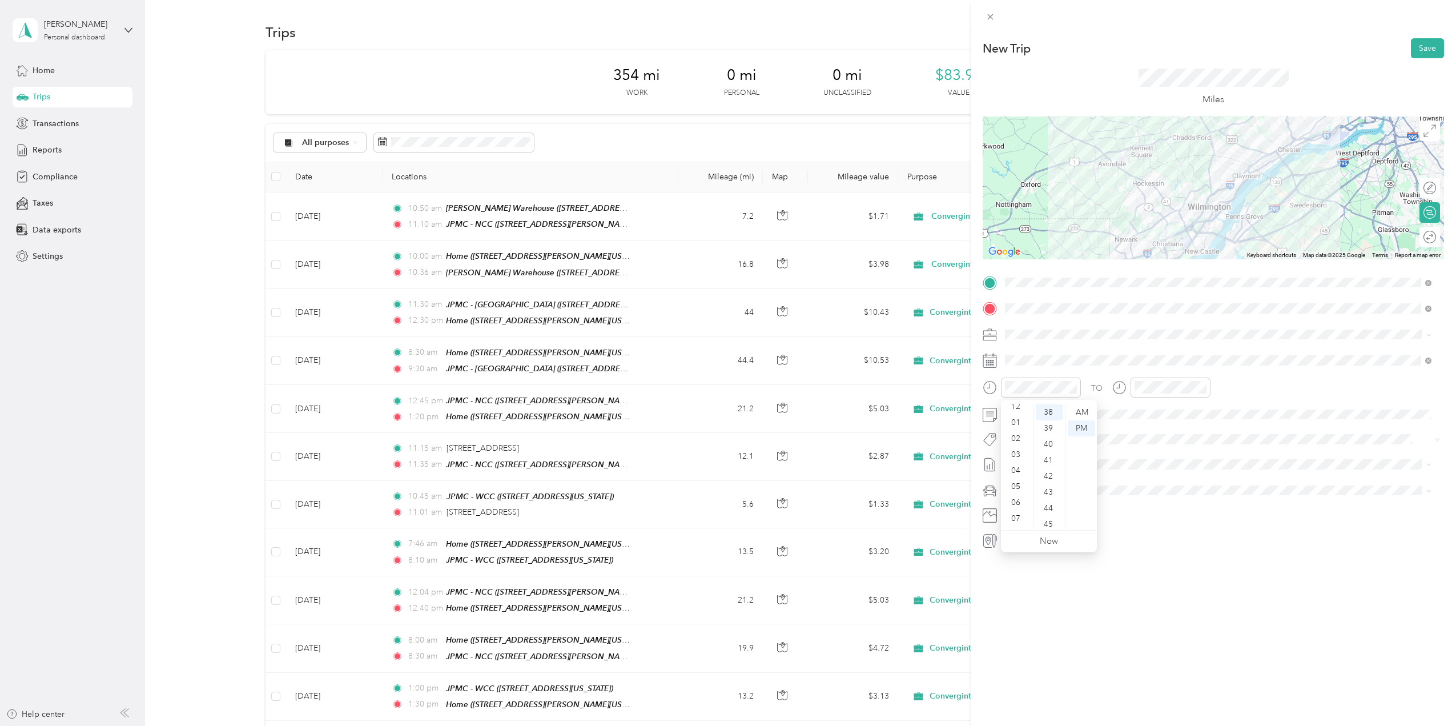
scroll to position [0, 0]
click at [1017, 427] on div "01" at bounding box center [1016, 428] width 27 height 16
click at [1076, 412] on div "AM" at bounding box center [1081, 412] width 27 height 16
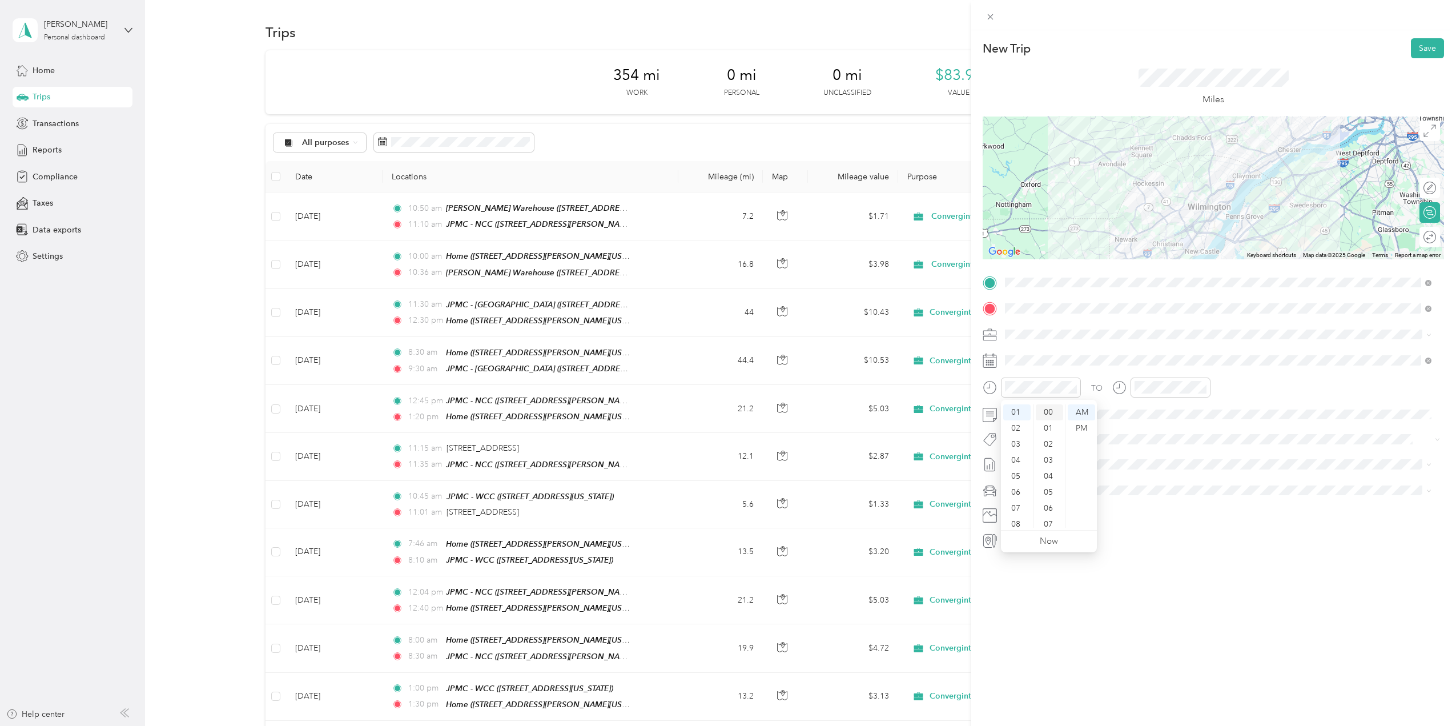
click at [1051, 410] on div "00" at bounding box center [1049, 412] width 27 height 16
click at [1083, 425] on div "PM" at bounding box center [1081, 428] width 27 height 16
click at [1143, 426] on div "01" at bounding box center [1145, 428] width 27 height 16
click at [1180, 435] on div "30" at bounding box center [1178, 435] width 27 height 16
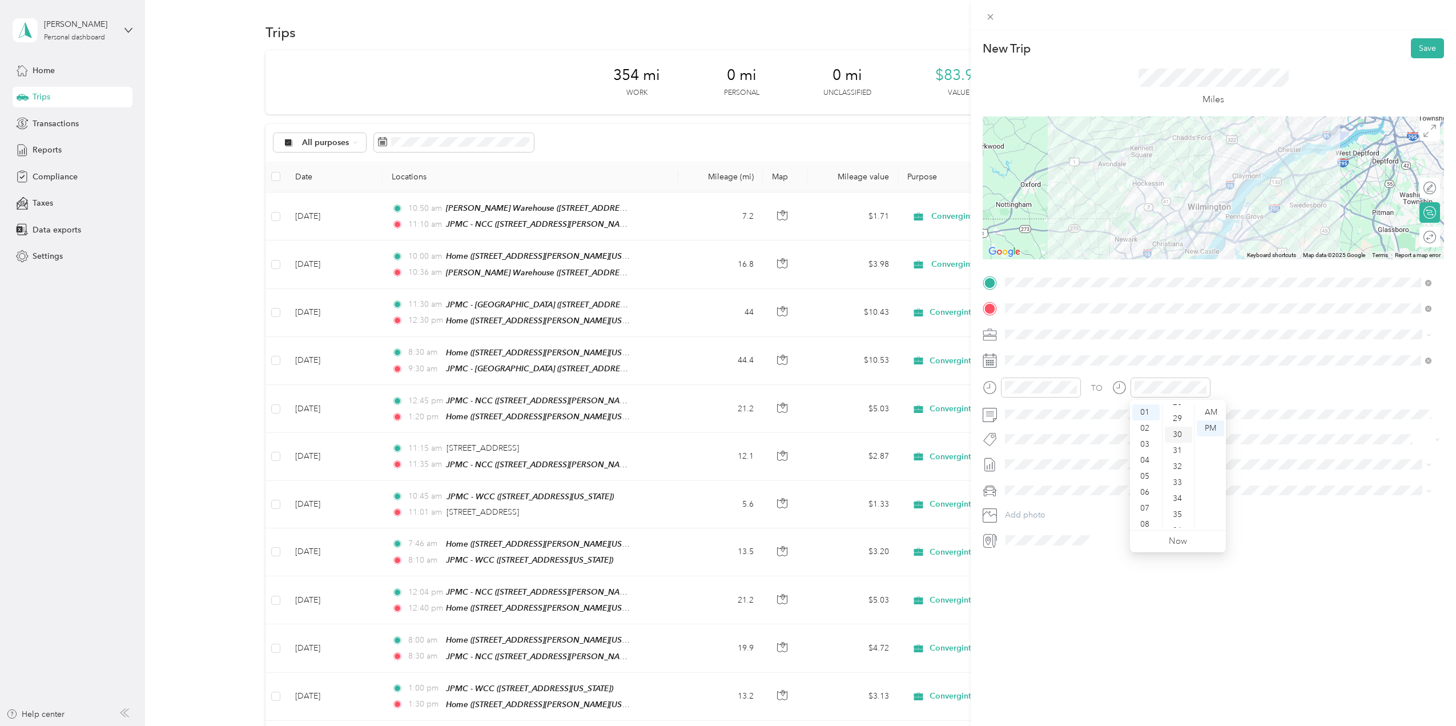
scroll to position [480, 0]
click at [1056, 471] on span at bounding box center [1222, 464] width 443 height 18
click at [1052, 499] on span "[DATE] - [DATE]" at bounding box center [1033, 502] width 57 height 12
click at [1048, 509] on span "Ford Maverick" at bounding box center [1034, 510] width 51 height 10
click at [1415, 47] on button "Save" at bounding box center [1427, 48] width 33 height 20
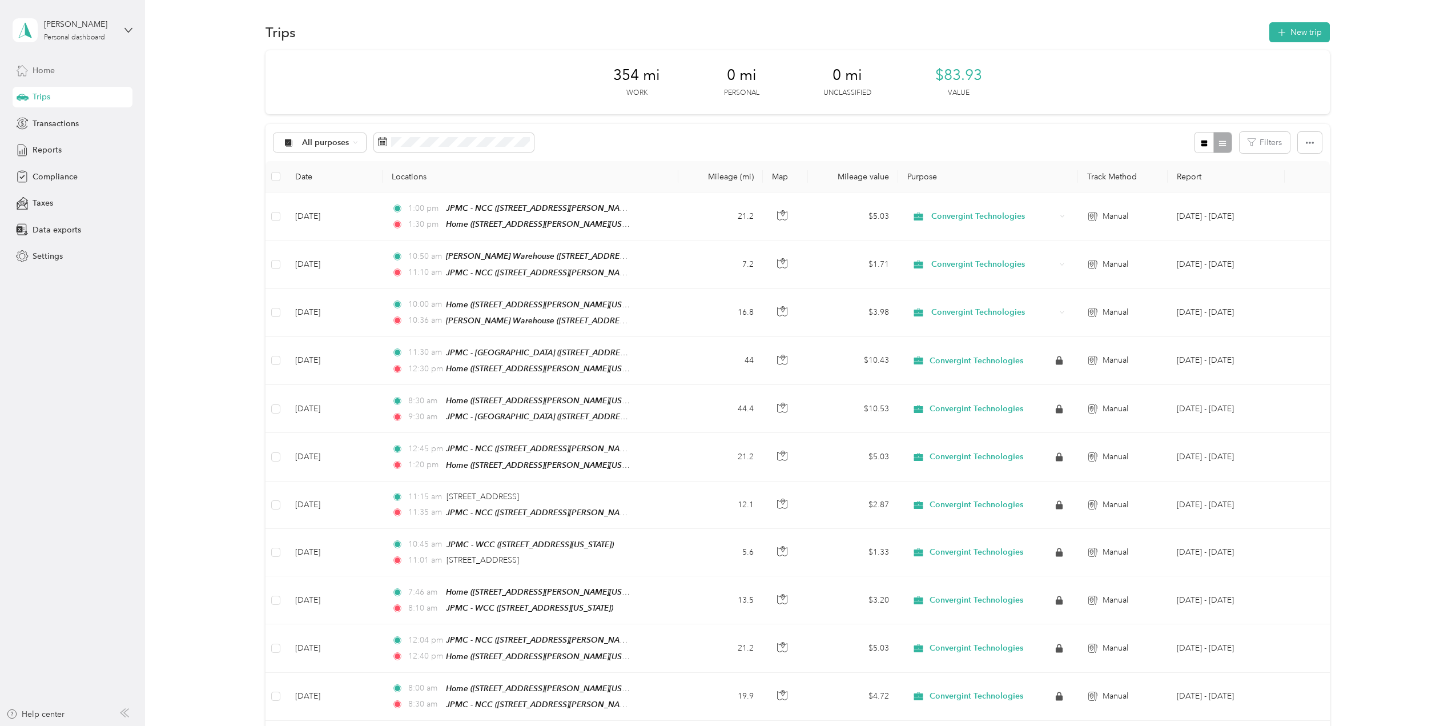
click at [43, 67] on span "Home" at bounding box center [44, 71] width 22 height 12
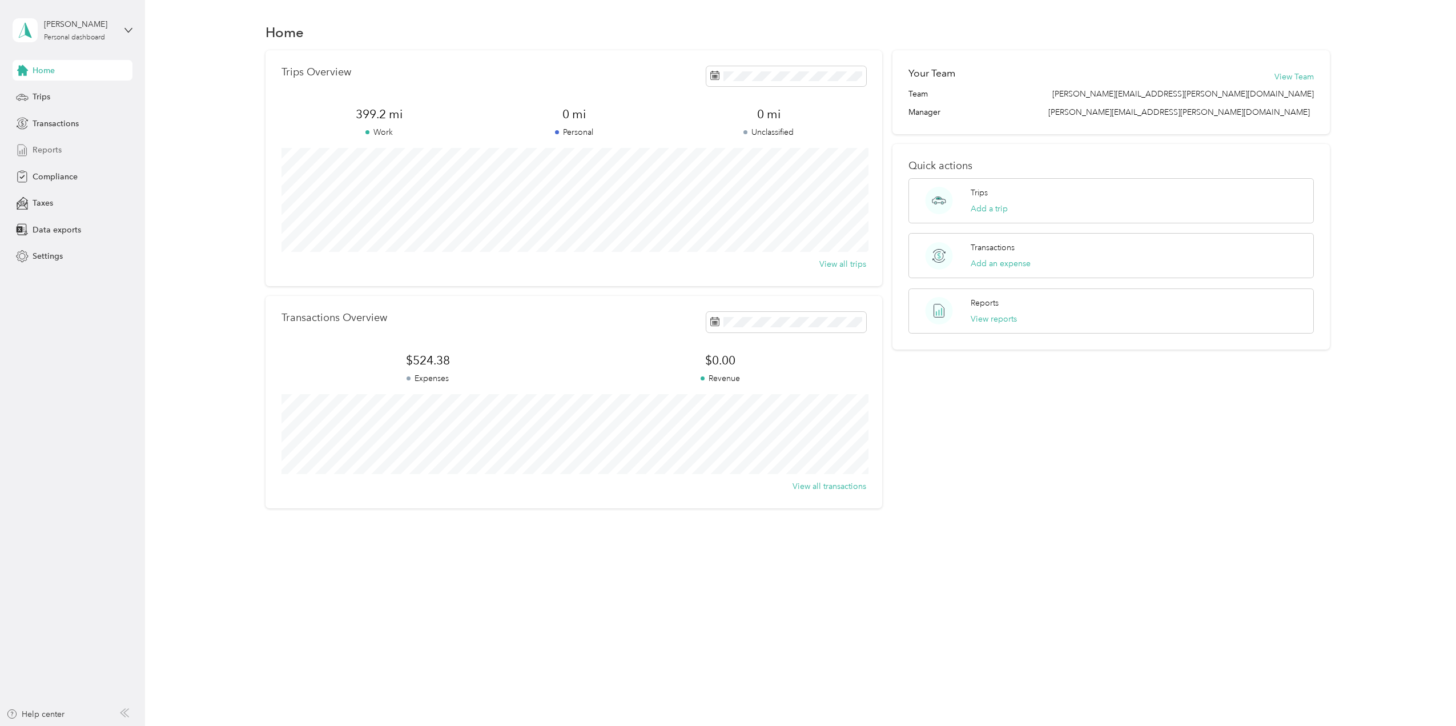
click at [49, 148] on span "Reports" at bounding box center [47, 150] width 29 height 12
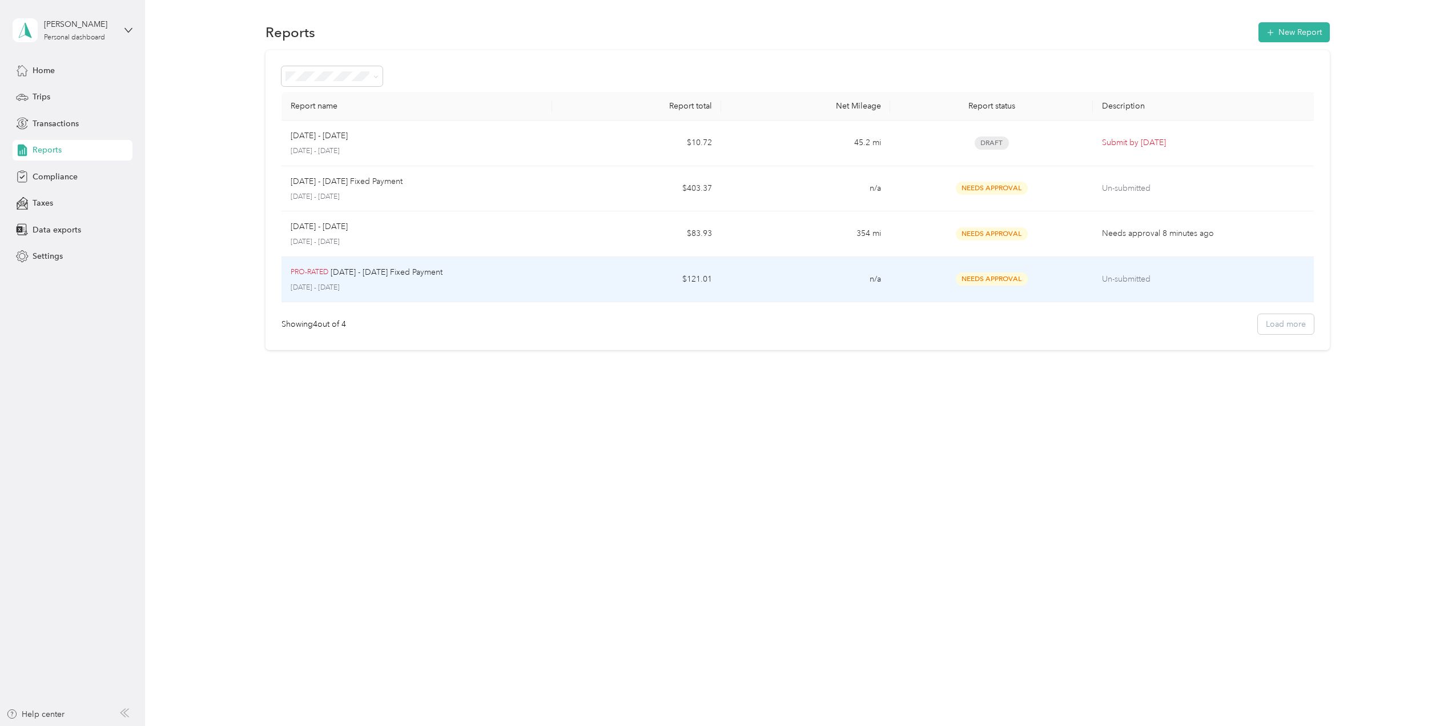
click at [414, 276] on p "[DATE] - [DATE] Fixed Payment" at bounding box center [387, 272] width 112 height 13
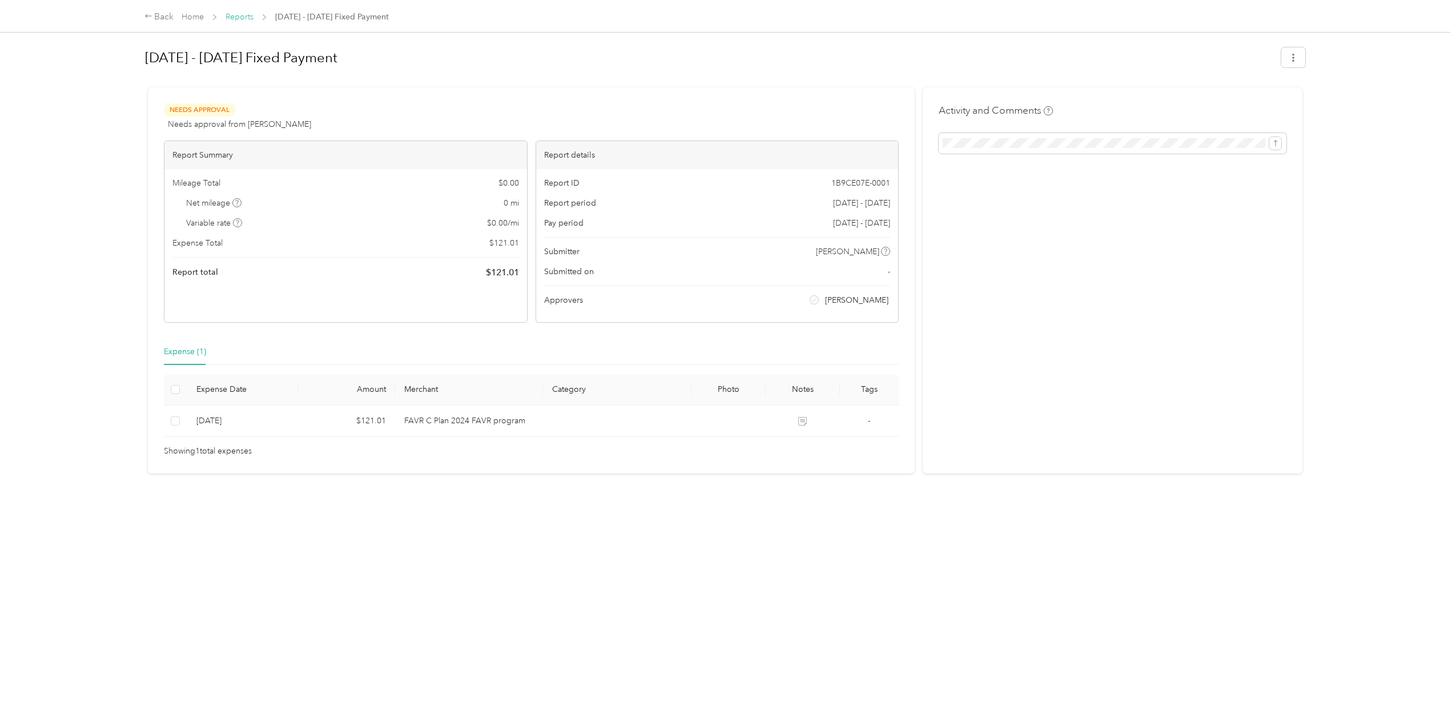
click at [241, 15] on link "Reports" at bounding box center [240, 17] width 28 height 10
